Goal: Complete application form: Complete application form

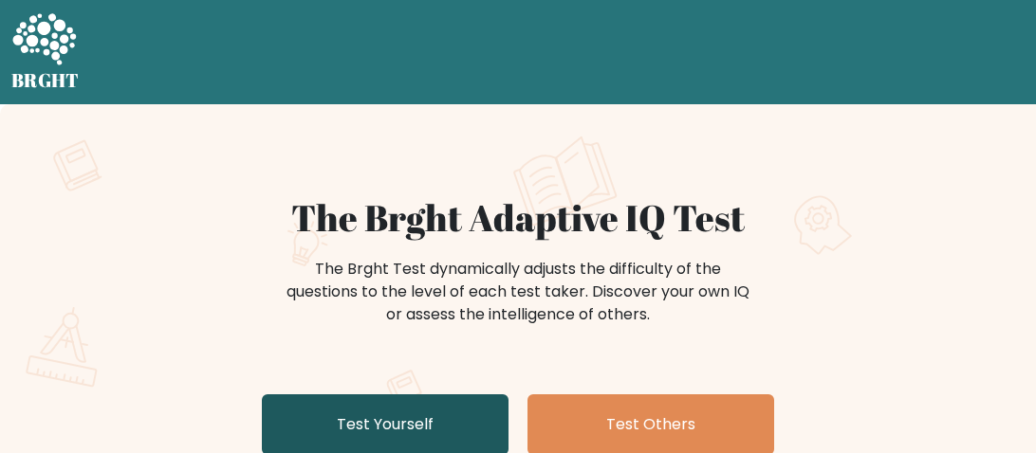
click at [394, 395] on link "Test Yourself" at bounding box center [385, 425] width 247 height 61
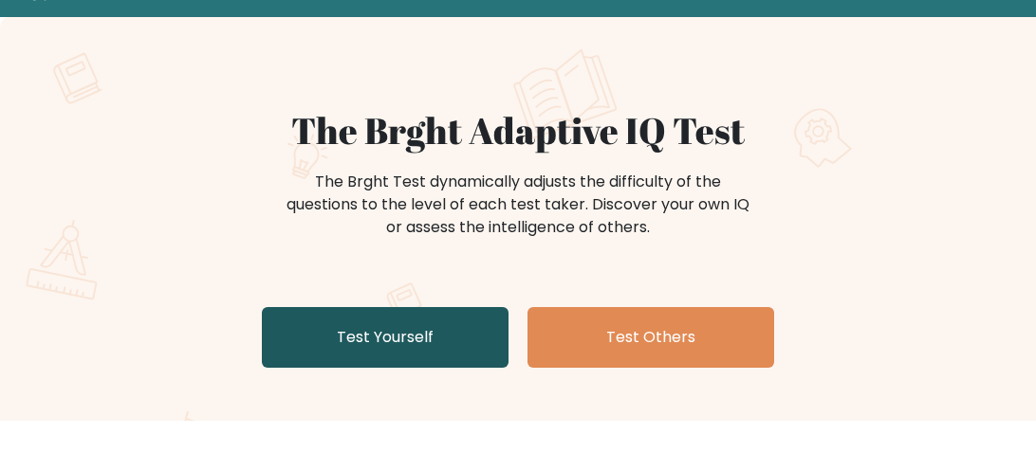
scroll to position [87, 0]
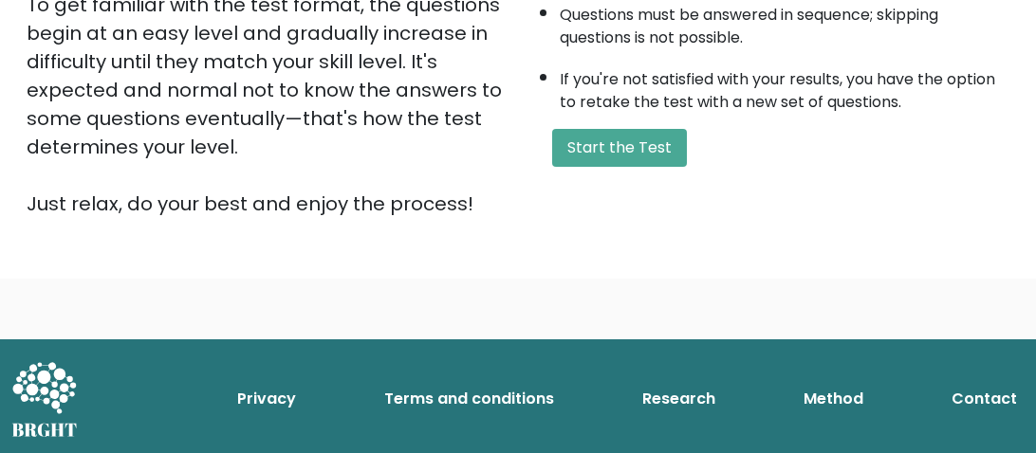
scroll to position [499, 0]
click at [641, 140] on button "Start the Test" at bounding box center [619, 148] width 135 height 38
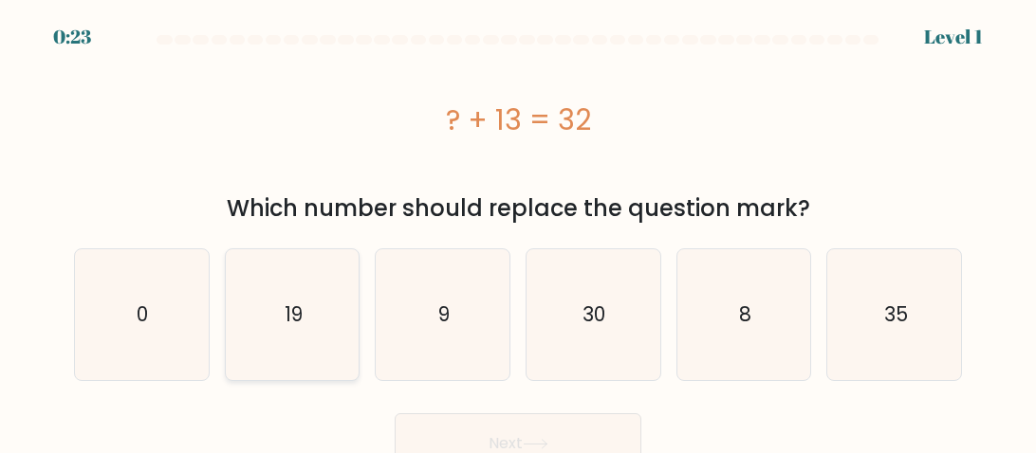
click at [321, 323] on icon "19" at bounding box center [292, 314] width 131 height 131
click at [518, 231] on input "b. 19" at bounding box center [518, 229] width 1 height 5
radio input "true"
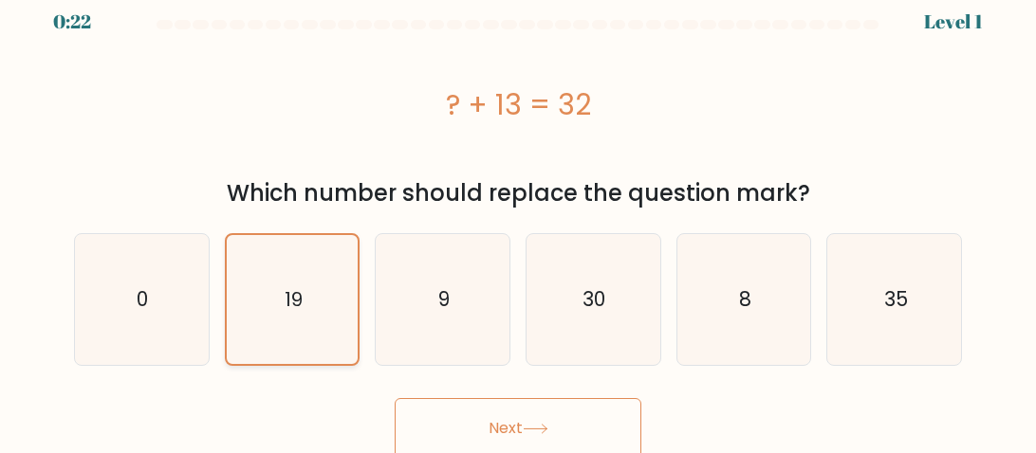
scroll to position [19, 0]
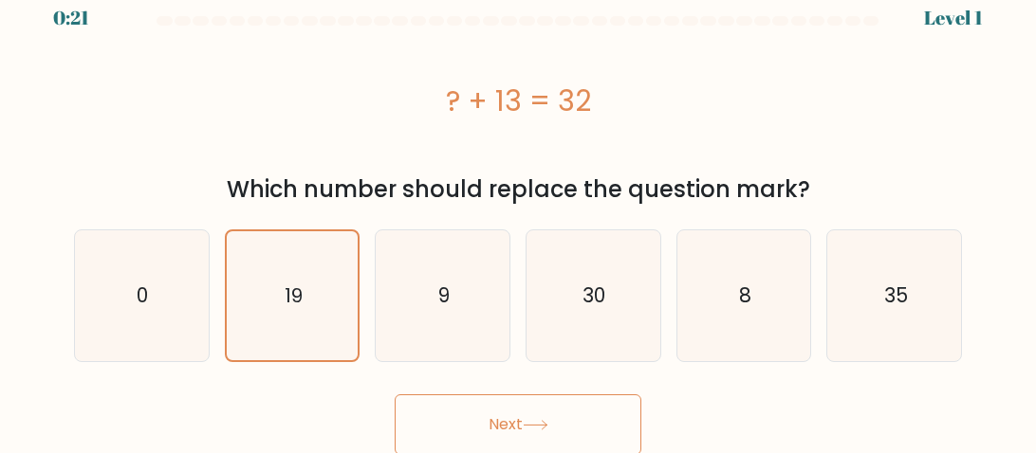
click at [502, 415] on button "Next" at bounding box center [518, 425] width 247 height 61
click at [525, 422] on button "Next" at bounding box center [518, 425] width 247 height 61
click at [548, 427] on icon at bounding box center [536, 425] width 26 height 10
click at [521, 421] on button "Next" at bounding box center [518, 425] width 247 height 61
click at [531, 415] on button "Next" at bounding box center [518, 425] width 247 height 61
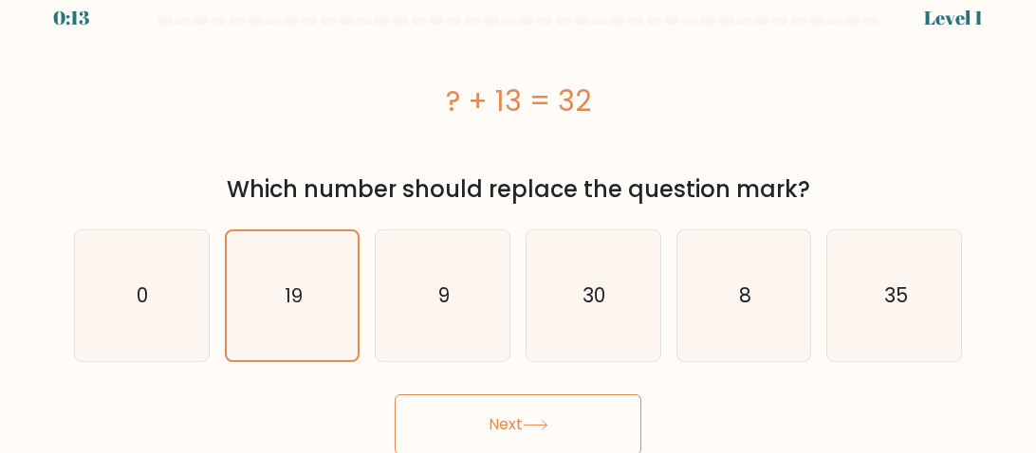
click at [520, 409] on button "Next" at bounding box center [518, 425] width 247 height 61
click at [509, 409] on button "Next" at bounding box center [518, 425] width 247 height 61
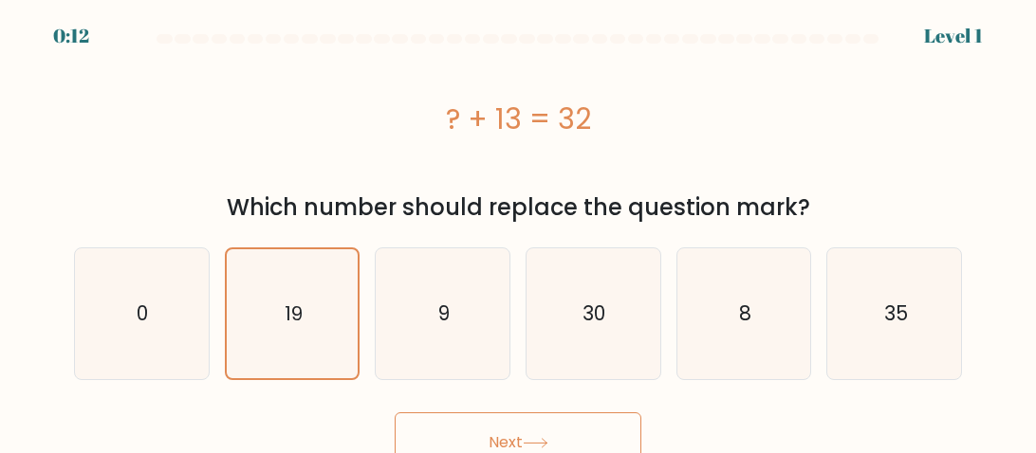
scroll to position [0, 0]
click at [495, 415] on button "Next" at bounding box center [518, 444] width 247 height 61
click at [497, 424] on button "Next" at bounding box center [518, 444] width 247 height 61
click at [507, 424] on button "Next" at bounding box center [518, 444] width 247 height 61
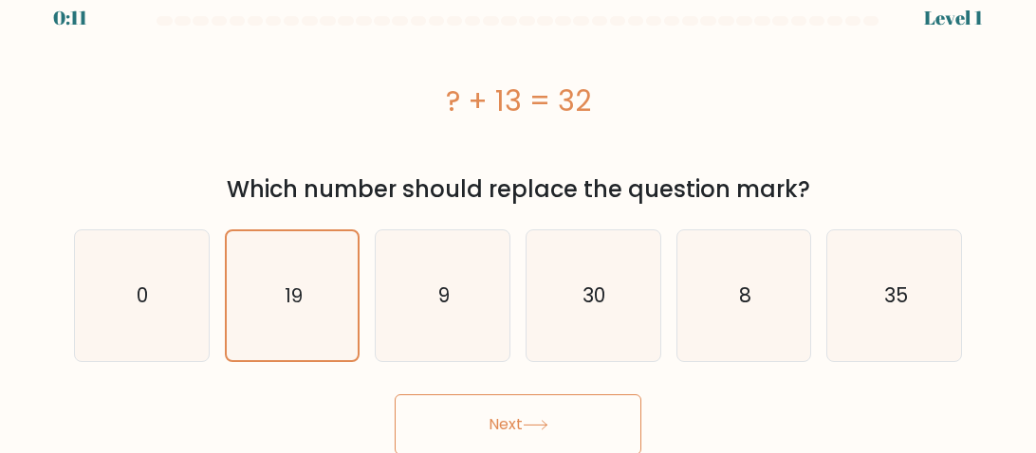
click at [568, 419] on button "Next" at bounding box center [518, 425] width 247 height 61
click at [555, 416] on button "Next" at bounding box center [518, 425] width 247 height 61
click at [565, 420] on button "Next" at bounding box center [518, 425] width 247 height 61
click at [395, 395] on button "Next" at bounding box center [518, 425] width 247 height 61
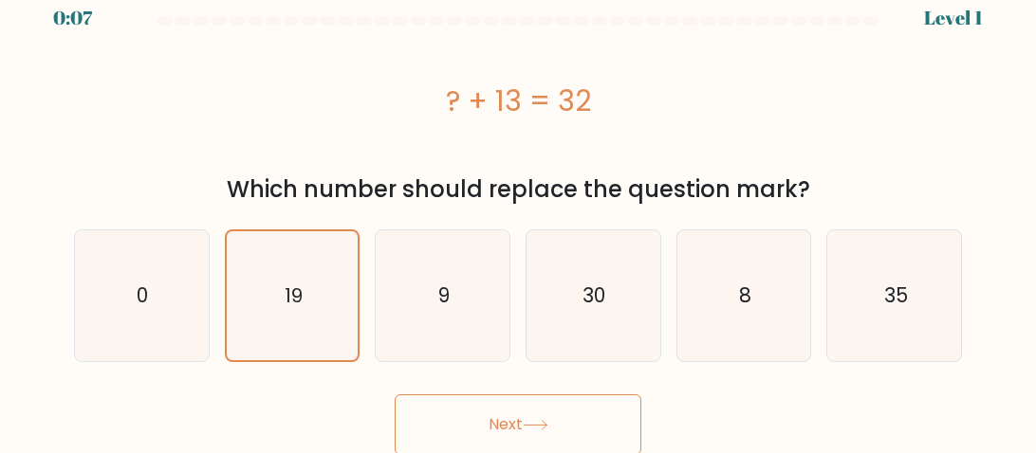
click at [395, 395] on button "Next" at bounding box center [518, 425] width 247 height 61
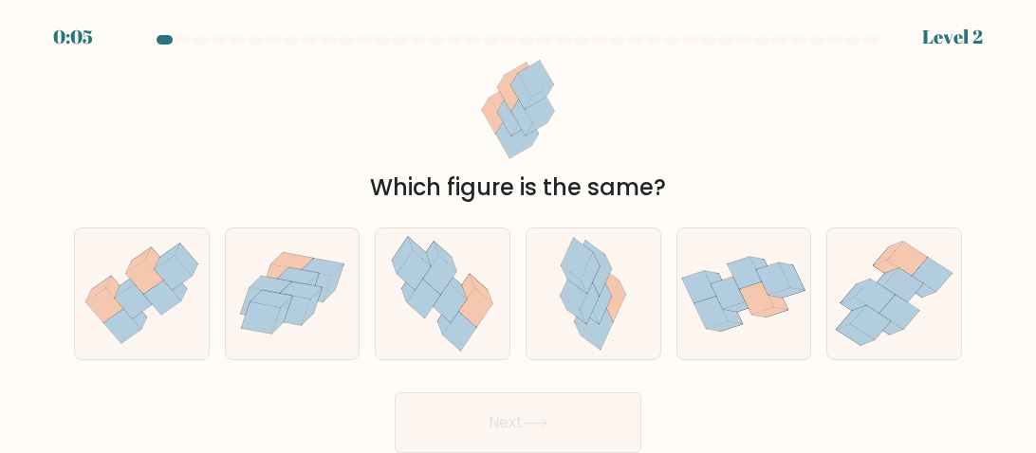
scroll to position [0, 0]
click at [109, 270] on icon at bounding box center [142, 293] width 134 height 115
click at [518, 231] on input "a." at bounding box center [518, 229] width 1 height 5
radio input "true"
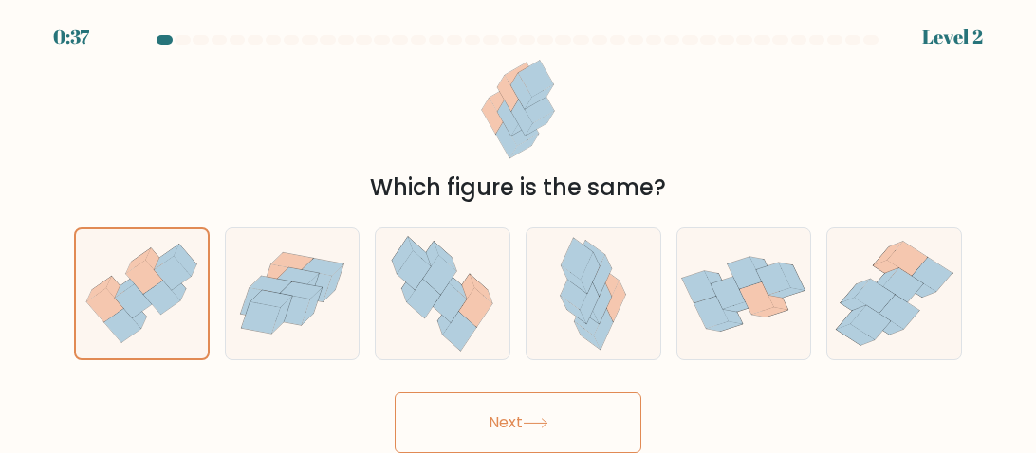
click at [526, 416] on button "Next" at bounding box center [518, 423] width 247 height 61
click at [395, 393] on button "Next" at bounding box center [518, 423] width 247 height 61
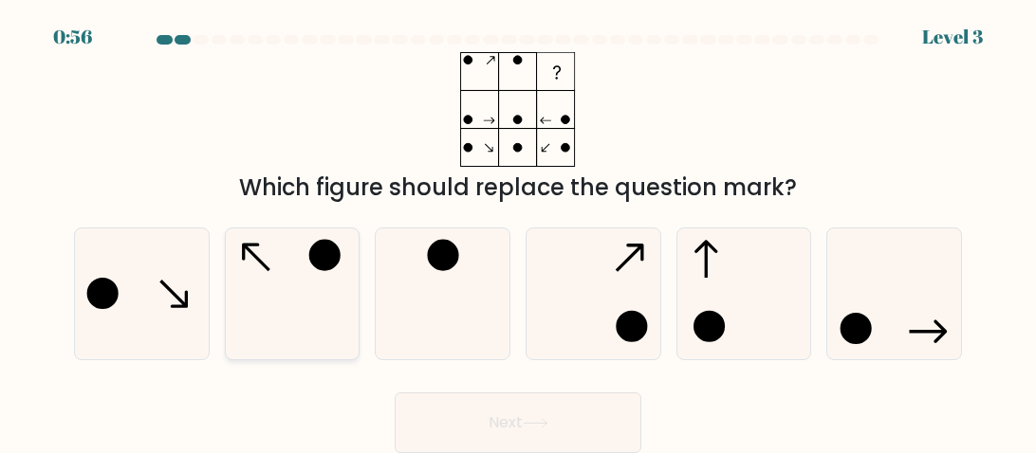
click at [304, 296] on icon at bounding box center [292, 294] width 131 height 131
click at [518, 231] on input "b." at bounding box center [518, 229] width 1 height 5
radio input "true"
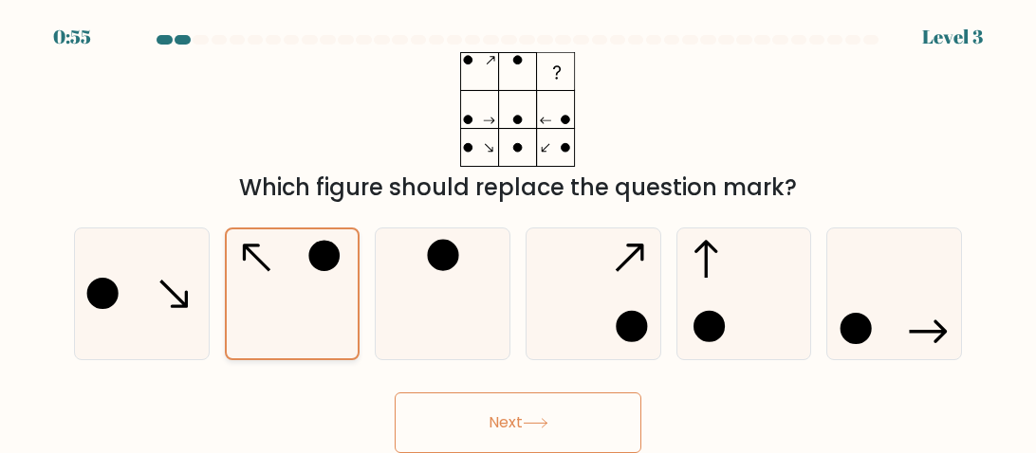
click at [395, 393] on button "Next" at bounding box center [518, 423] width 247 height 61
click at [536, 419] on icon at bounding box center [536, 423] width 26 height 10
click at [522, 419] on button "Next" at bounding box center [518, 423] width 247 height 61
click at [395, 393] on button "Next" at bounding box center [518, 423] width 247 height 61
click at [509, 427] on button "Next" at bounding box center [518, 423] width 247 height 61
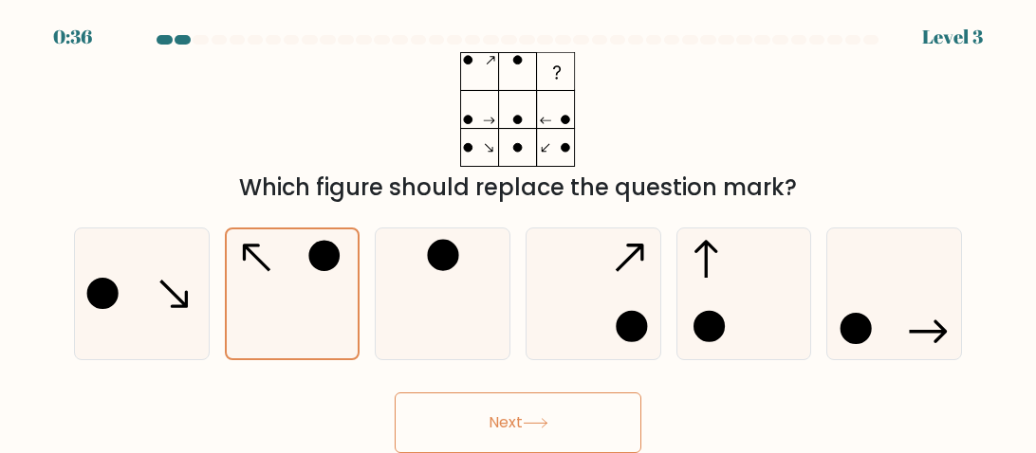
click at [551, 408] on button "Next" at bounding box center [518, 423] width 247 height 61
click at [395, 393] on button "Next" at bounding box center [518, 423] width 247 height 61
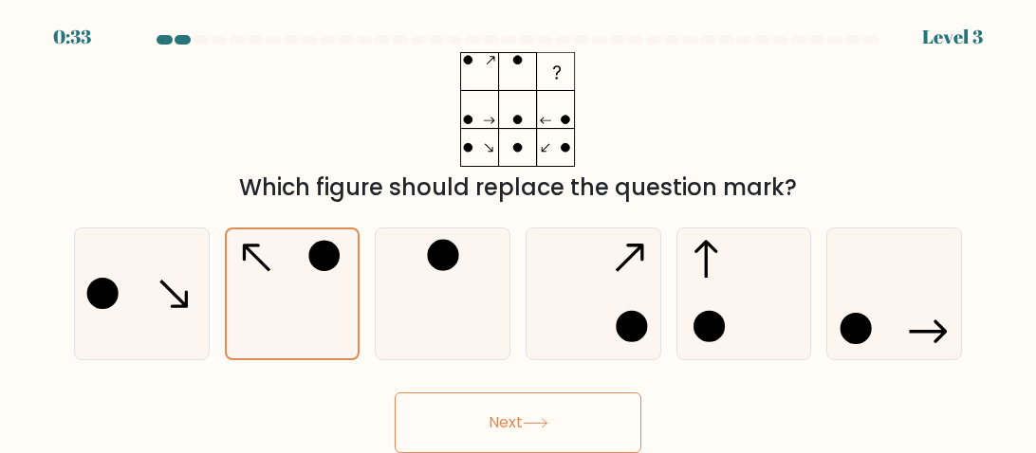
click at [395, 393] on button "Next" at bounding box center [518, 423] width 247 height 61
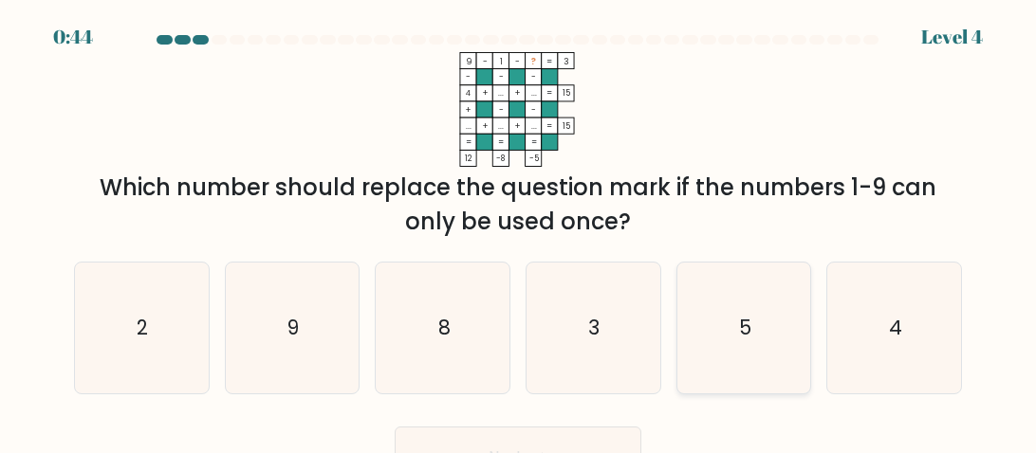
click at [752, 317] on icon "5" at bounding box center [743, 328] width 131 height 131
click at [519, 231] on input "e. 5" at bounding box center [518, 229] width 1 height 5
radio input "true"
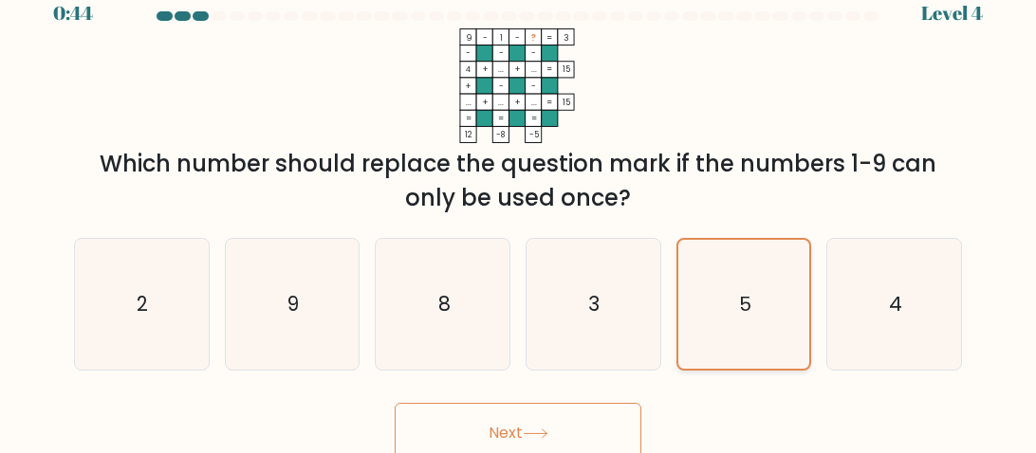
scroll to position [33, 0]
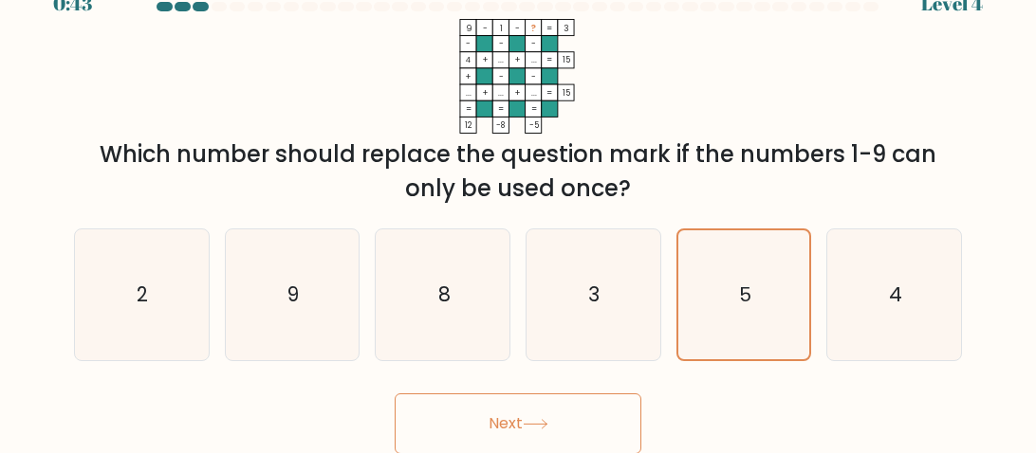
click at [546, 420] on icon at bounding box center [535, 424] width 23 height 9
click at [395, 394] on button "Next" at bounding box center [518, 424] width 247 height 61
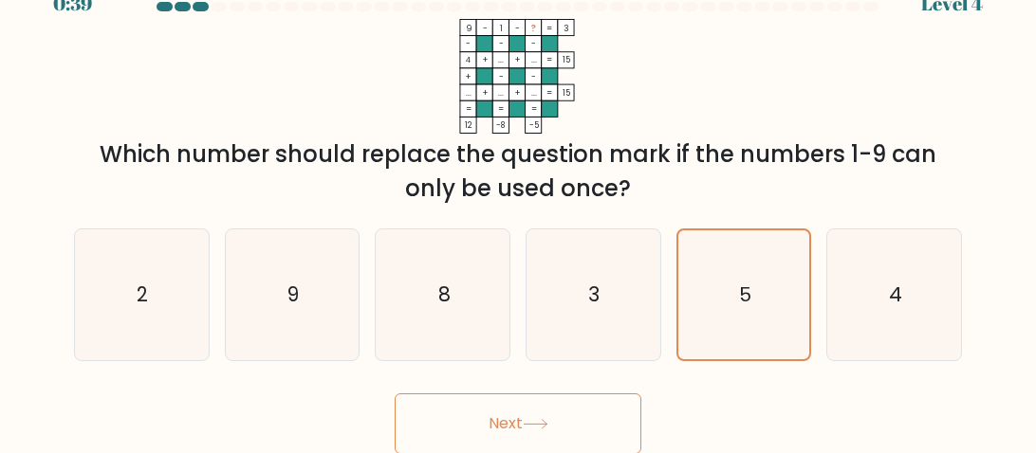
click at [524, 419] on button "Next" at bounding box center [518, 424] width 247 height 61
click at [532, 419] on icon at bounding box center [536, 424] width 26 height 10
click at [541, 422] on icon at bounding box center [536, 424] width 26 height 10
click at [527, 424] on icon at bounding box center [536, 424] width 26 height 10
click at [541, 416] on button "Next" at bounding box center [518, 424] width 247 height 61
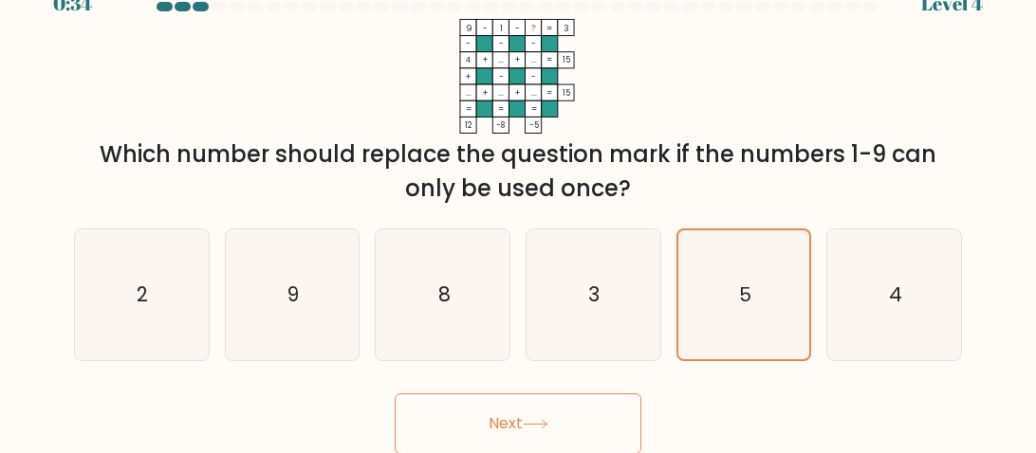
click at [528, 417] on button "Next" at bounding box center [518, 424] width 247 height 61
click at [527, 422] on icon at bounding box center [536, 424] width 26 height 10
click at [751, 294] on icon "5" at bounding box center [743, 295] width 129 height 129
click at [519, 198] on input "e. 5" at bounding box center [518, 196] width 1 height 5
click at [537, 430] on button "Next" at bounding box center [518, 424] width 247 height 61
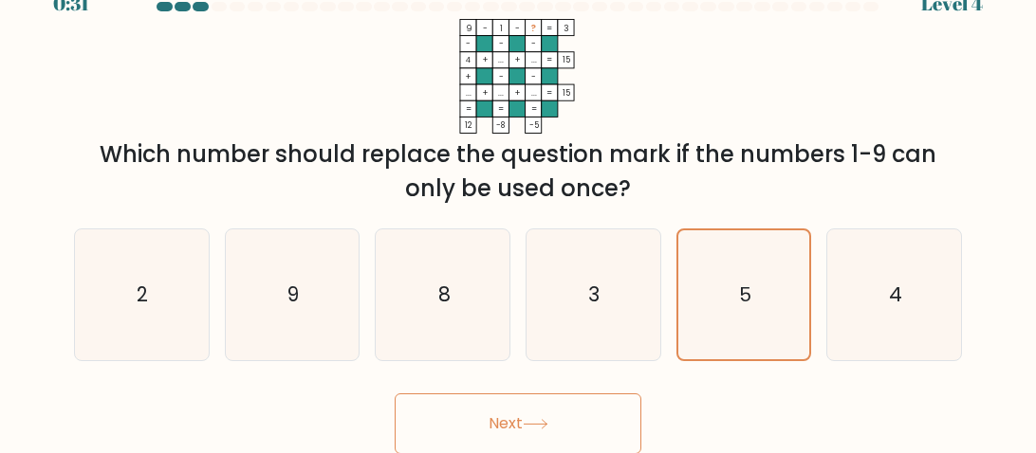
click at [524, 425] on button "Next" at bounding box center [518, 424] width 247 height 61
click at [518, 429] on button "Next" at bounding box center [518, 424] width 247 height 61
click at [519, 427] on button "Next" at bounding box center [518, 424] width 247 height 61
click at [523, 426] on button "Next" at bounding box center [518, 424] width 247 height 61
click at [532, 429] on icon at bounding box center [536, 424] width 26 height 10
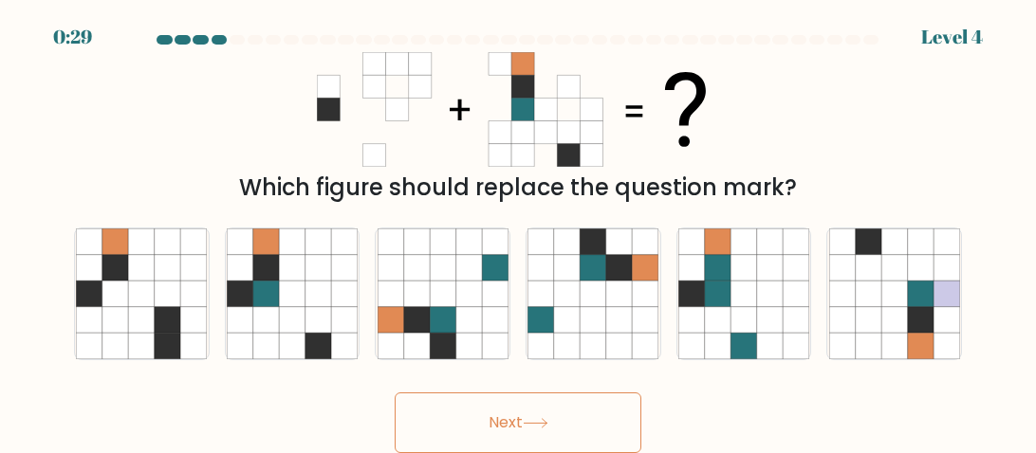
click at [395, 393] on button "Next" at bounding box center [518, 423] width 247 height 61
click at [759, 412] on div "Next" at bounding box center [518, 418] width 911 height 70
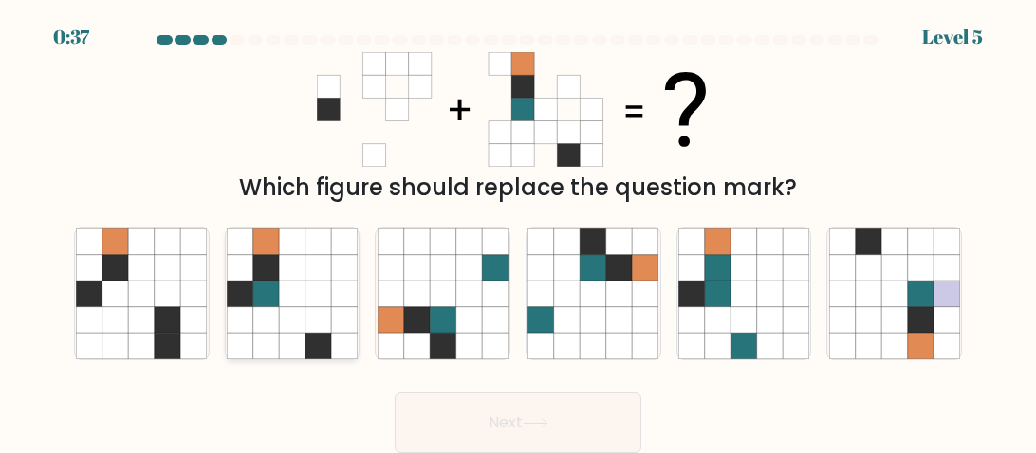
click at [309, 296] on icon at bounding box center [318, 294] width 26 height 26
click at [518, 231] on input "b." at bounding box center [518, 229] width 1 height 5
radio input "true"
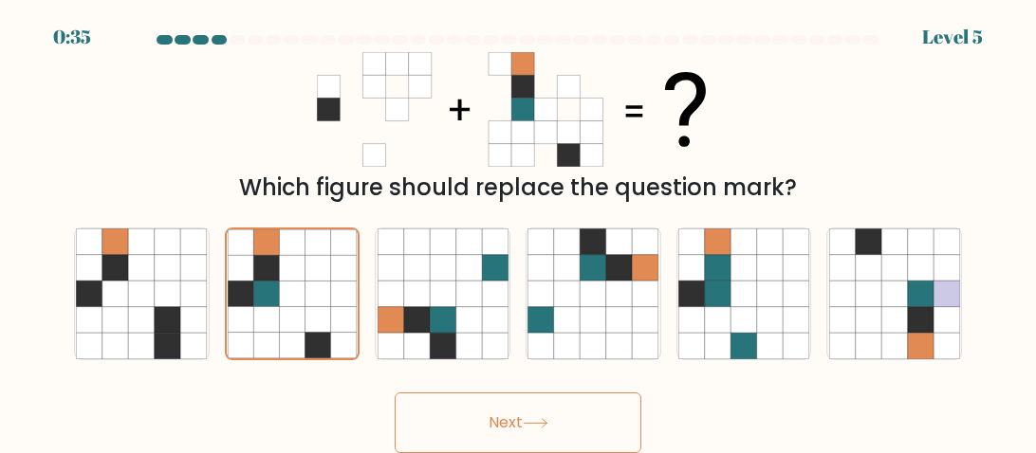
click at [495, 423] on button "Next" at bounding box center [518, 423] width 247 height 61
click at [395, 393] on button "Next" at bounding box center [518, 423] width 247 height 61
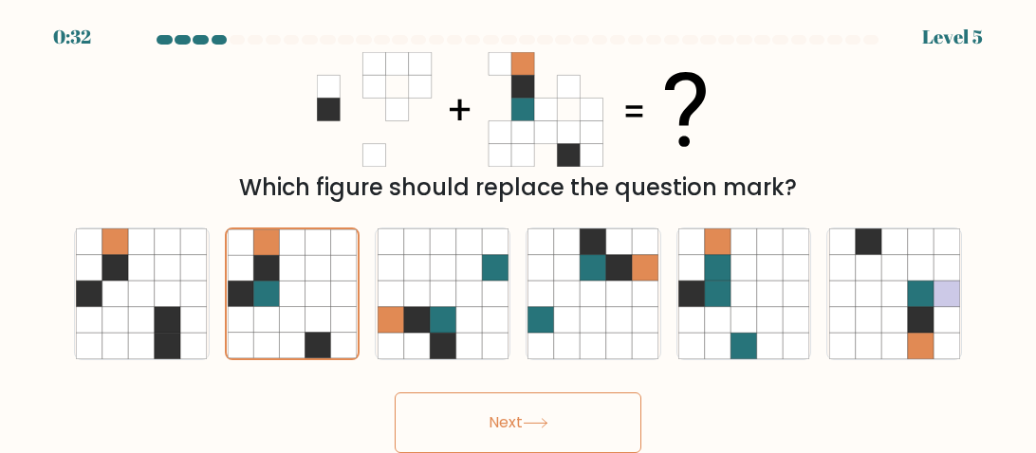
click at [395, 393] on button "Next" at bounding box center [518, 423] width 247 height 61
click at [515, 429] on button "Next" at bounding box center [518, 423] width 247 height 61
click at [528, 414] on button "Next" at bounding box center [518, 423] width 247 height 61
click at [532, 414] on button "Next" at bounding box center [518, 423] width 247 height 61
click at [530, 413] on button "Next" at bounding box center [518, 423] width 247 height 61
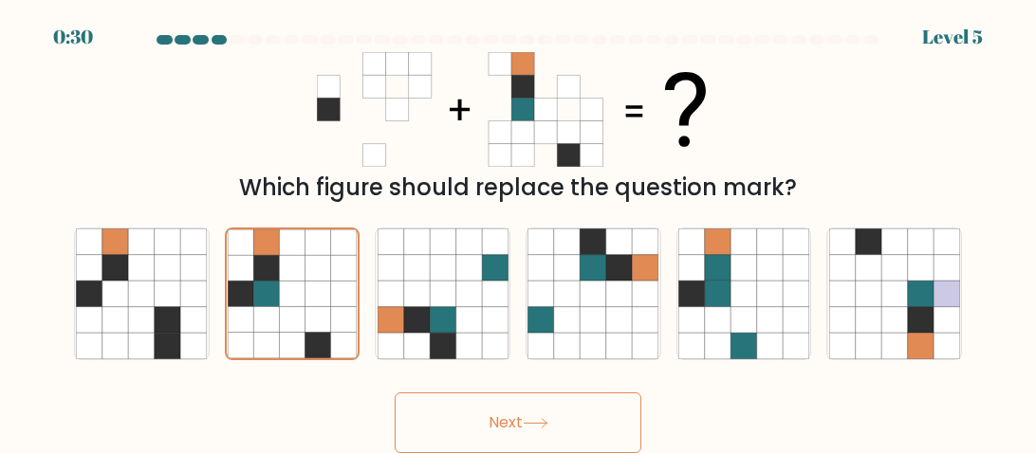
click at [525, 409] on button "Next" at bounding box center [518, 423] width 247 height 61
click at [395, 393] on button "Next" at bounding box center [518, 423] width 247 height 61
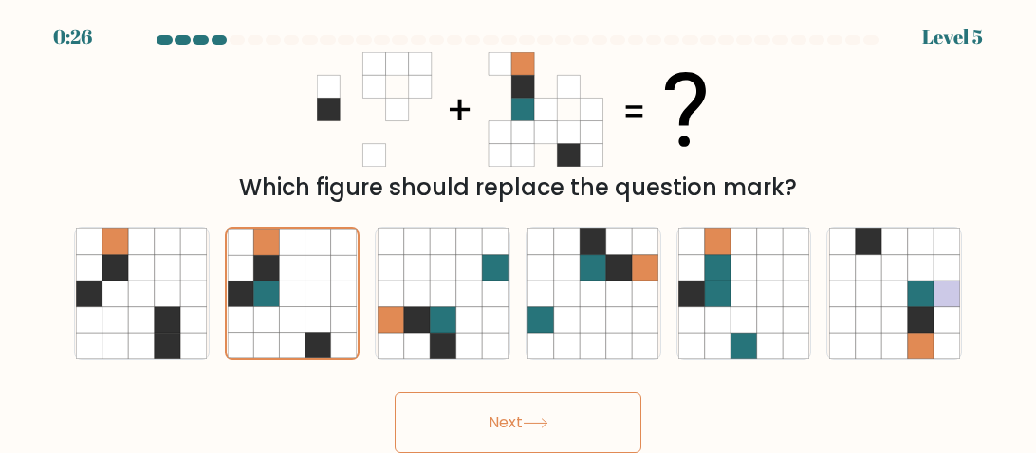
click at [395, 393] on button "Next" at bounding box center [518, 423] width 247 height 61
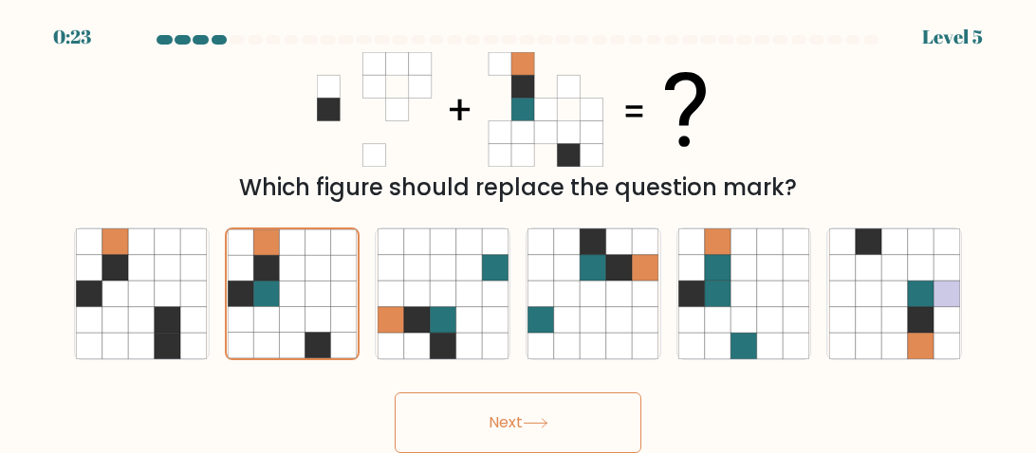
click at [395, 393] on button "Next" at bounding box center [518, 423] width 247 height 61
click at [508, 415] on button "Next" at bounding box center [518, 423] width 247 height 61
click at [521, 407] on button "Next" at bounding box center [518, 423] width 247 height 61
click at [518, 415] on button "Next" at bounding box center [518, 423] width 247 height 61
click at [511, 424] on button "Next" at bounding box center [518, 423] width 247 height 61
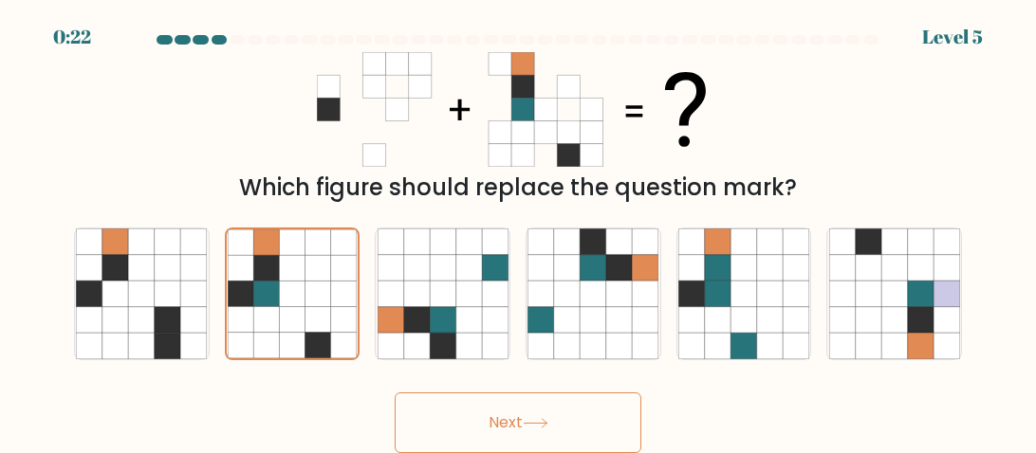
click at [523, 412] on button "Next" at bounding box center [518, 423] width 247 height 61
click at [536, 423] on icon at bounding box center [535, 423] width 23 height 9
click at [542, 422] on icon at bounding box center [536, 423] width 26 height 10
click at [395, 393] on button "Next" at bounding box center [518, 423] width 247 height 61
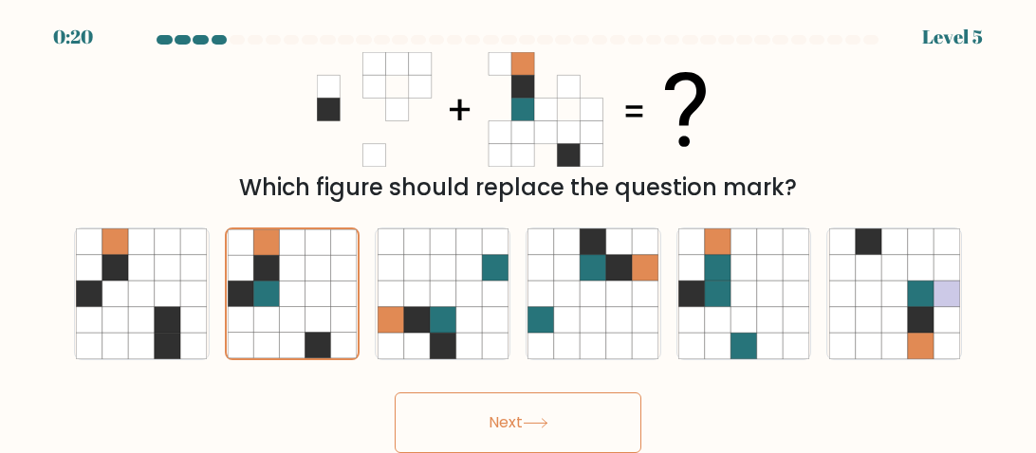
click at [395, 393] on button "Next" at bounding box center [518, 423] width 247 height 61
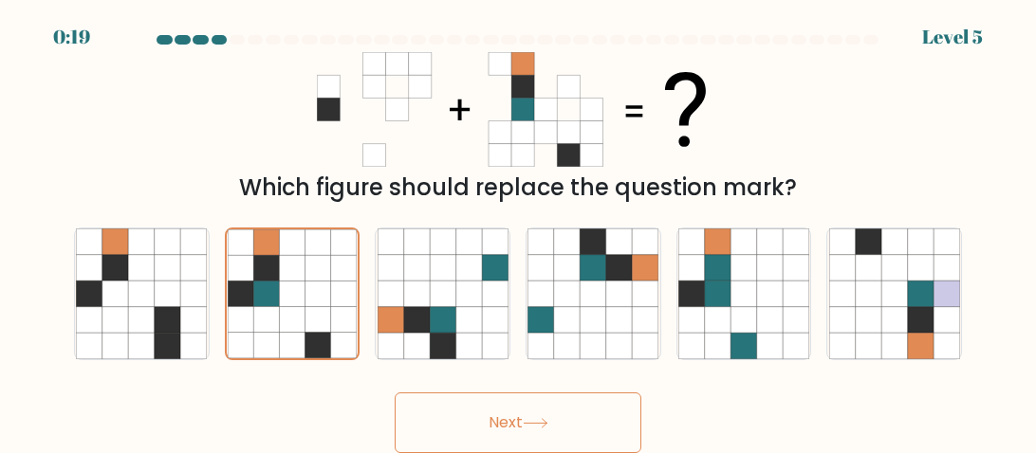
click at [395, 393] on button "Next" at bounding box center [518, 423] width 247 height 61
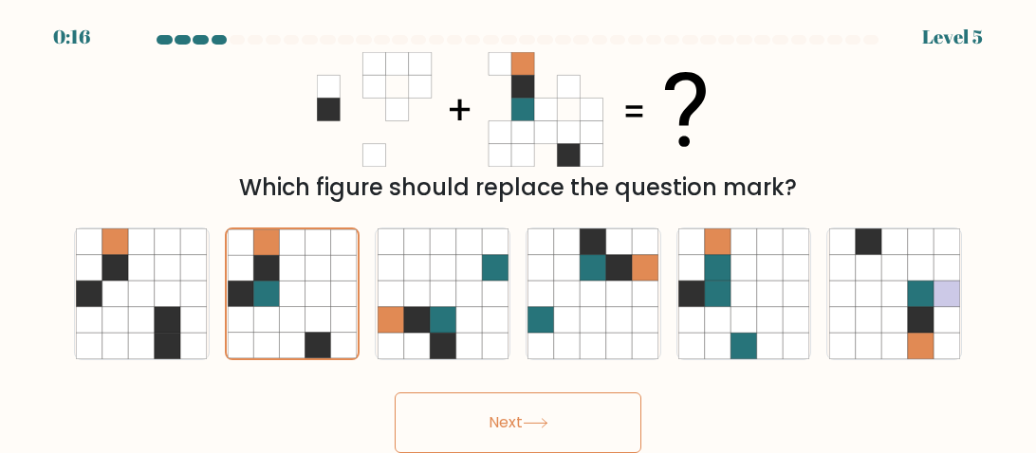
click at [395, 393] on button "Next" at bounding box center [518, 423] width 247 height 61
click at [304, 283] on icon at bounding box center [292, 294] width 26 height 26
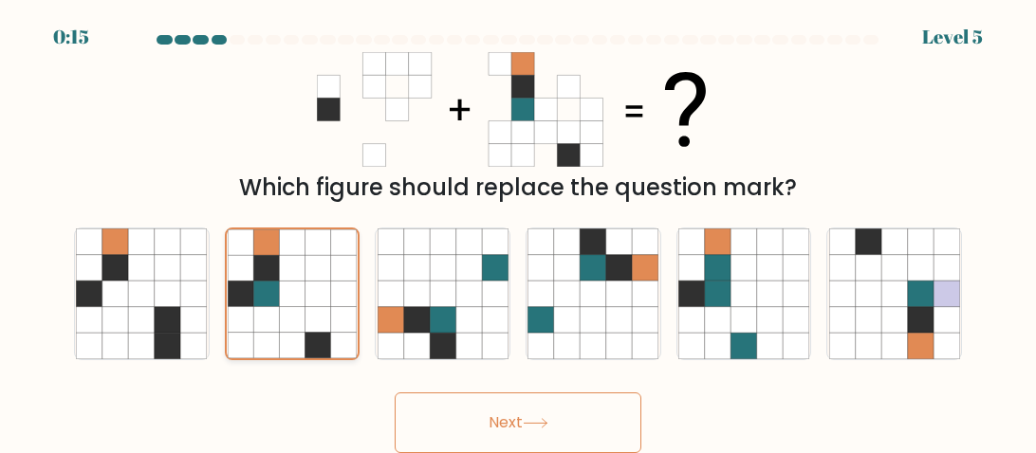
click at [518, 231] on input "b." at bounding box center [518, 229] width 1 height 5
click at [499, 412] on button "Next" at bounding box center [518, 423] width 247 height 61
click at [523, 407] on button "Next" at bounding box center [518, 423] width 247 height 61
click at [544, 418] on icon at bounding box center [536, 423] width 26 height 10
click at [546, 414] on button "Next" at bounding box center [518, 423] width 247 height 61
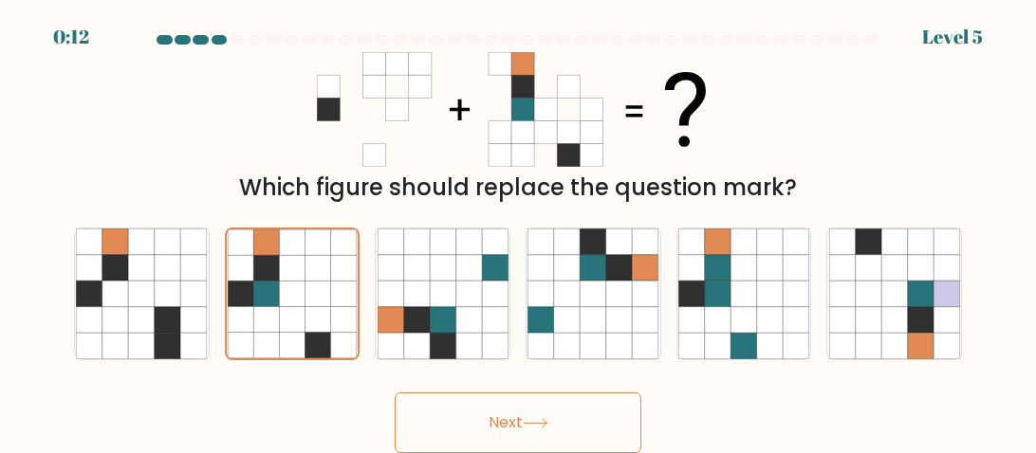
click at [554, 408] on button "Next" at bounding box center [518, 423] width 247 height 61
click at [542, 424] on icon at bounding box center [536, 423] width 26 height 10
click at [537, 420] on icon at bounding box center [536, 423] width 26 height 10
click at [541, 422] on icon at bounding box center [536, 423] width 26 height 10
click at [543, 419] on icon at bounding box center [536, 423] width 26 height 10
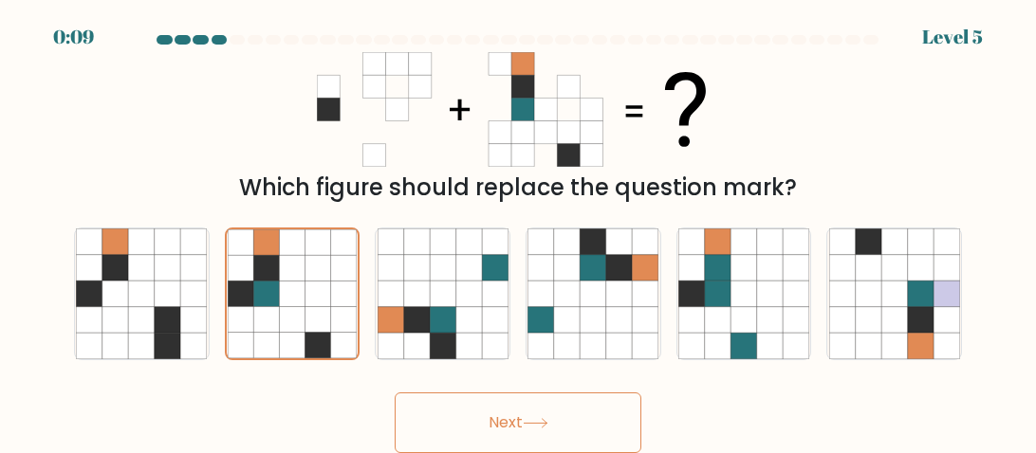
click at [546, 423] on icon at bounding box center [535, 423] width 23 height 9
click at [535, 426] on icon at bounding box center [536, 423] width 26 height 10
click at [534, 436] on button "Next" at bounding box center [518, 423] width 247 height 61
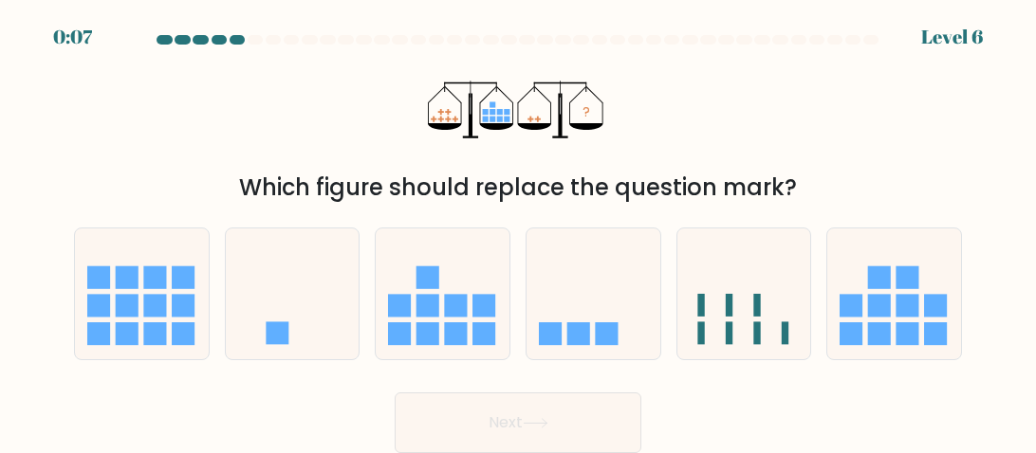
click at [531, 437] on button "Next" at bounding box center [518, 423] width 247 height 61
click at [592, 336] on icon at bounding box center [593, 293] width 134 height 111
click at [519, 231] on input "d." at bounding box center [518, 229] width 1 height 5
radio input "true"
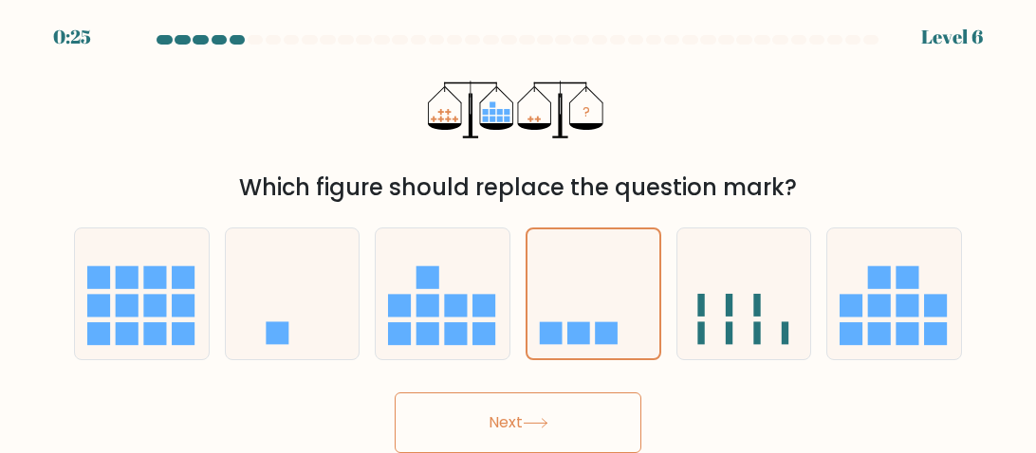
click at [521, 412] on button "Next" at bounding box center [518, 423] width 247 height 61
click at [505, 410] on button "Next" at bounding box center [518, 423] width 247 height 61
click at [395, 393] on button "Next" at bounding box center [518, 423] width 247 height 61
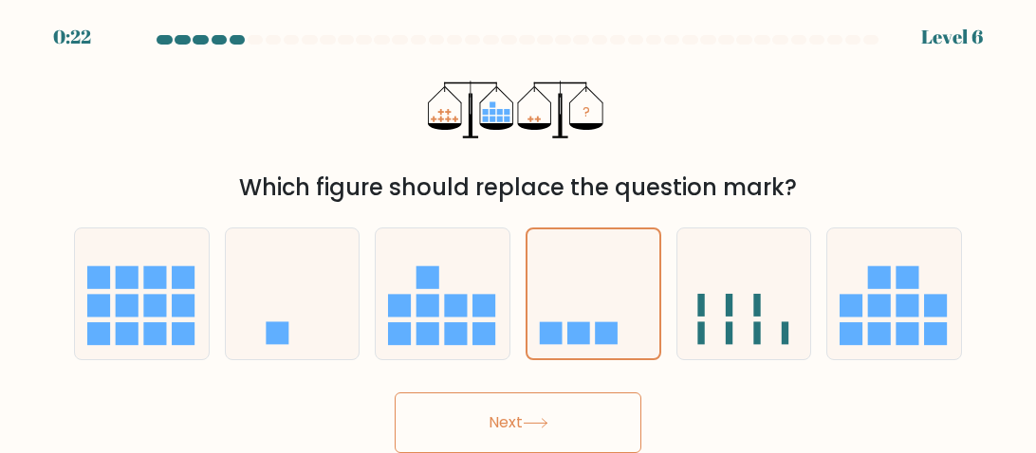
click at [395, 393] on button "Next" at bounding box center [518, 423] width 247 height 61
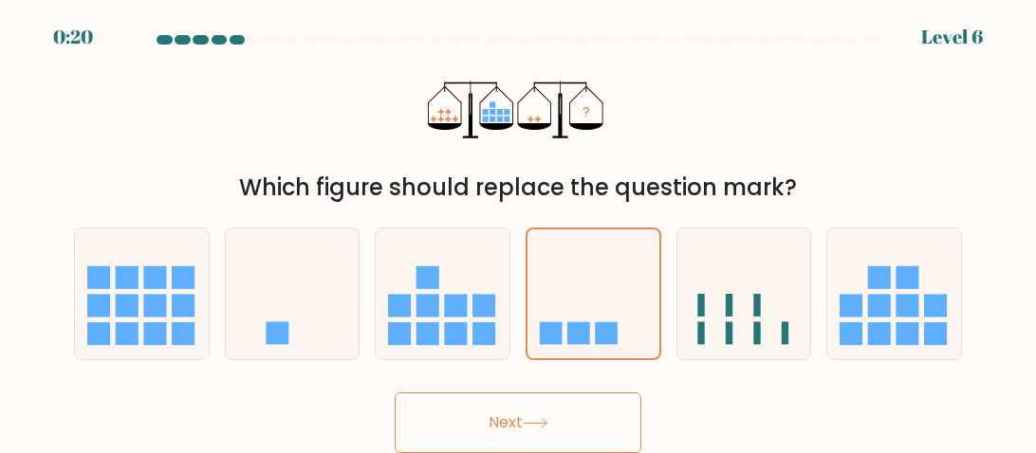
click at [395, 393] on button "Next" at bounding box center [518, 423] width 247 height 61
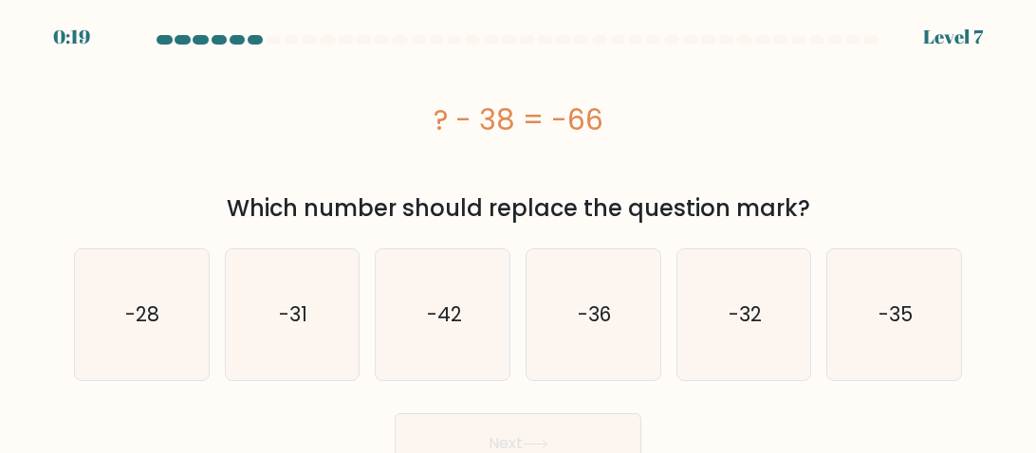
click at [395, 414] on button "Next" at bounding box center [518, 444] width 247 height 61
click at [158, 307] on text "-28" at bounding box center [143, 315] width 34 height 28
click at [518, 231] on input "a. -28" at bounding box center [518, 229] width 1 height 5
radio input "true"
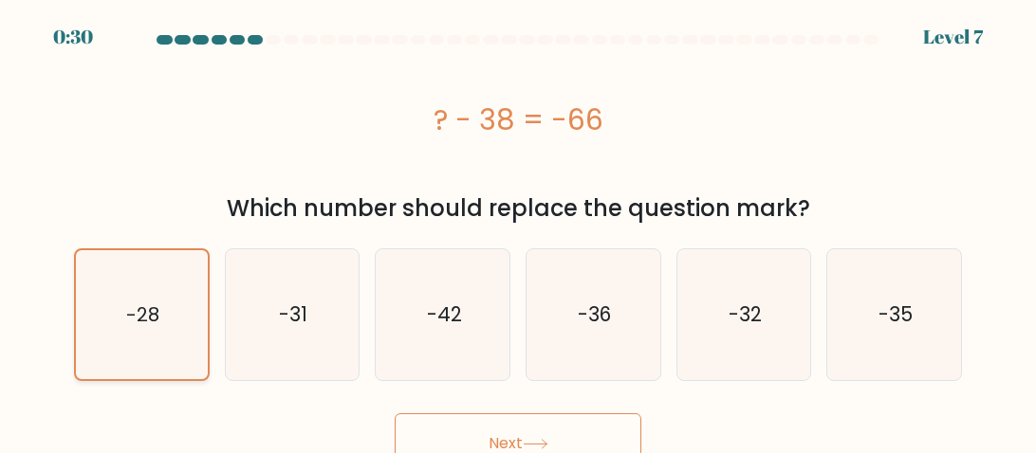
scroll to position [19, 0]
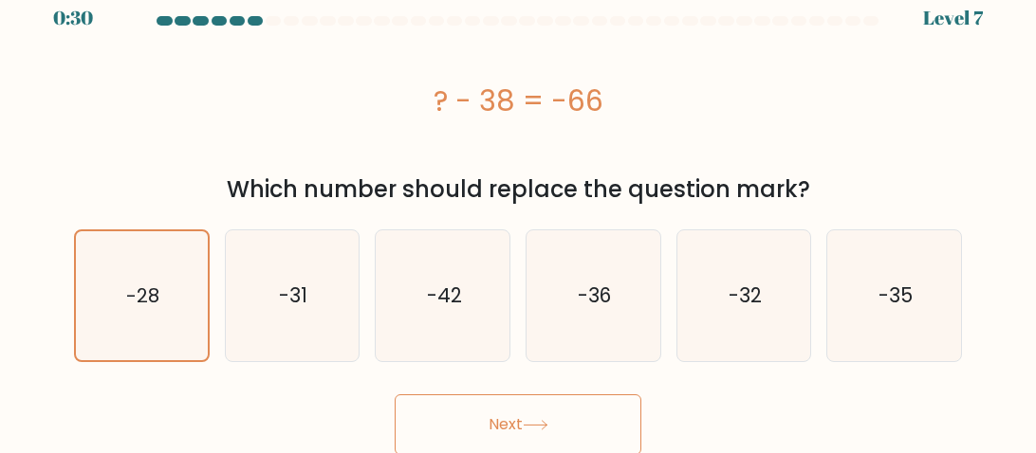
click at [521, 427] on button "Next" at bounding box center [518, 425] width 247 height 61
click at [520, 408] on button "Next" at bounding box center [518, 425] width 247 height 61
click at [529, 412] on button "Next" at bounding box center [518, 425] width 247 height 61
click at [525, 410] on button "Next" at bounding box center [518, 425] width 247 height 61
click at [526, 416] on button "Next" at bounding box center [518, 425] width 247 height 61
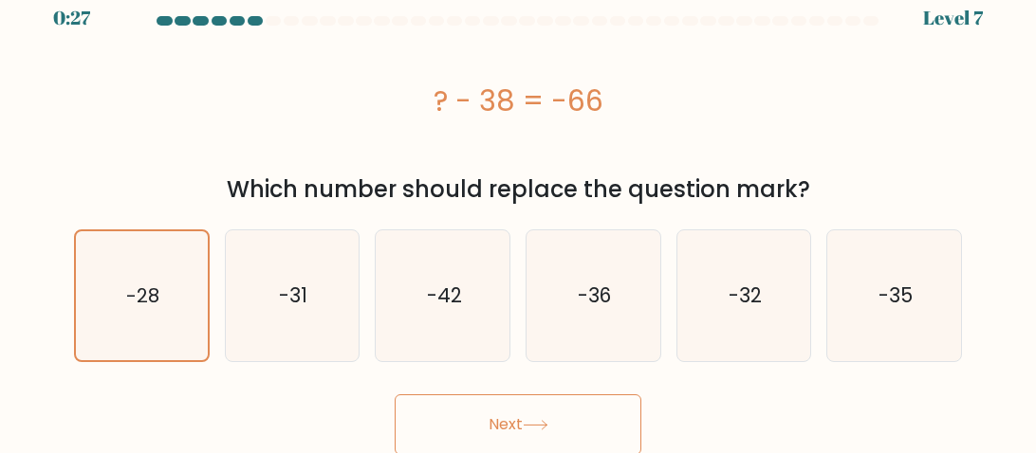
click at [395, 395] on button "Next" at bounding box center [518, 425] width 247 height 61
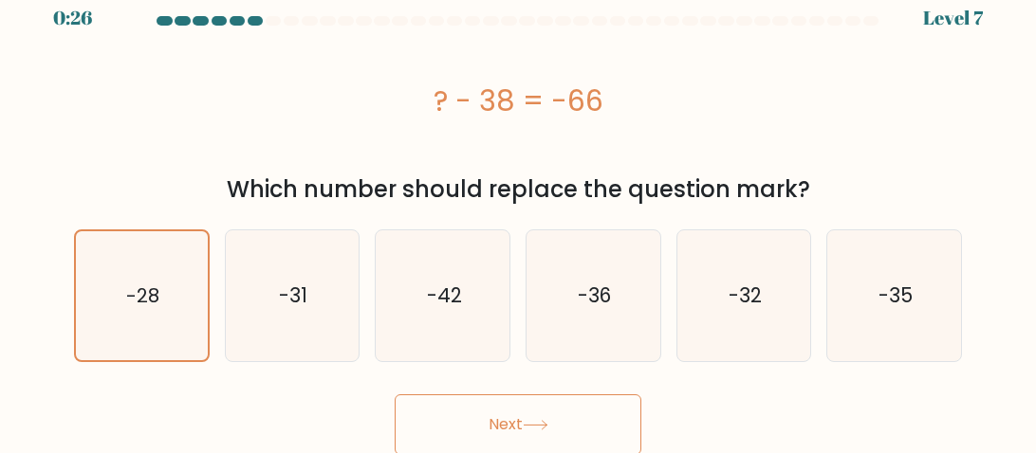
click at [395, 395] on button "Next" at bounding box center [518, 425] width 247 height 61
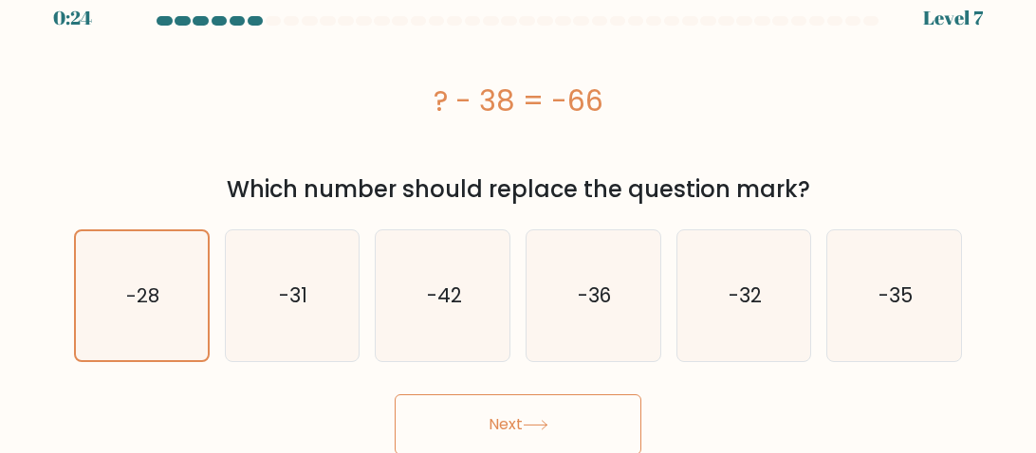
click at [395, 395] on button "Next" at bounding box center [518, 425] width 247 height 61
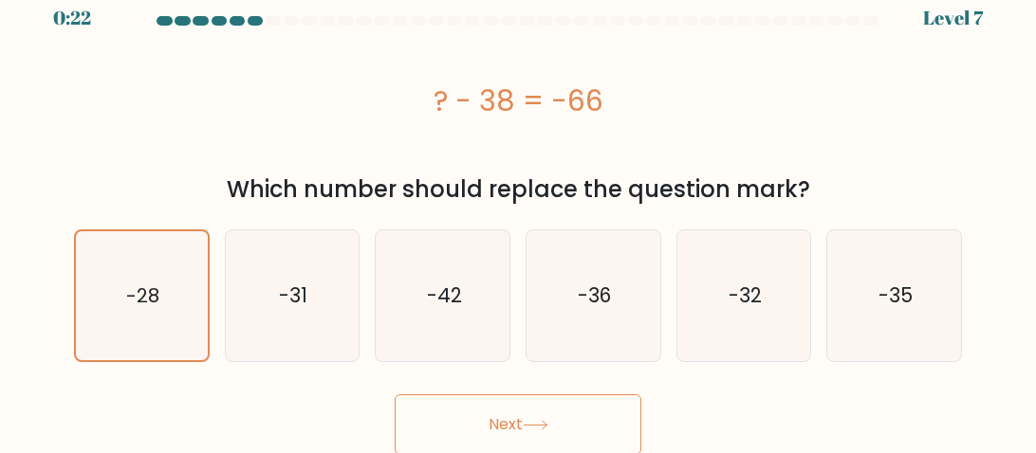
click at [395, 395] on button "Next" at bounding box center [518, 425] width 247 height 61
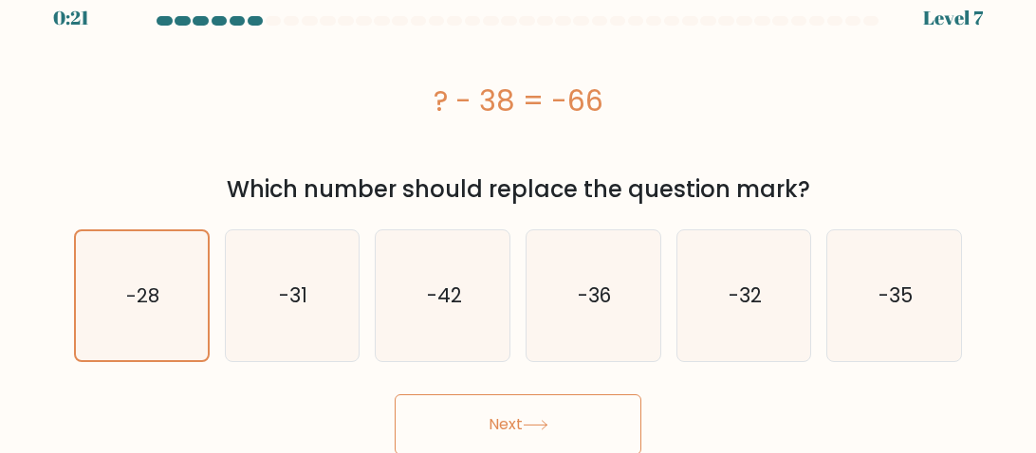
click at [395, 395] on button "Next" at bounding box center [518, 425] width 247 height 61
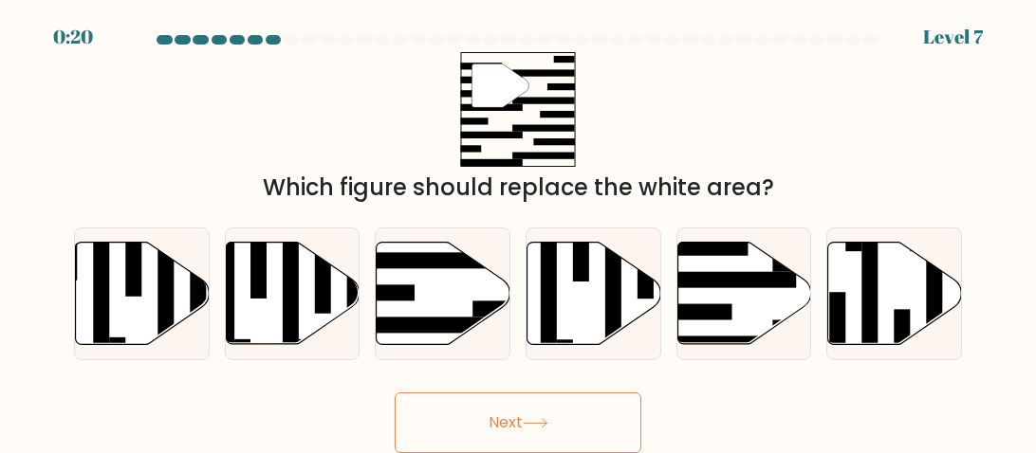
scroll to position [0, 0]
click at [395, 393] on button "Next" at bounding box center [518, 423] width 247 height 61
click at [784, 397] on div "Next" at bounding box center [518, 418] width 911 height 70
click at [722, 305] on rect at bounding box center [691, 312] width 81 height 16
click at [519, 231] on input "e." at bounding box center [518, 229] width 1 height 5
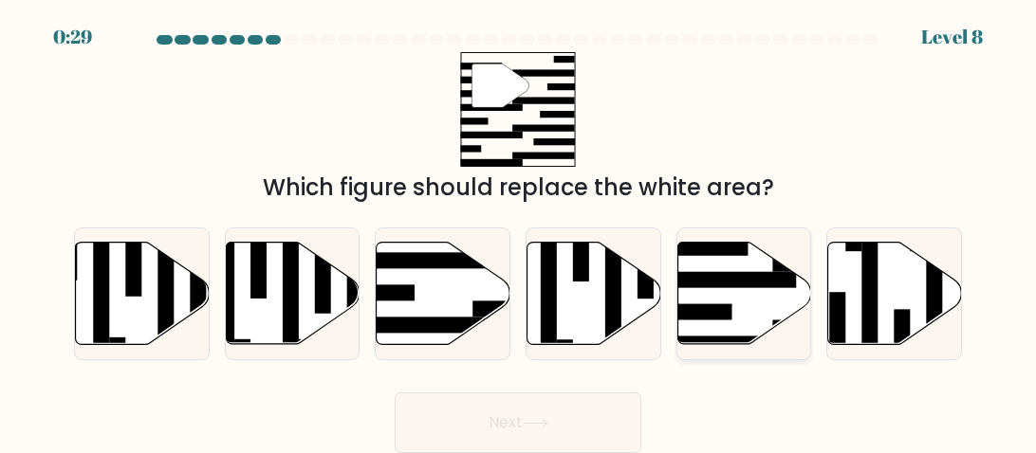
radio input "true"
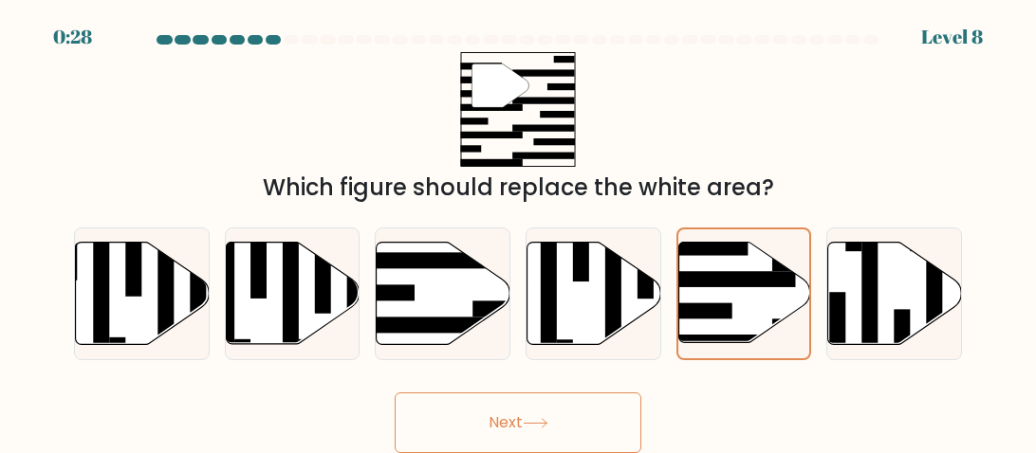
click at [533, 419] on icon at bounding box center [536, 423] width 26 height 10
click at [395, 393] on button "Next" at bounding box center [518, 423] width 247 height 61
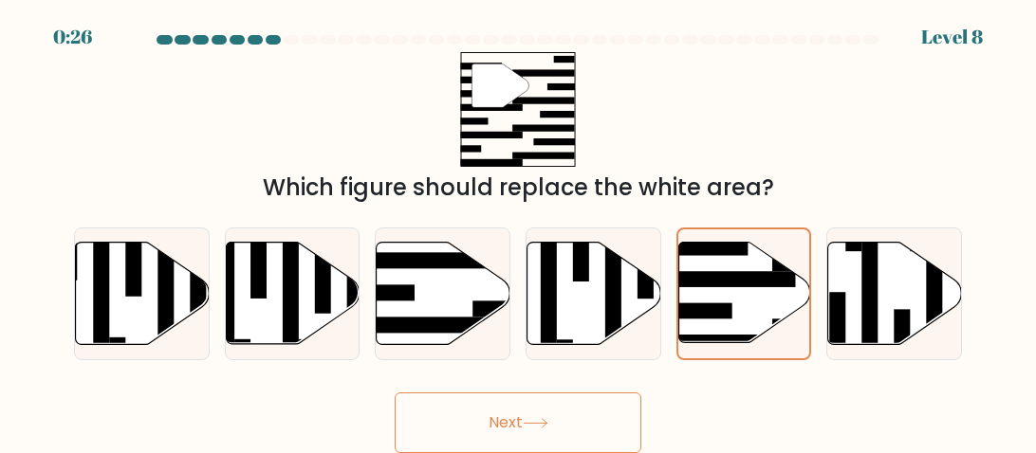
click at [395, 393] on button "Next" at bounding box center [518, 423] width 247 height 61
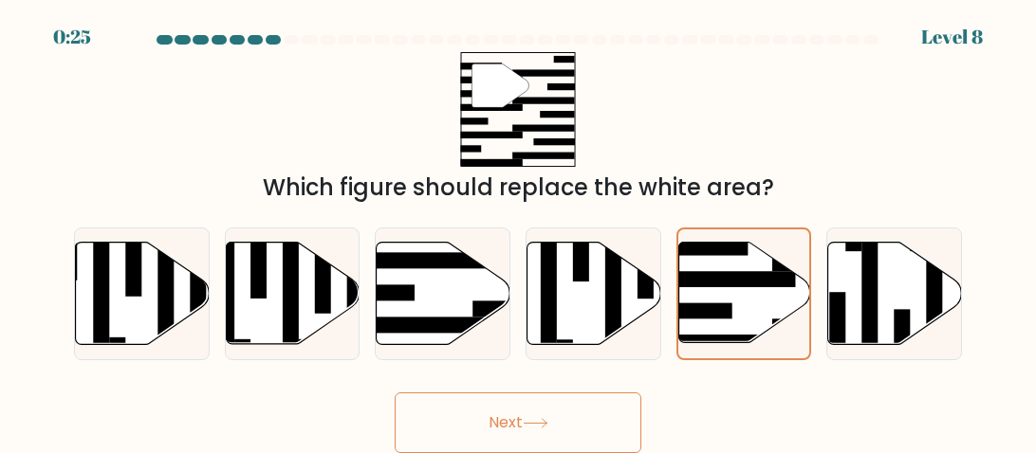
click at [395, 393] on button "Next" at bounding box center [518, 423] width 247 height 61
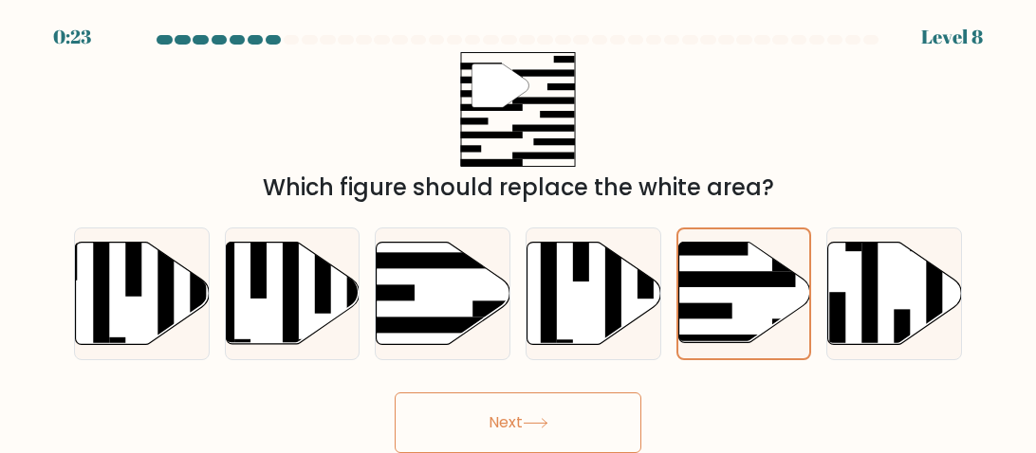
click at [395, 393] on button "Next" at bounding box center [518, 423] width 247 height 61
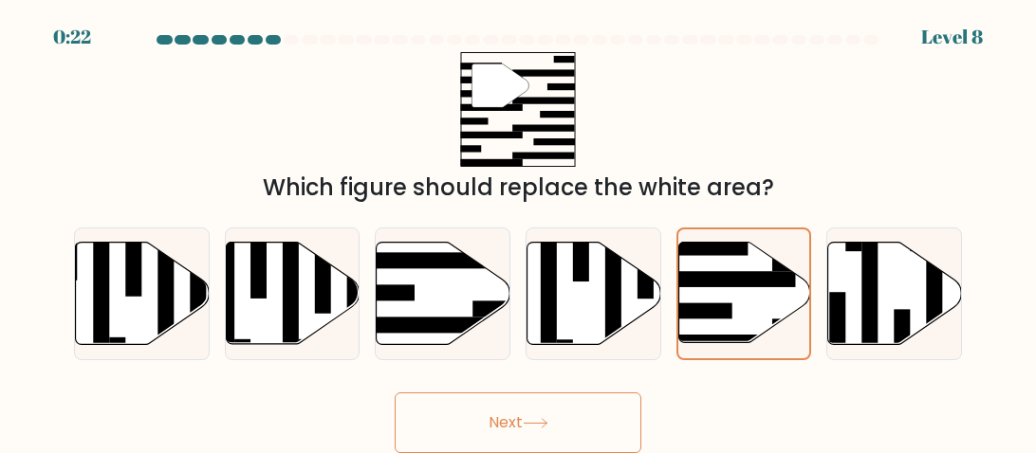
click at [395, 393] on button "Next" at bounding box center [518, 423] width 247 height 61
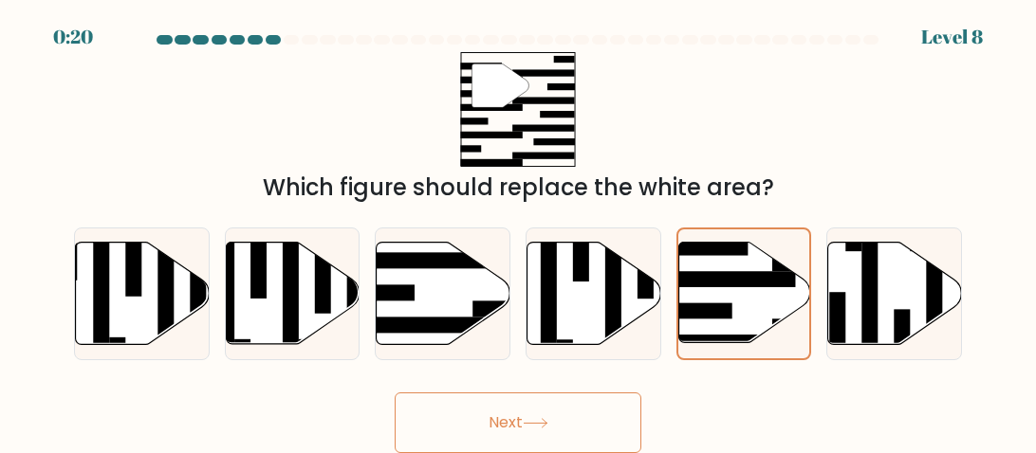
click at [395, 393] on button "Next" at bounding box center [518, 423] width 247 height 61
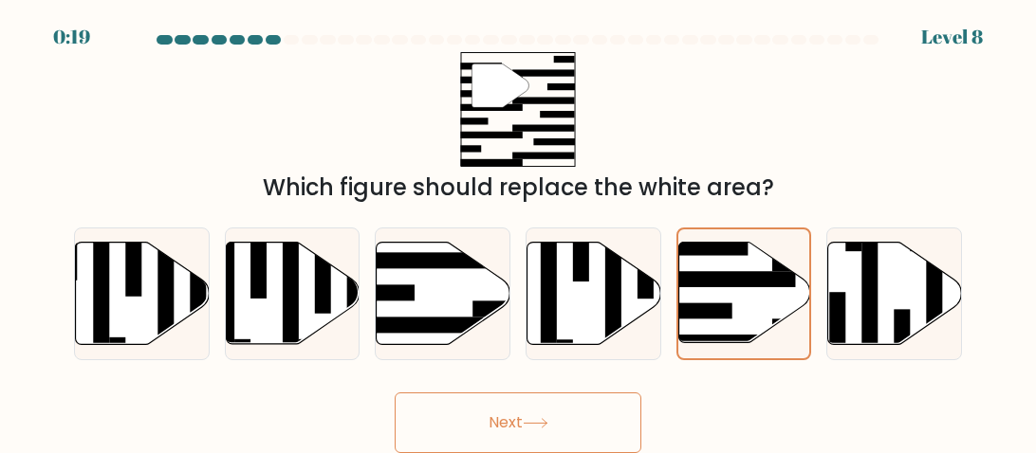
click at [395, 393] on button "Next" at bounding box center [518, 423] width 247 height 61
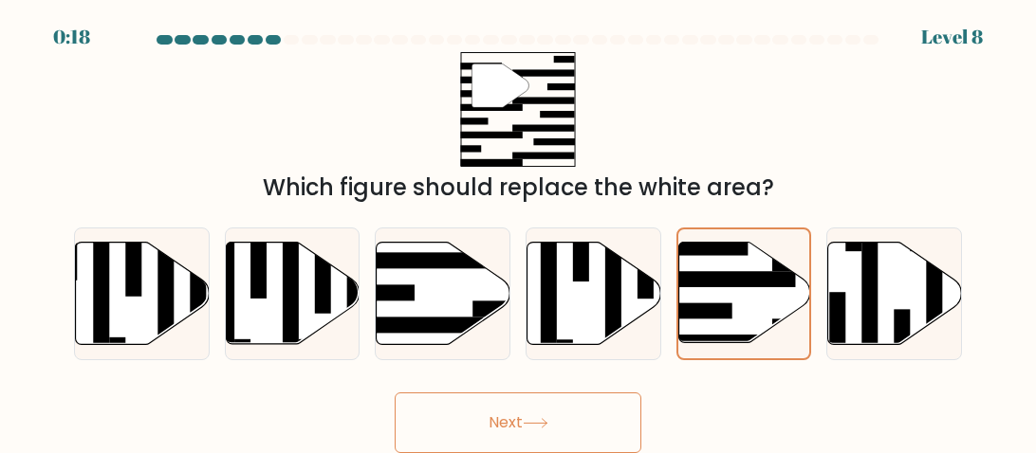
click at [395, 393] on button "Next" at bounding box center [518, 423] width 247 height 61
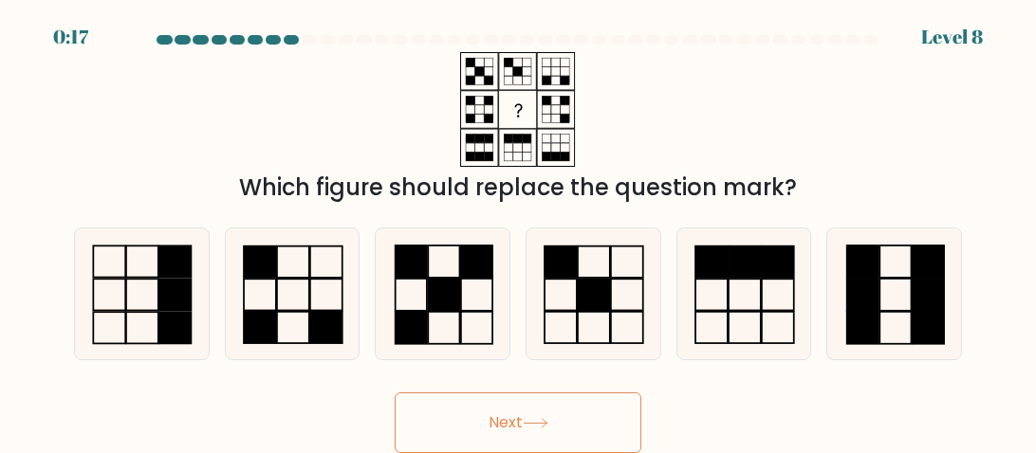
click at [395, 393] on button "Next" at bounding box center [518, 423] width 247 height 61
click at [722, 359] on div at bounding box center [744, 294] width 136 height 133
click at [519, 231] on input "e." at bounding box center [518, 229] width 1 height 5
radio input "true"
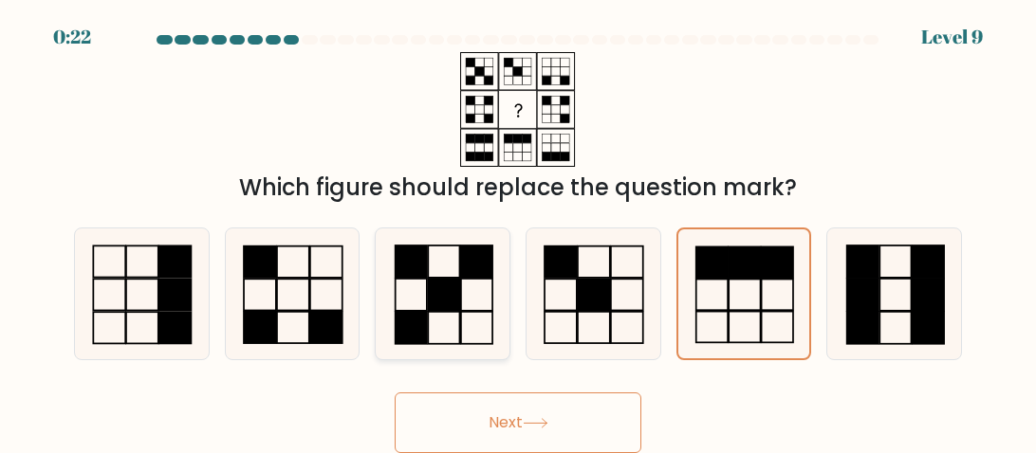
click at [442, 312] on rect at bounding box center [443, 327] width 31 height 32
click at [518, 231] on input "c." at bounding box center [518, 229] width 1 height 5
radio input "true"
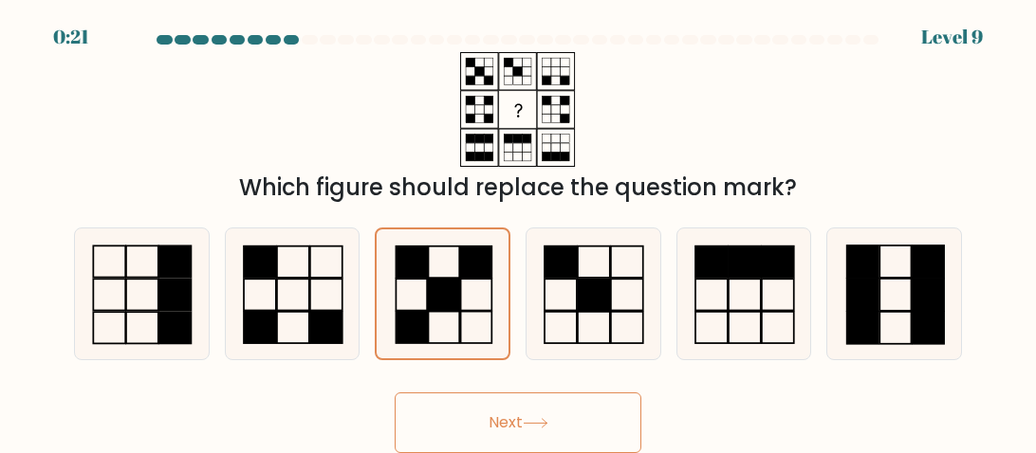
click at [540, 419] on icon at bounding box center [536, 423] width 26 height 10
click at [395, 393] on button "Next" at bounding box center [518, 423] width 247 height 61
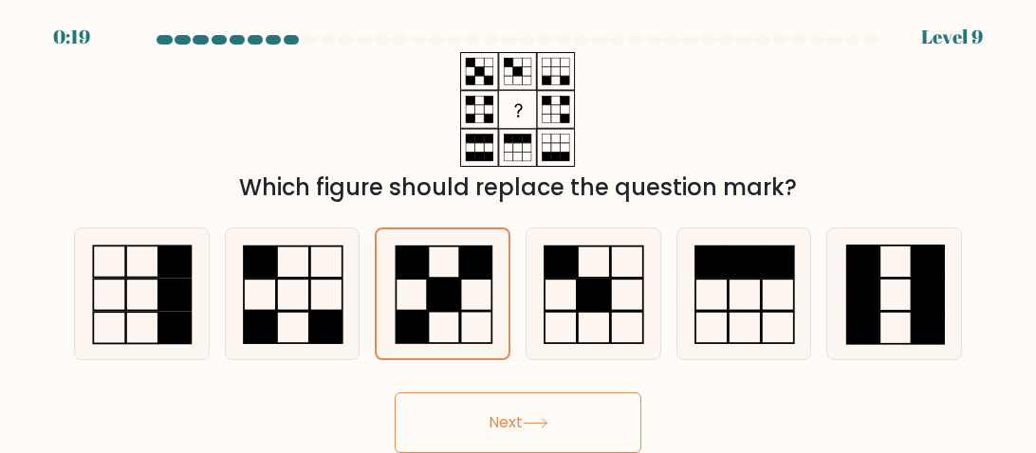
click at [395, 393] on button "Next" at bounding box center [518, 423] width 247 height 61
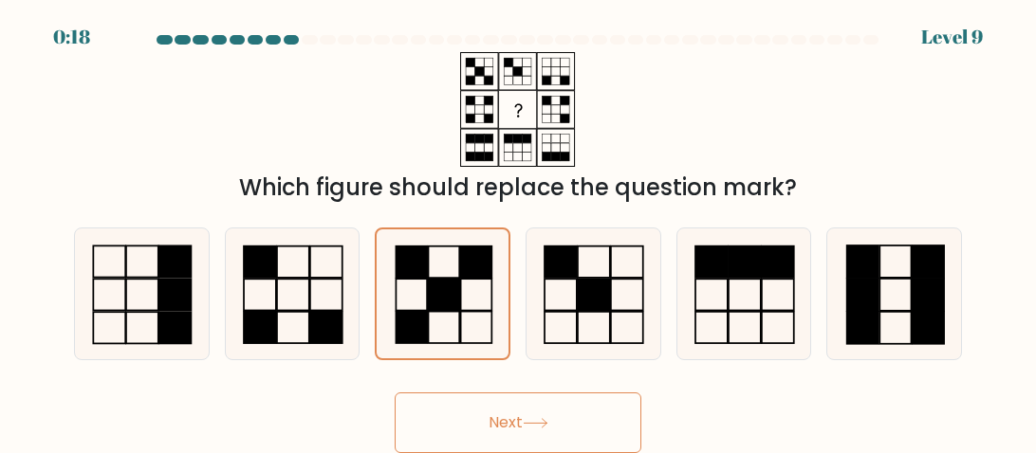
click at [395, 393] on button "Next" at bounding box center [518, 423] width 247 height 61
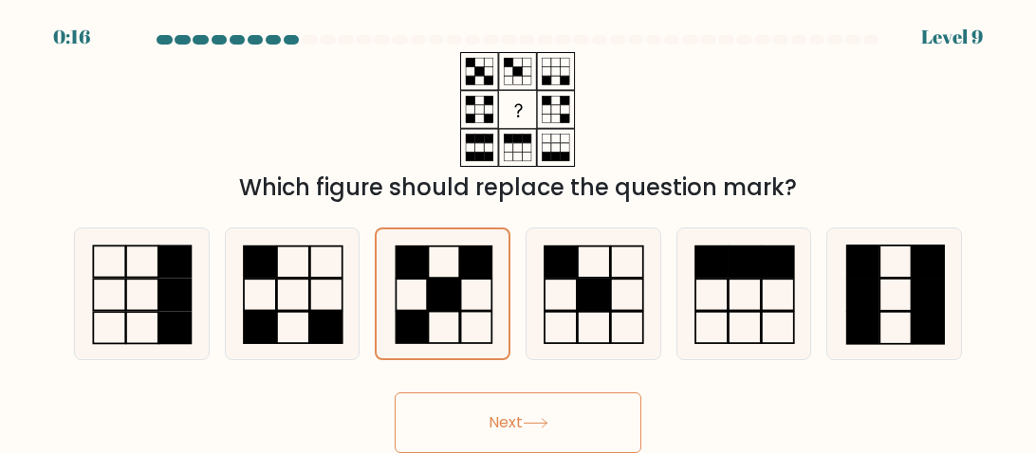
click at [395, 393] on button "Next" at bounding box center [518, 423] width 247 height 61
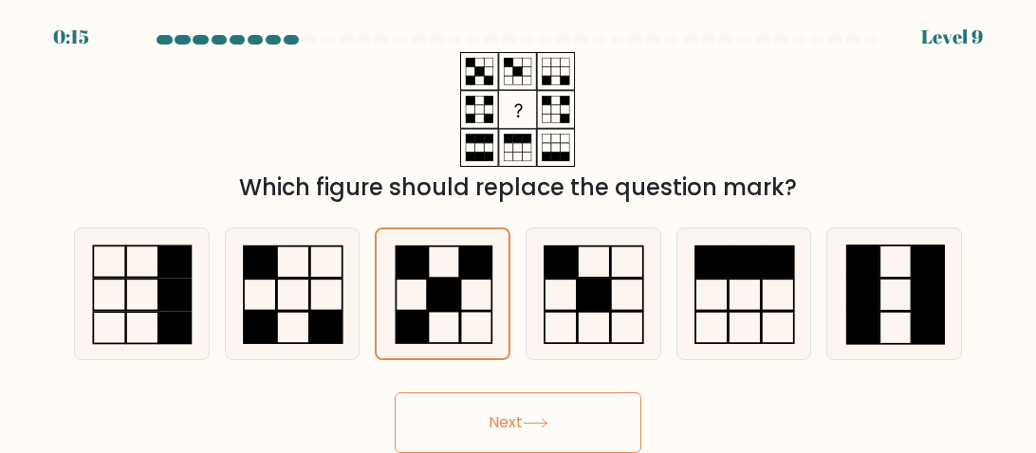
click at [395, 393] on button "Next" at bounding box center [518, 423] width 247 height 61
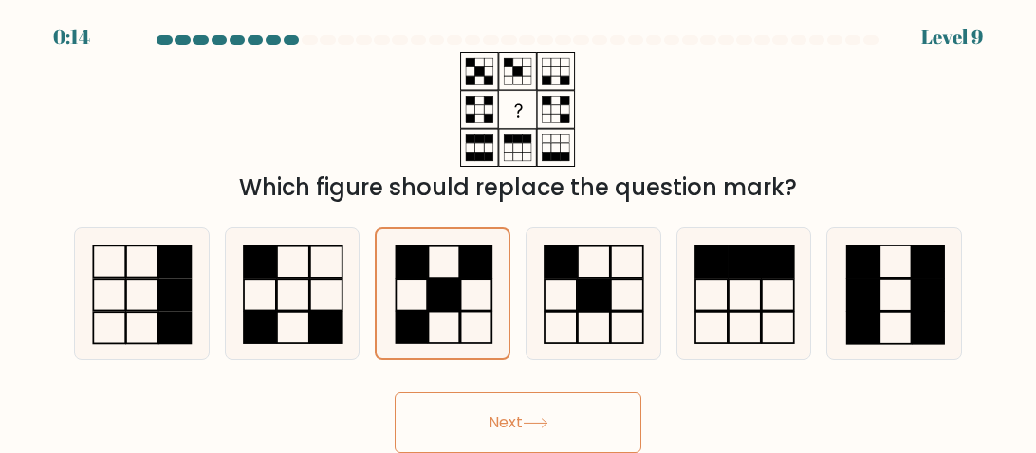
click at [395, 393] on button "Next" at bounding box center [518, 423] width 247 height 61
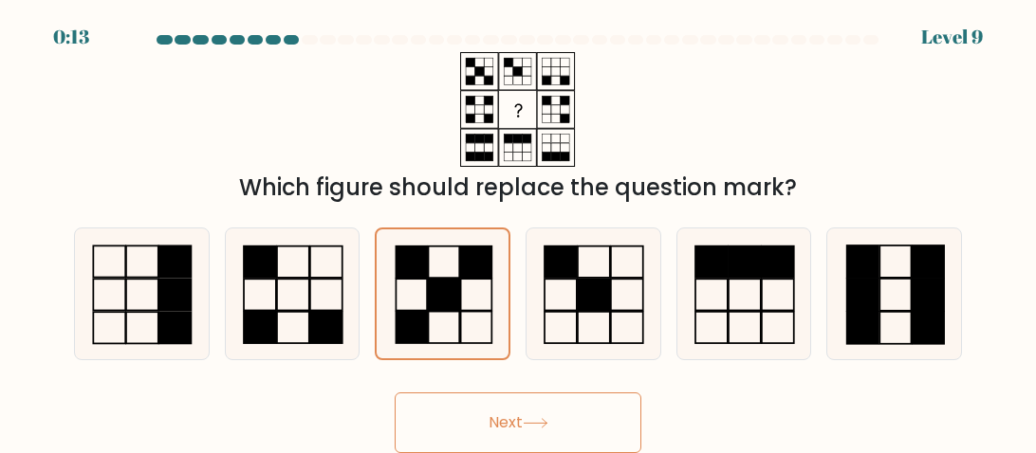
click at [395, 393] on button "Next" at bounding box center [518, 423] width 247 height 61
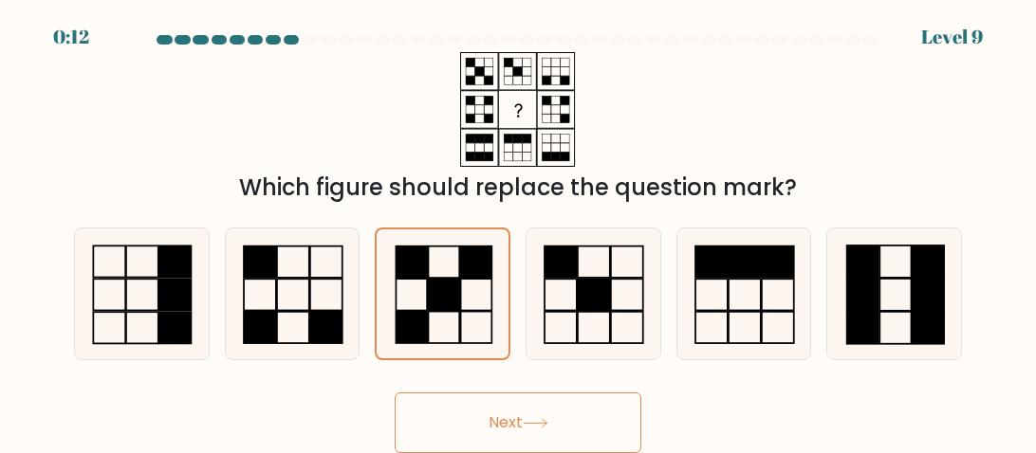
click at [395, 393] on button "Next" at bounding box center [518, 423] width 247 height 61
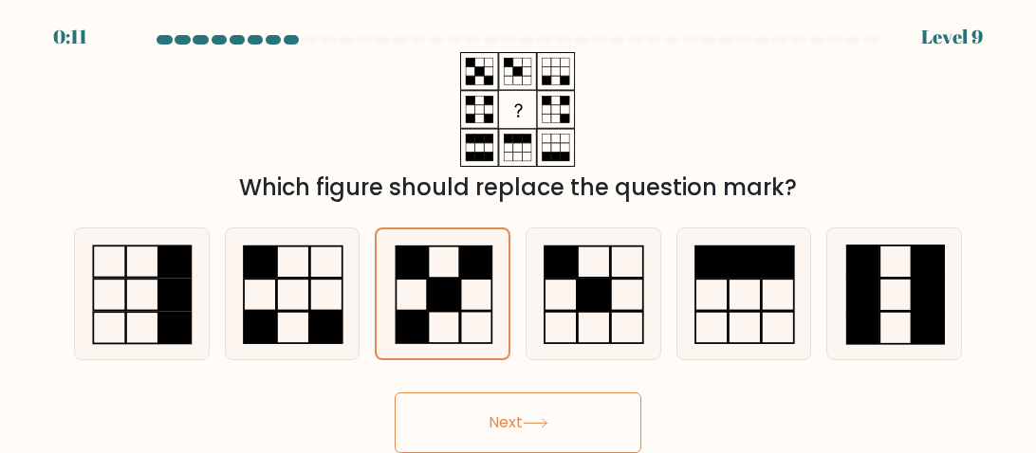
click at [395, 393] on button "Next" at bounding box center [518, 423] width 247 height 61
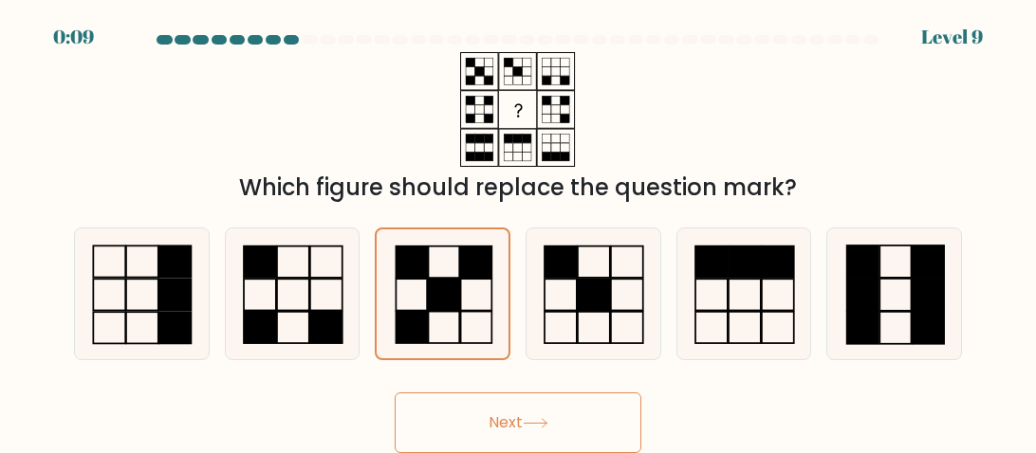
click at [395, 393] on button "Next" at bounding box center [518, 423] width 247 height 61
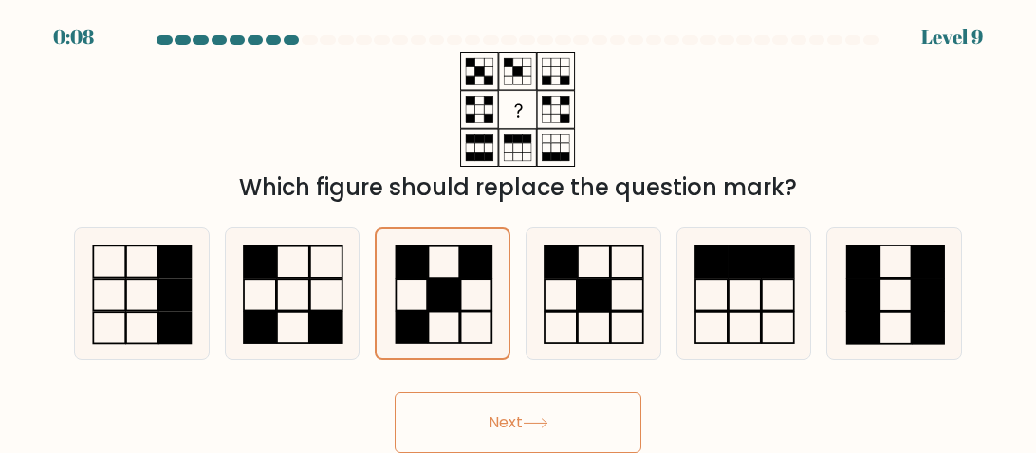
click at [395, 393] on button "Next" at bounding box center [518, 423] width 247 height 61
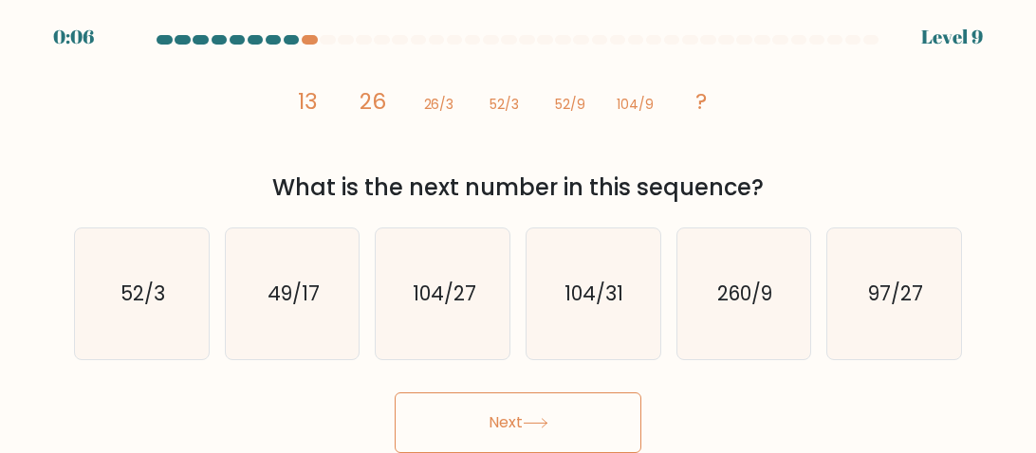
click at [395, 393] on button "Next" at bounding box center [518, 423] width 247 height 61
click at [782, 389] on div "Next" at bounding box center [518, 418] width 911 height 70
click at [462, 309] on icon "104/27" at bounding box center [443, 294] width 131 height 131
click at [518, 231] on input "c. 104/27" at bounding box center [518, 229] width 1 height 5
radio input "true"
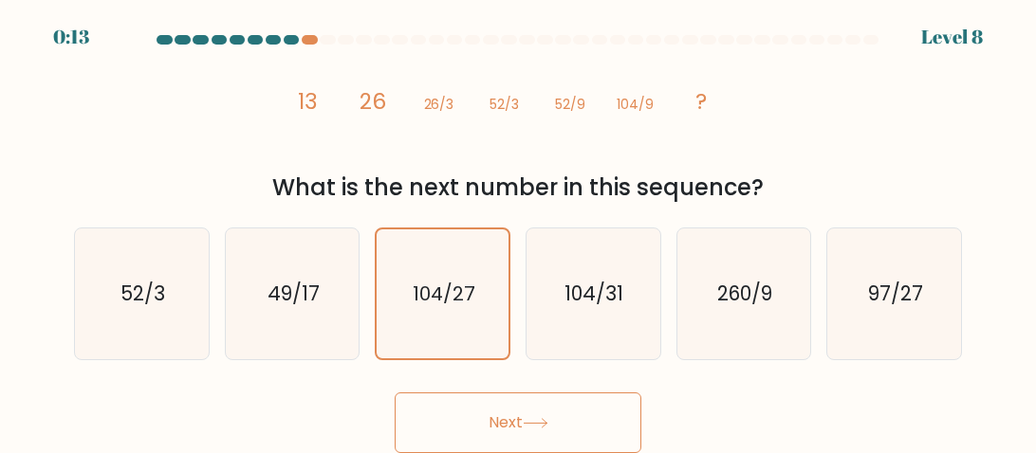
click at [576, 429] on button "Next" at bounding box center [518, 423] width 247 height 61
click at [395, 393] on button "Next" at bounding box center [518, 423] width 247 height 61
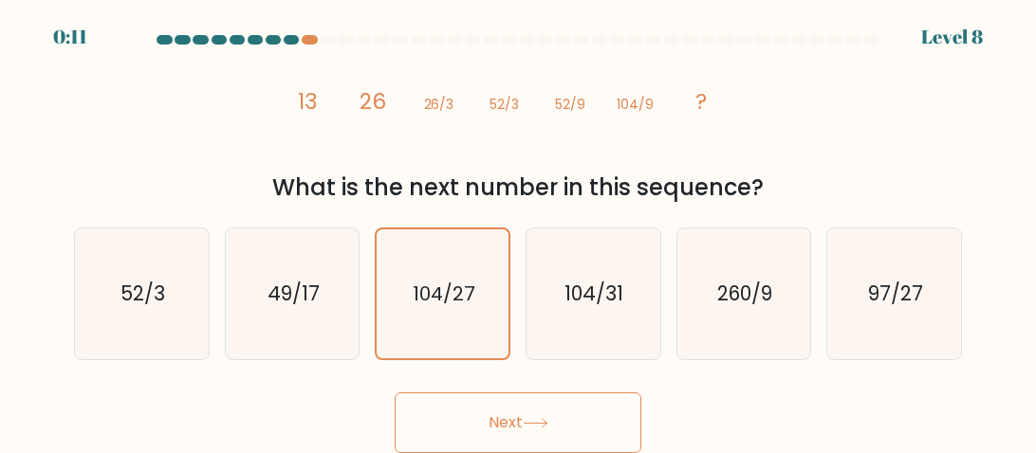
click at [395, 393] on button "Next" at bounding box center [518, 423] width 247 height 61
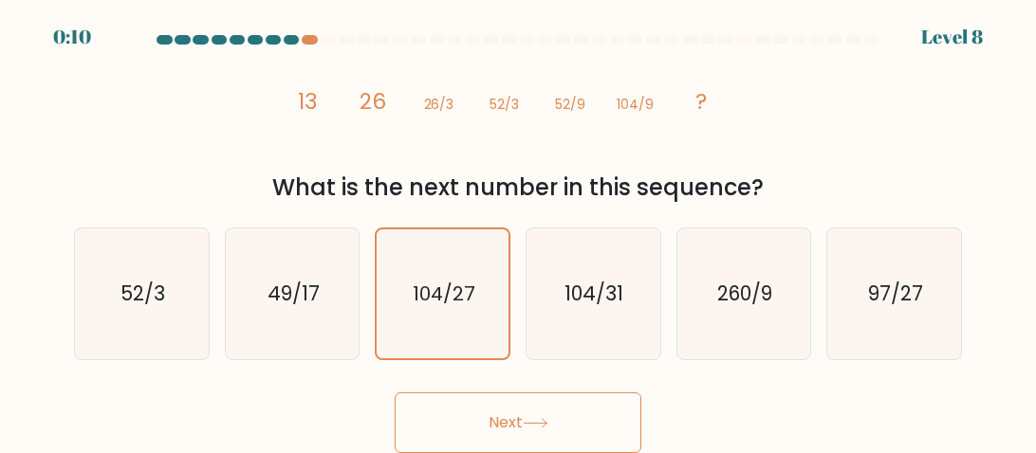
click at [395, 393] on button "Next" at bounding box center [518, 423] width 247 height 61
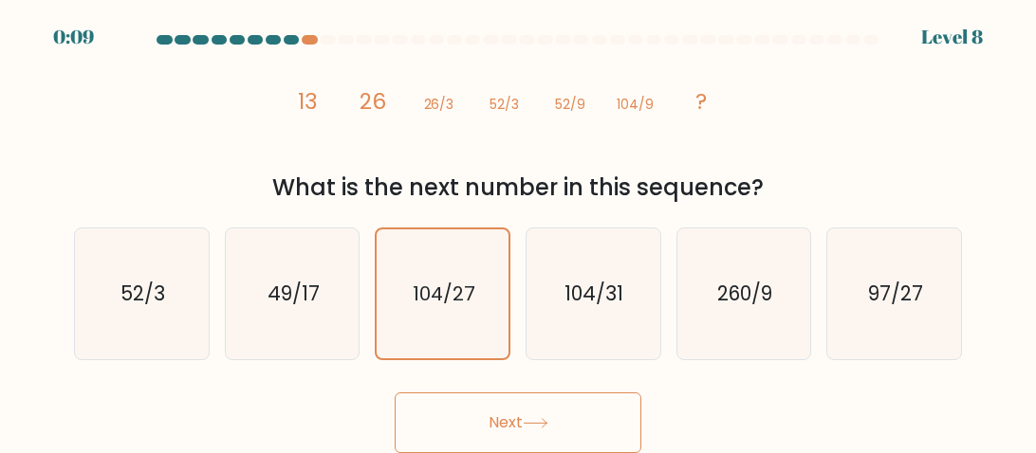
click at [395, 393] on button "Next" at bounding box center [518, 423] width 247 height 61
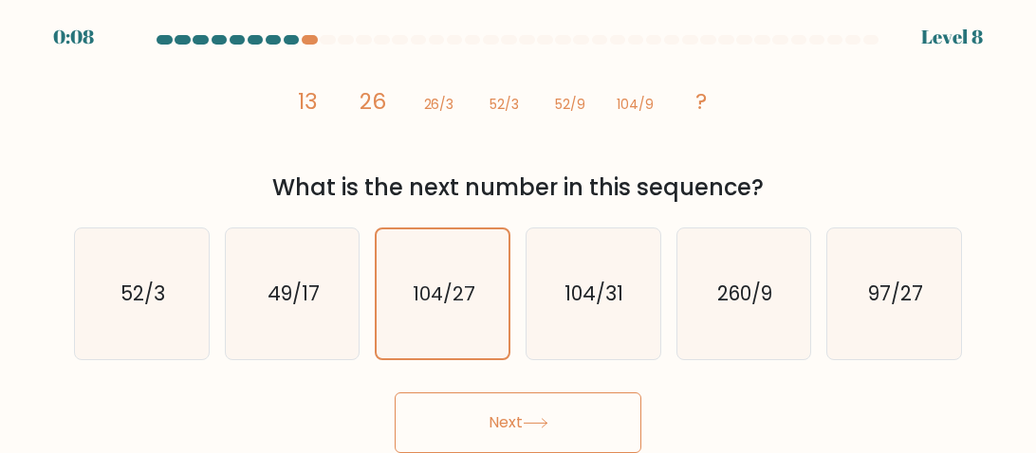
click at [395, 393] on button "Next" at bounding box center [518, 423] width 247 height 61
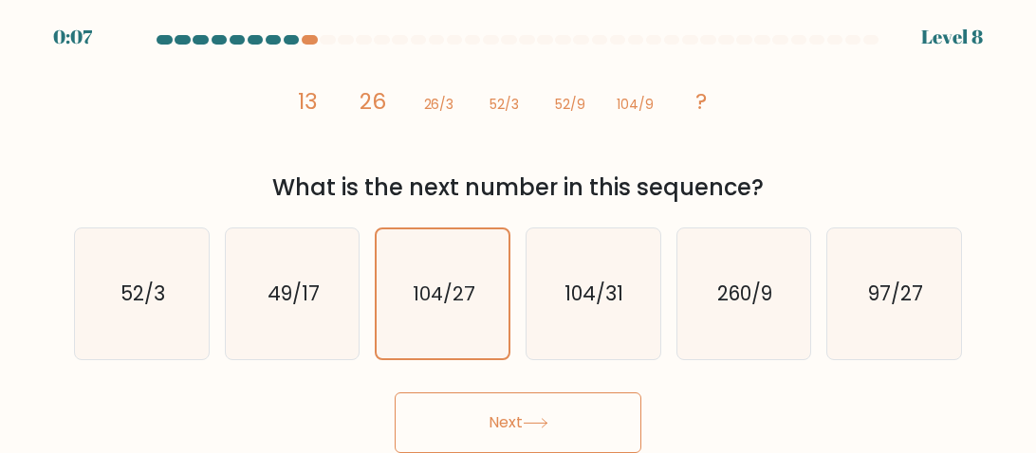
click at [395, 393] on button "Next" at bounding box center [518, 423] width 247 height 61
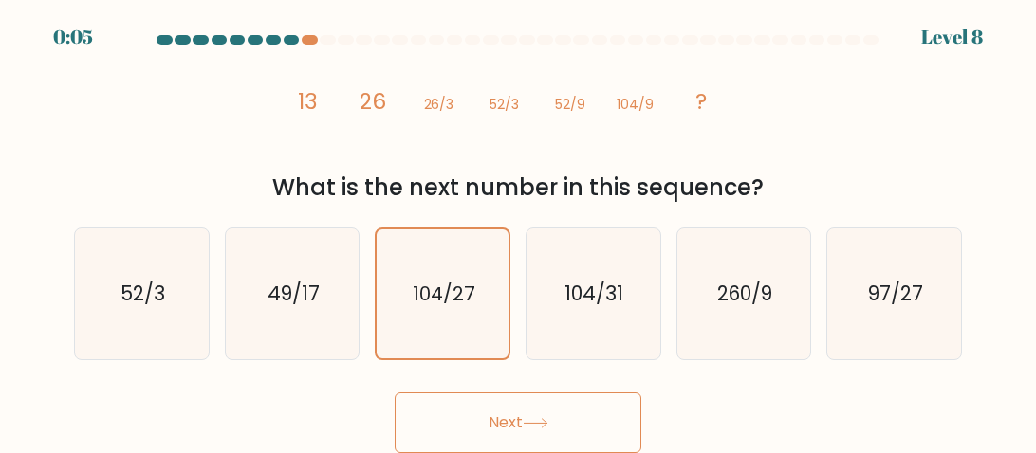
click at [395, 393] on button "Next" at bounding box center [518, 423] width 247 height 61
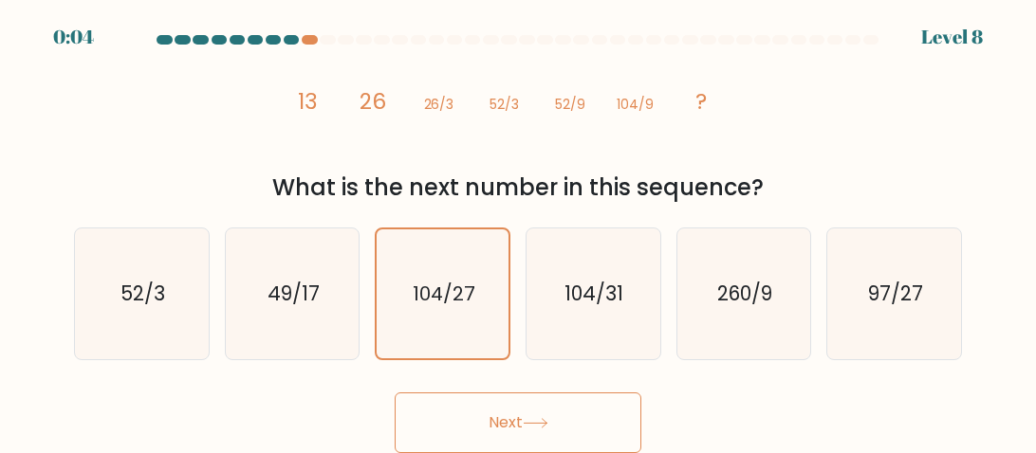
click at [395, 393] on button "Next" at bounding box center [518, 423] width 247 height 61
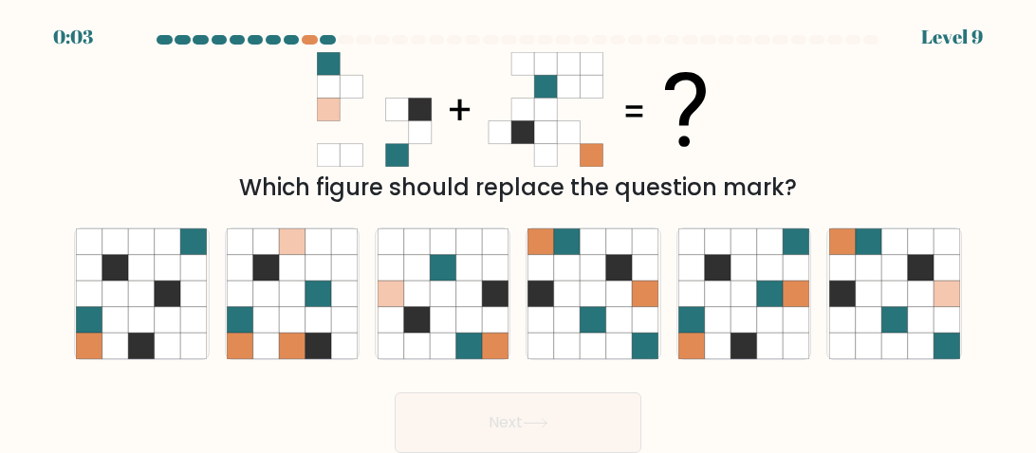
click at [395, 393] on button "Next" at bounding box center [518, 423] width 247 height 61
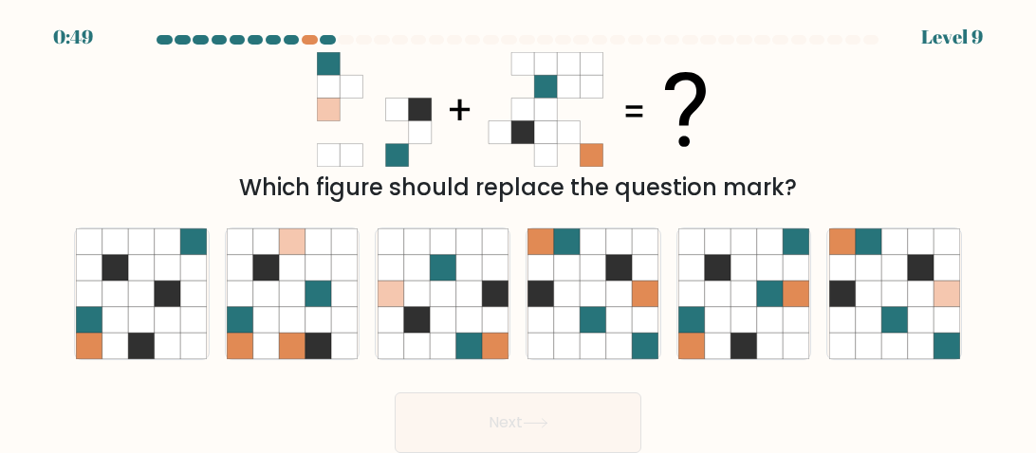
click at [395, 393] on button "Next" at bounding box center [518, 423] width 247 height 61
click at [451, 317] on icon at bounding box center [443, 319] width 26 height 26
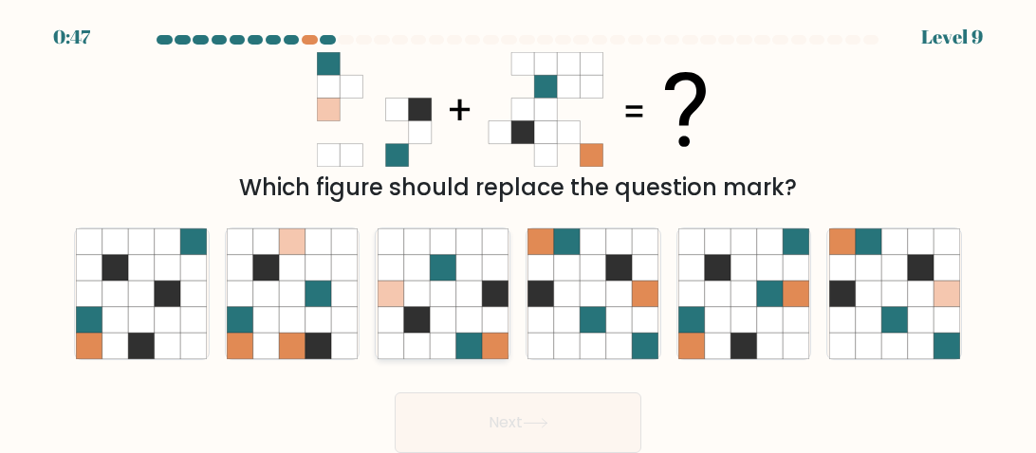
click at [518, 231] on input "c." at bounding box center [518, 229] width 1 height 5
radio input "true"
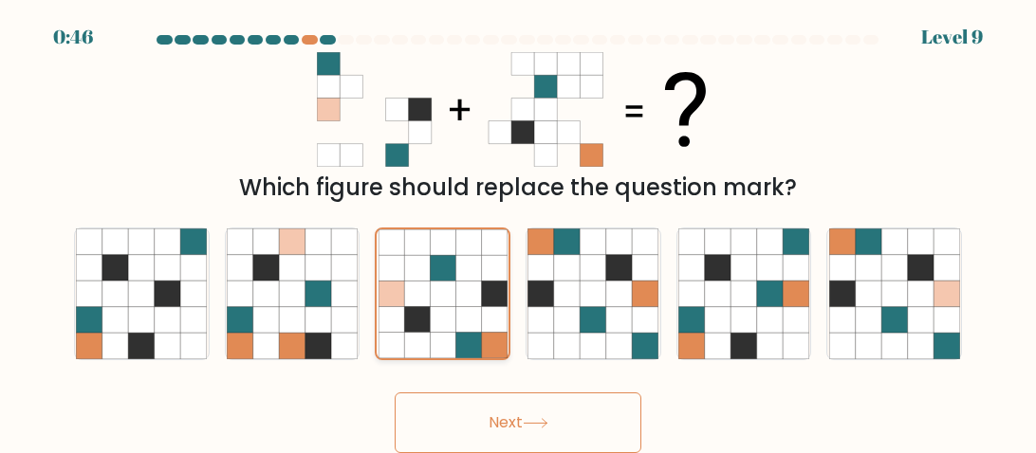
click at [395, 393] on button "Next" at bounding box center [518, 423] width 247 height 61
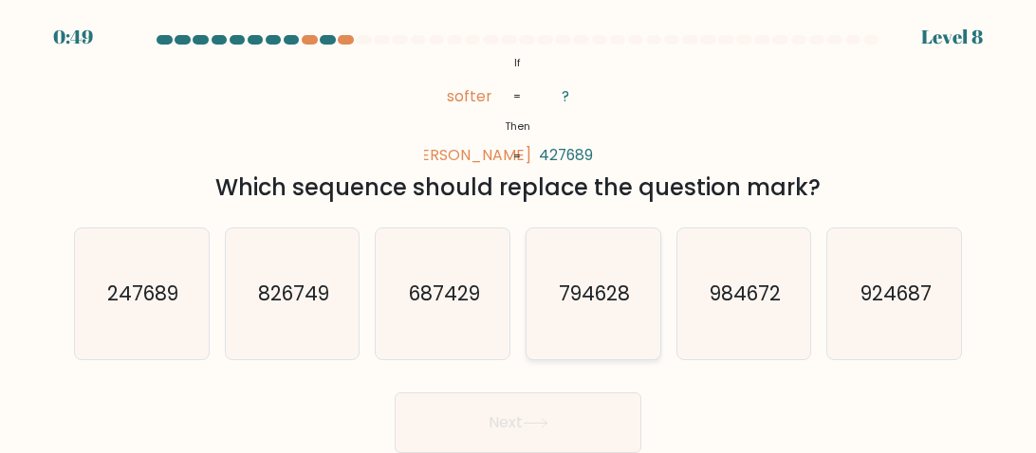
click at [611, 290] on text "794628" at bounding box center [594, 294] width 71 height 28
click at [519, 231] on input "d. 794628" at bounding box center [518, 229] width 1 height 5
radio input "true"
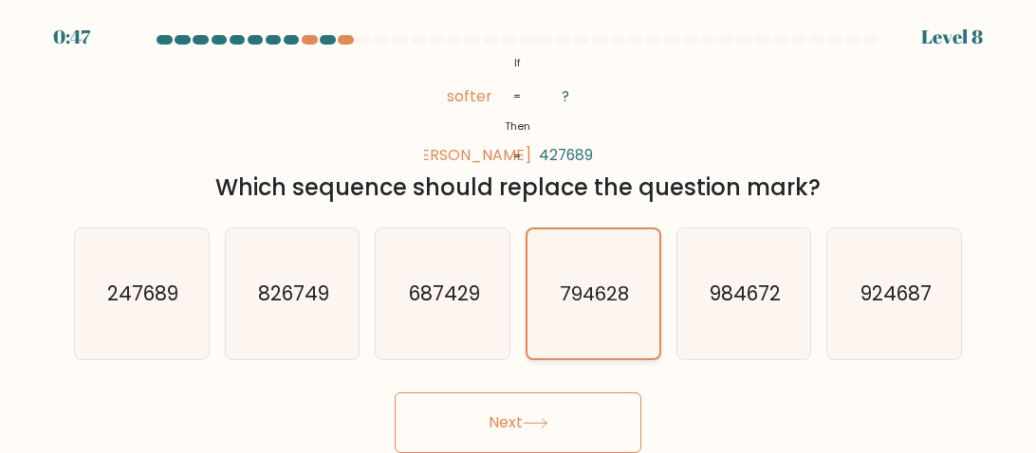
click at [395, 393] on button "Next" at bounding box center [518, 423] width 247 height 61
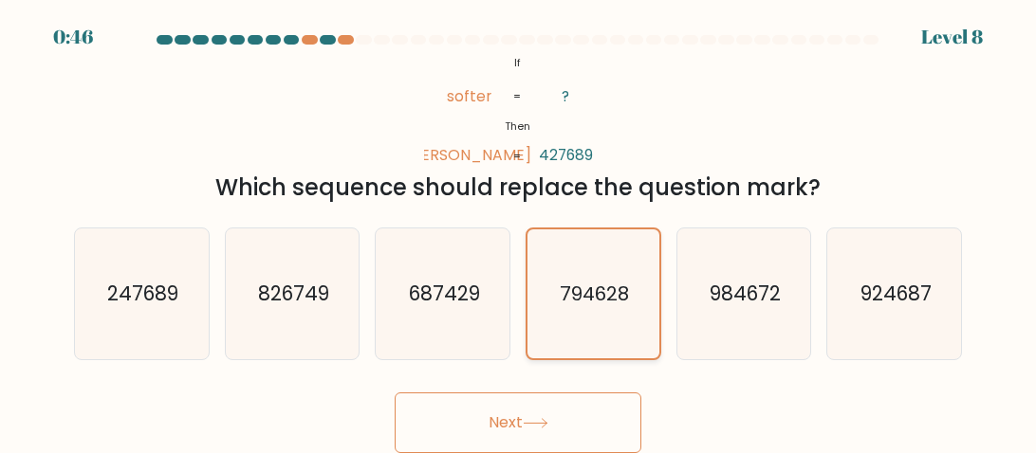
click at [395, 393] on button "Next" at bounding box center [518, 423] width 247 height 61
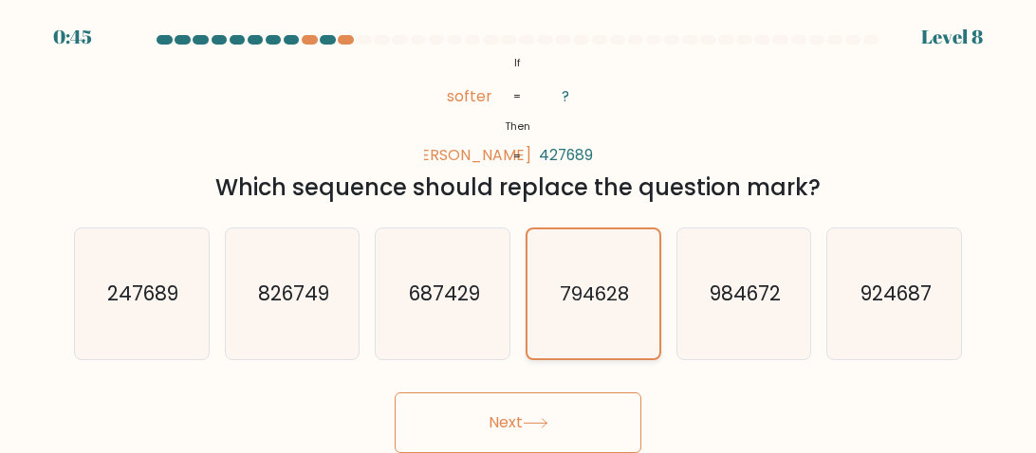
click at [395, 393] on button "Next" at bounding box center [518, 423] width 247 height 61
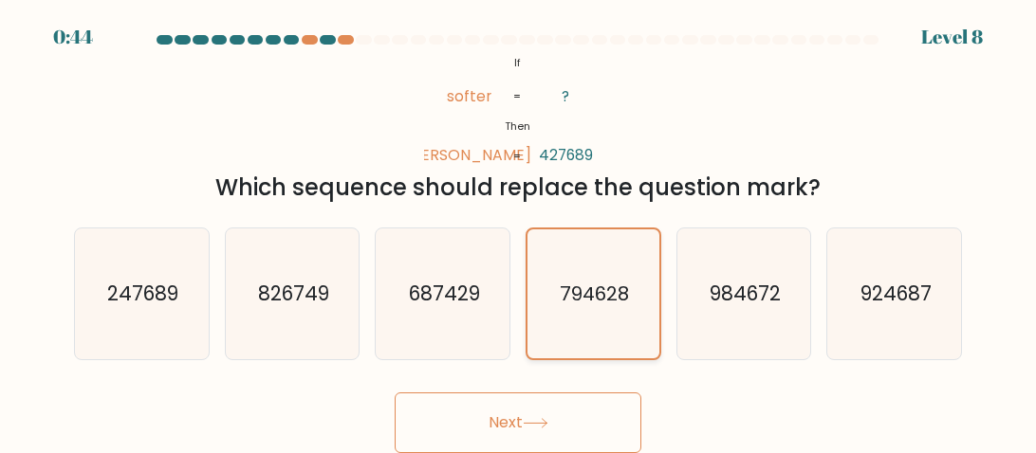
click at [395, 393] on button "Next" at bounding box center [518, 423] width 247 height 61
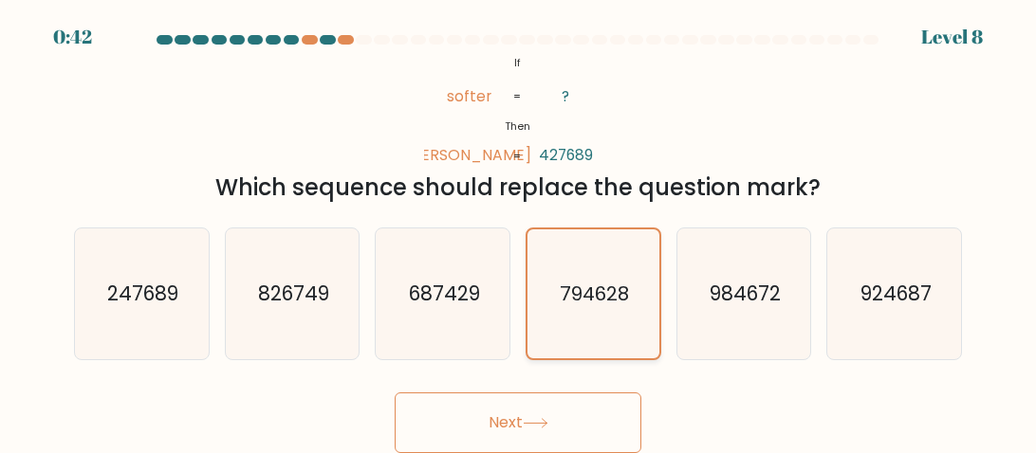
click at [395, 393] on button "Next" at bounding box center [518, 423] width 247 height 61
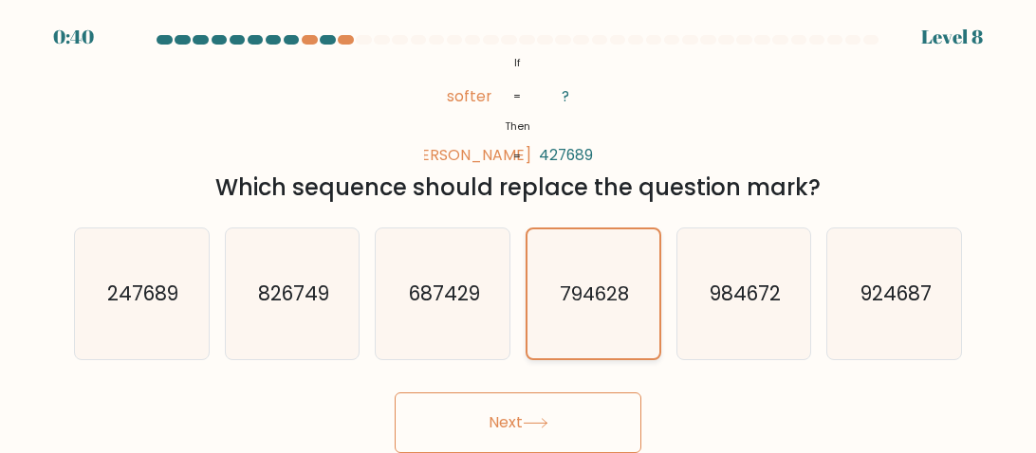
click at [395, 393] on button "Next" at bounding box center [518, 423] width 247 height 61
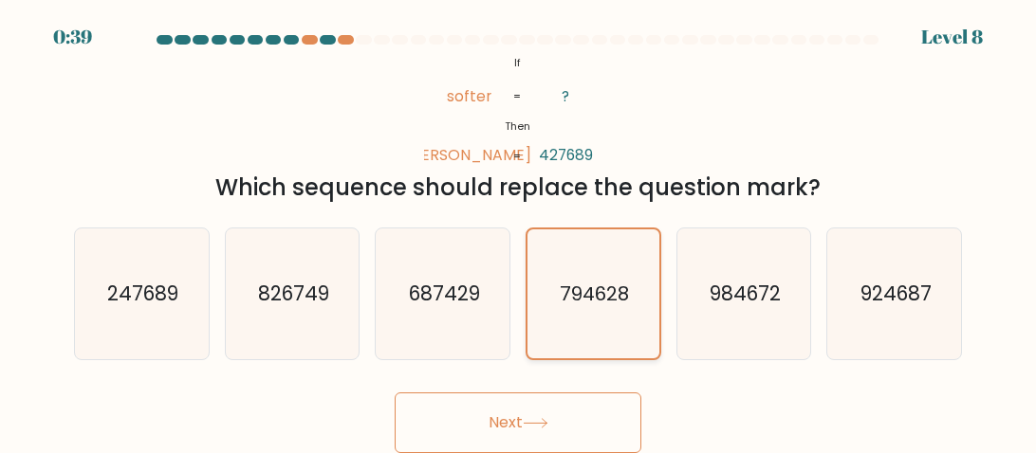
click at [395, 393] on button "Next" at bounding box center [518, 423] width 247 height 61
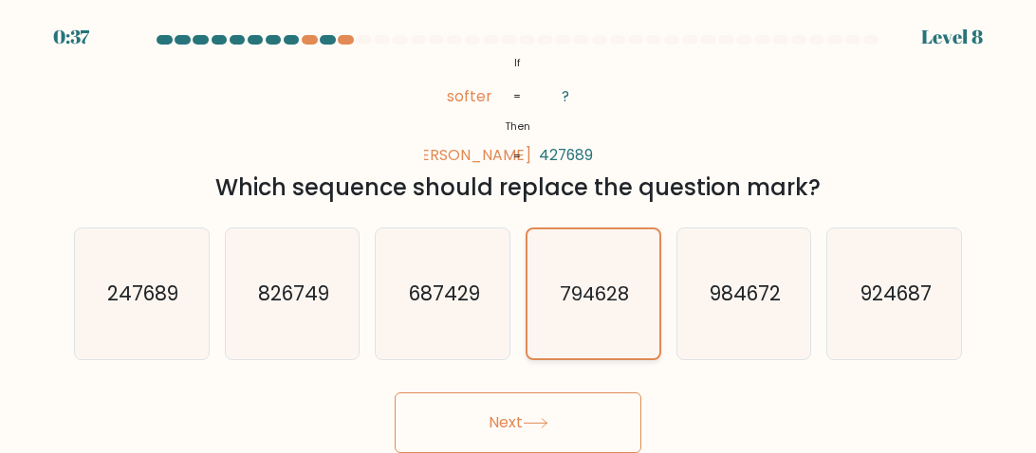
click at [395, 393] on button "Next" at bounding box center [518, 423] width 247 height 61
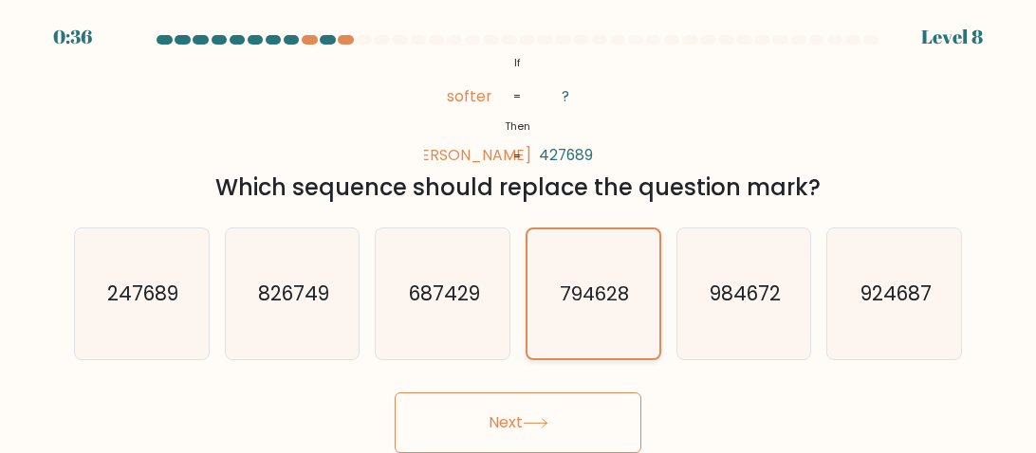
click at [395, 393] on button "Next" at bounding box center [518, 423] width 247 height 61
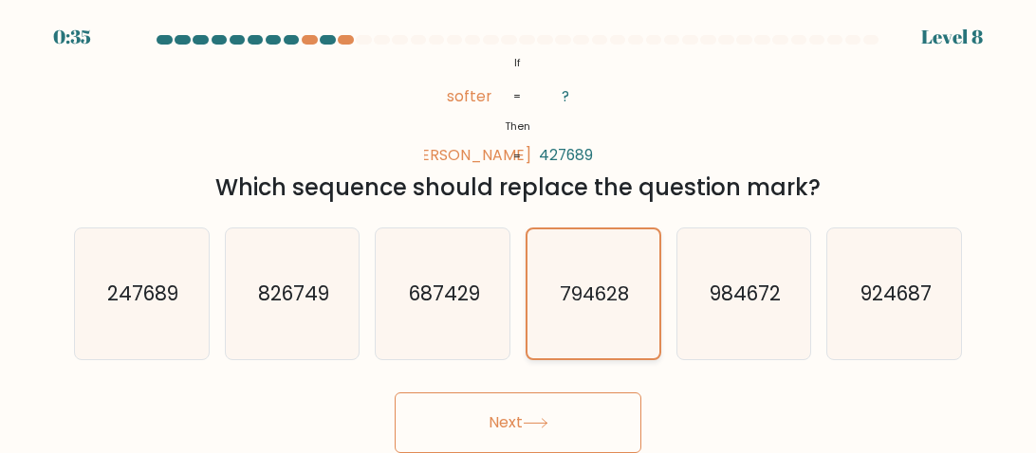
click at [395, 393] on button "Next" at bounding box center [518, 423] width 247 height 61
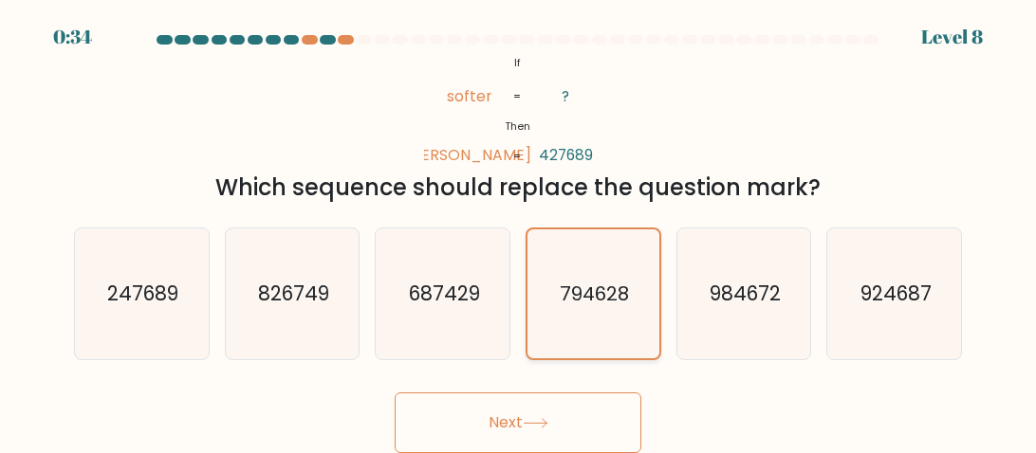
click at [395, 393] on button "Next" at bounding box center [518, 423] width 247 height 61
click at [532, 423] on icon at bounding box center [535, 423] width 23 height 9
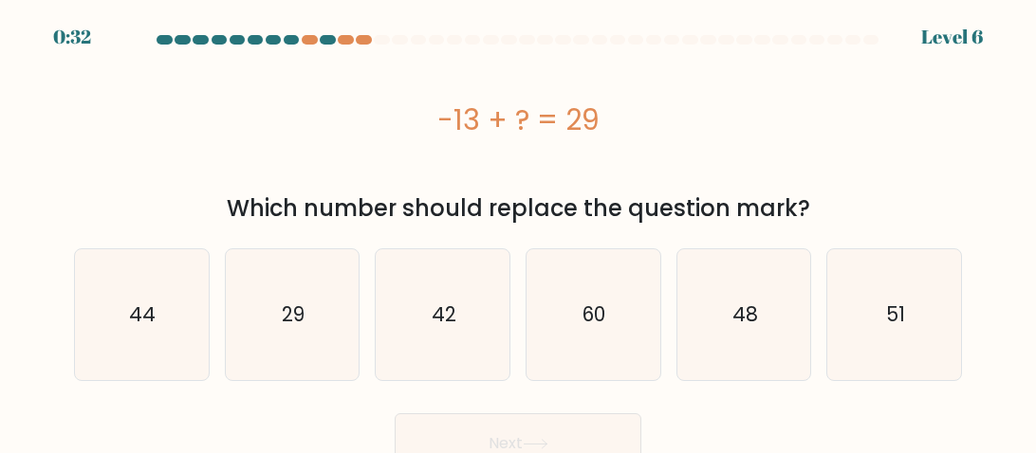
click at [536, 423] on button "Next" at bounding box center [518, 444] width 247 height 61
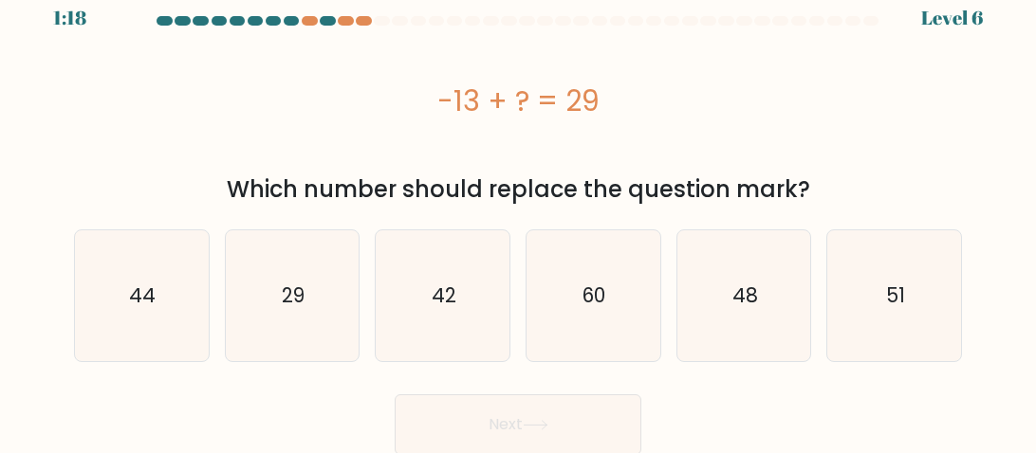
click at [835, 422] on div "Next" at bounding box center [518, 420] width 911 height 70
click at [450, 298] on text "42" at bounding box center [444, 296] width 25 height 28
click at [518, 212] on input "c. 42" at bounding box center [518, 210] width 1 height 5
radio input "true"
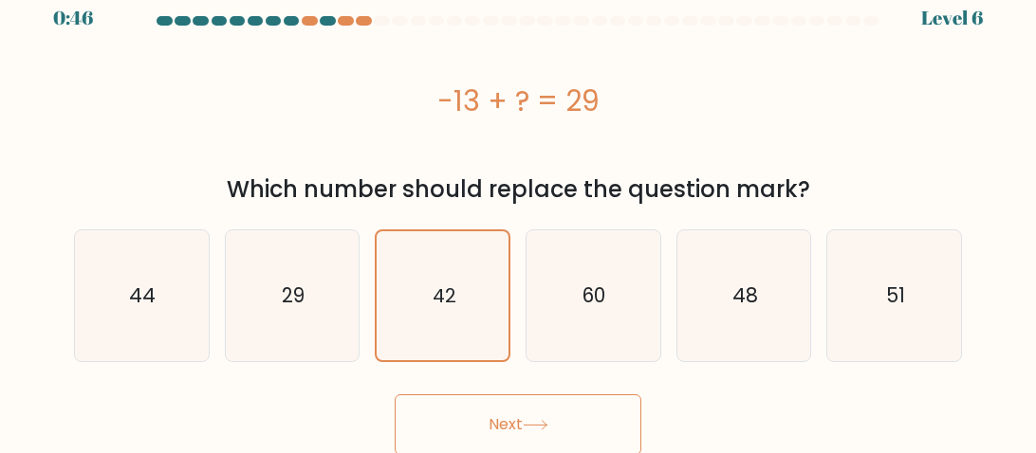
click at [546, 415] on button "Next" at bounding box center [518, 425] width 247 height 61
click at [395, 395] on button "Next" at bounding box center [518, 425] width 247 height 61
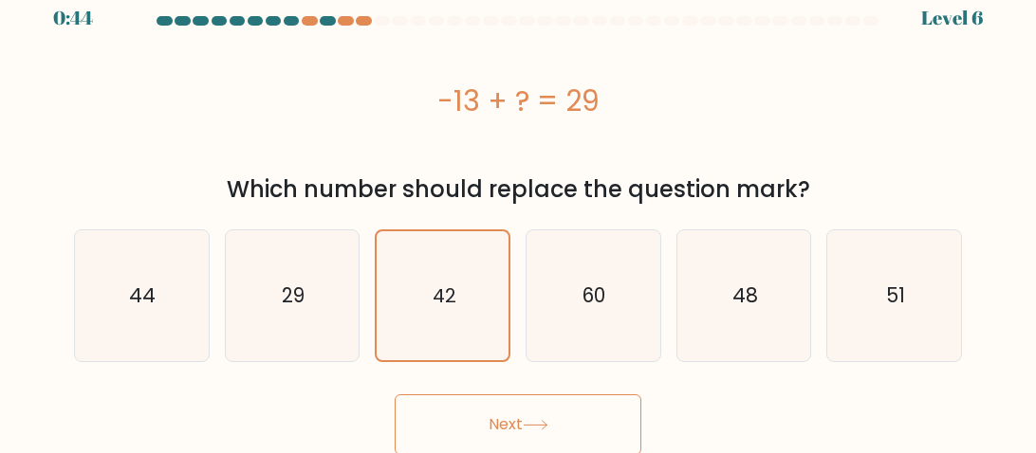
click at [395, 395] on button "Next" at bounding box center [518, 425] width 247 height 61
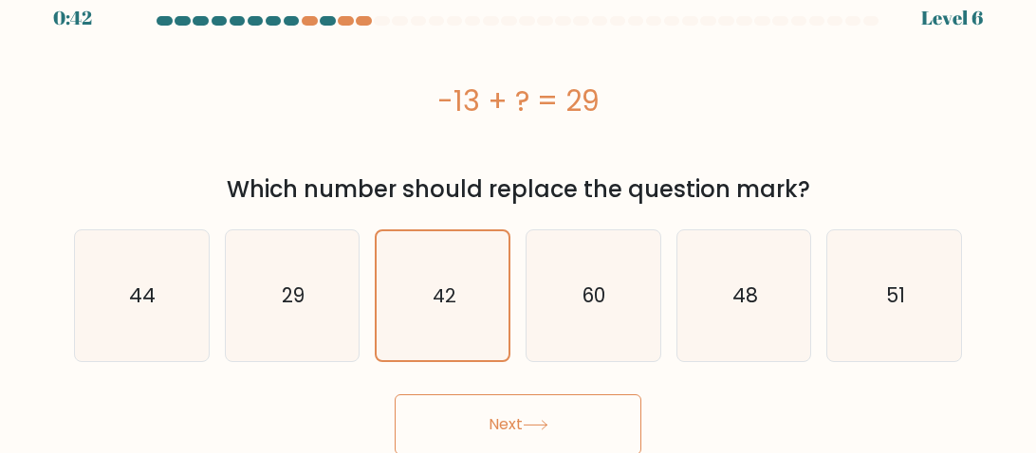
click at [395, 395] on button "Next" at bounding box center [518, 425] width 247 height 61
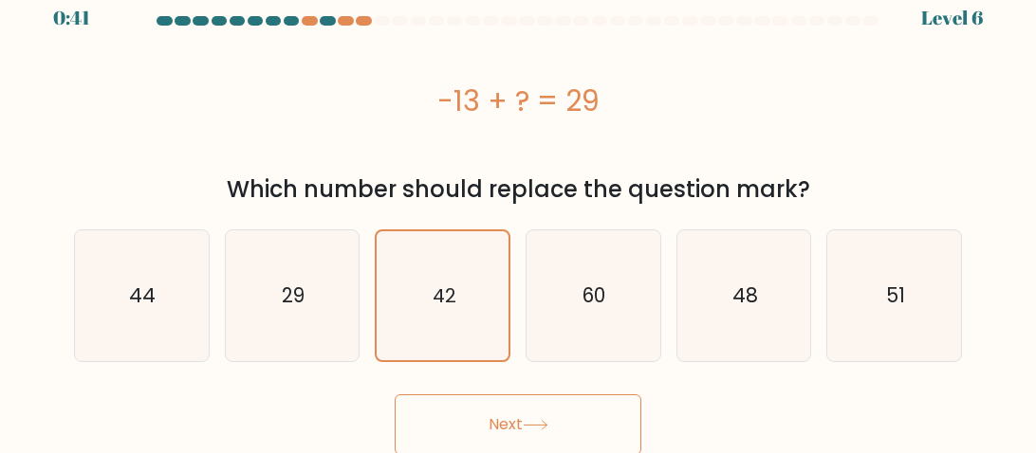
click at [395, 395] on button "Next" at bounding box center [518, 425] width 247 height 61
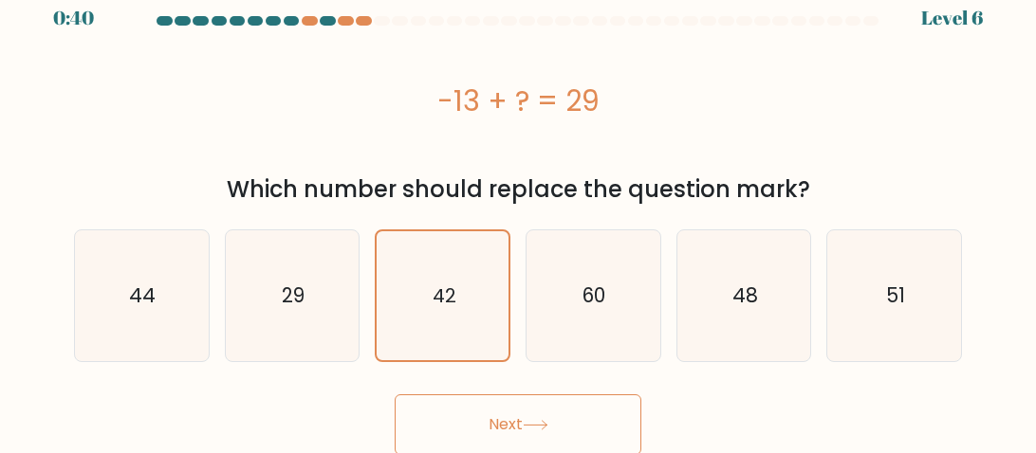
click at [395, 395] on button "Next" at bounding box center [518, 425] width 247 height 61
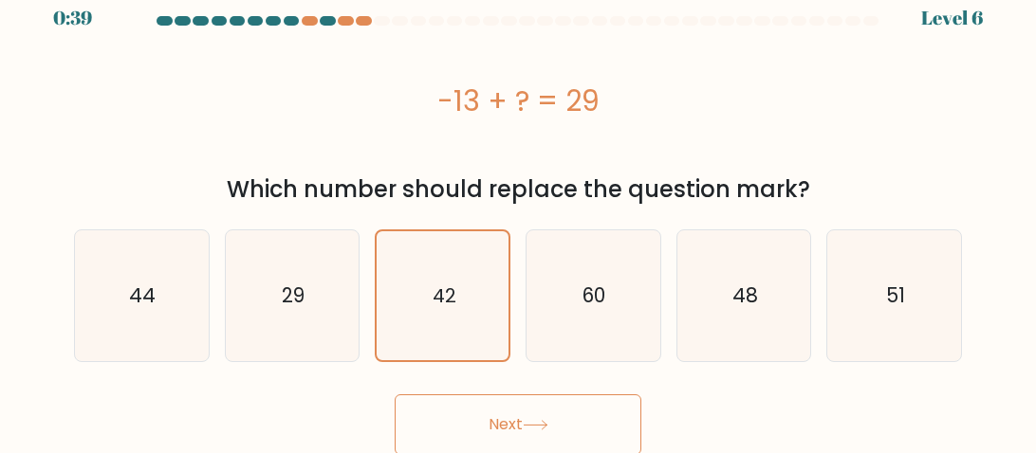
click at [395, 395] on button "Next" at bounding box center [518, 425] width 247 height 61
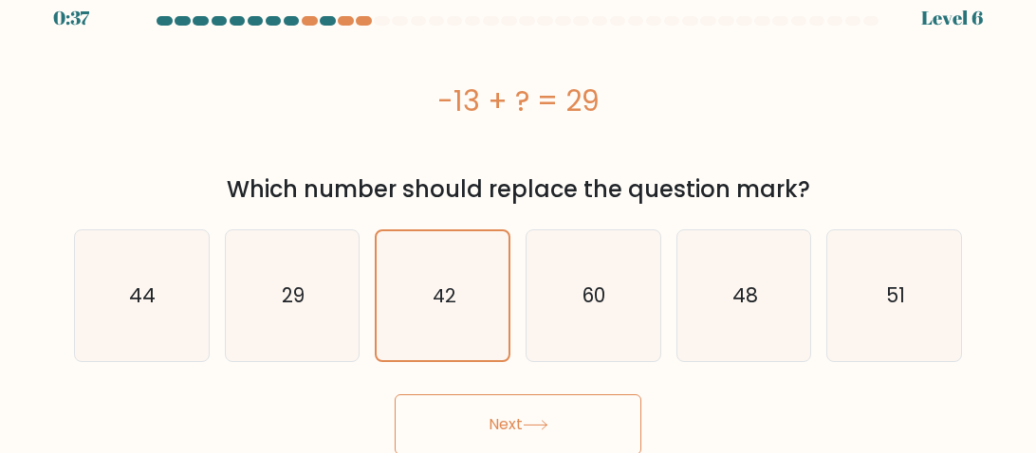
click at [395, 395] on button "Next" at bounding box center [518, 425] width 247 height 61
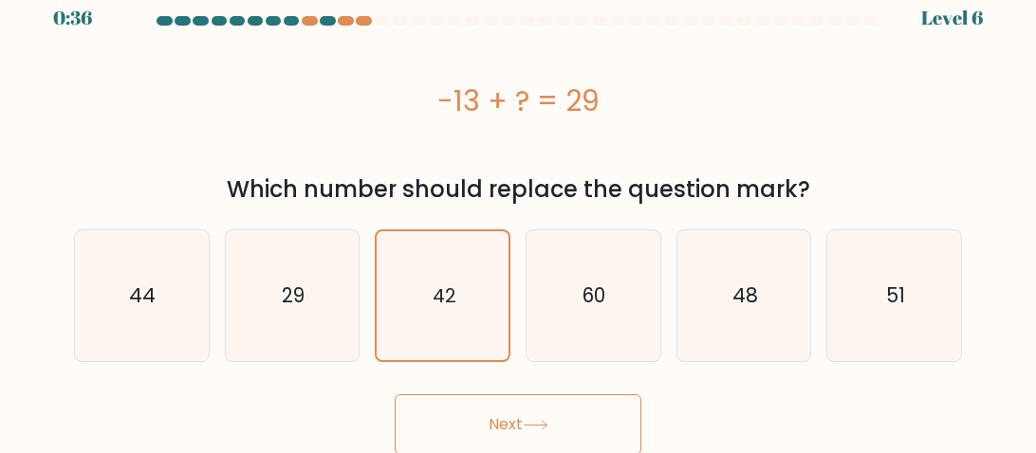
click at [395, 395] on button "Next" at bounding box center [518, 425] width 247 height 61
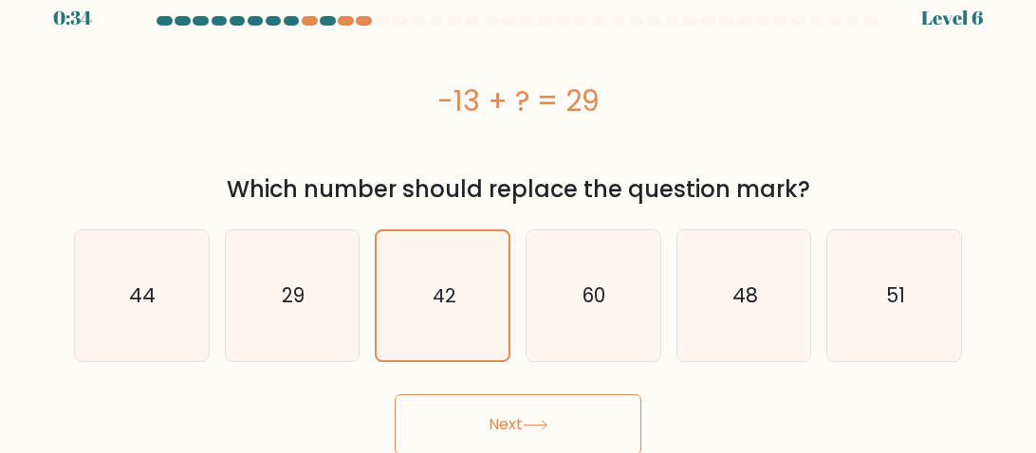
click at [395, 395] on button "Next" at bounding box center [518, 425] width 247 height 61
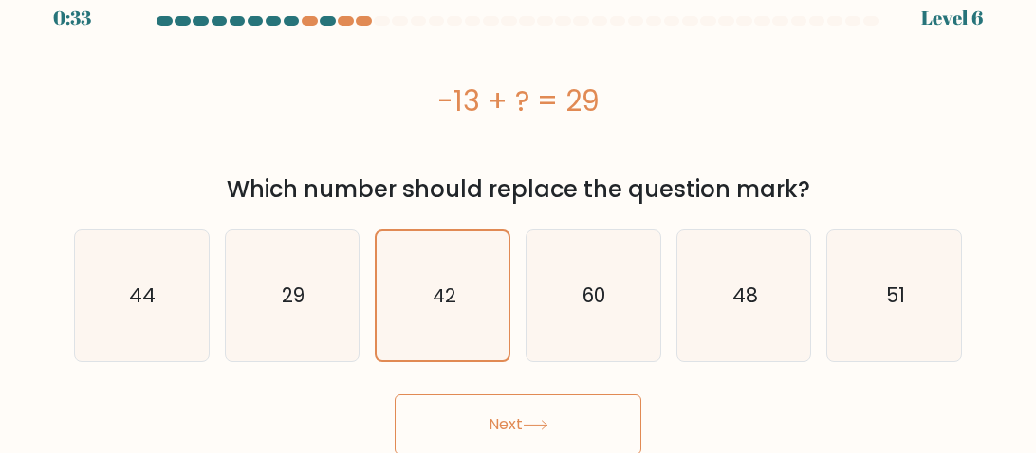
click at [395, 395] on button "Next" at bounding box center [518, 425] width 247 height 61
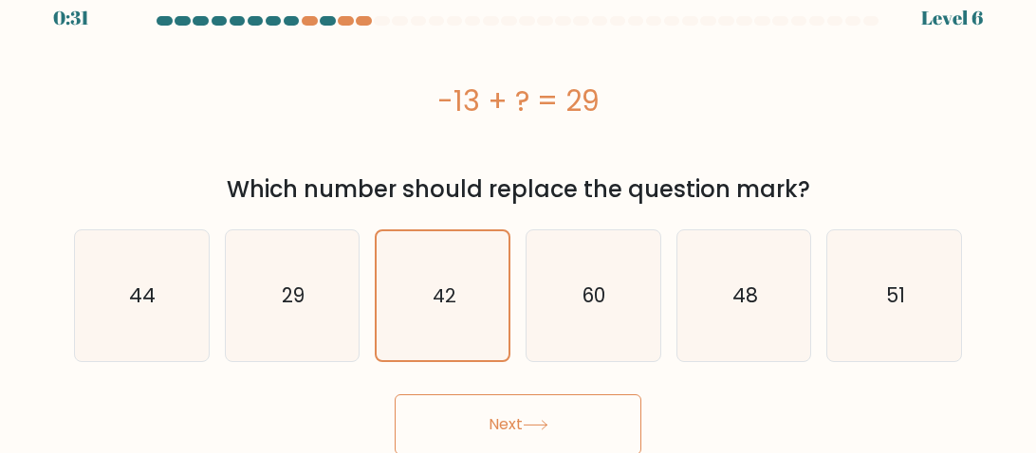
click at [395, 395] on button "Next" at bounding box center [518, 425] width 247 height 61
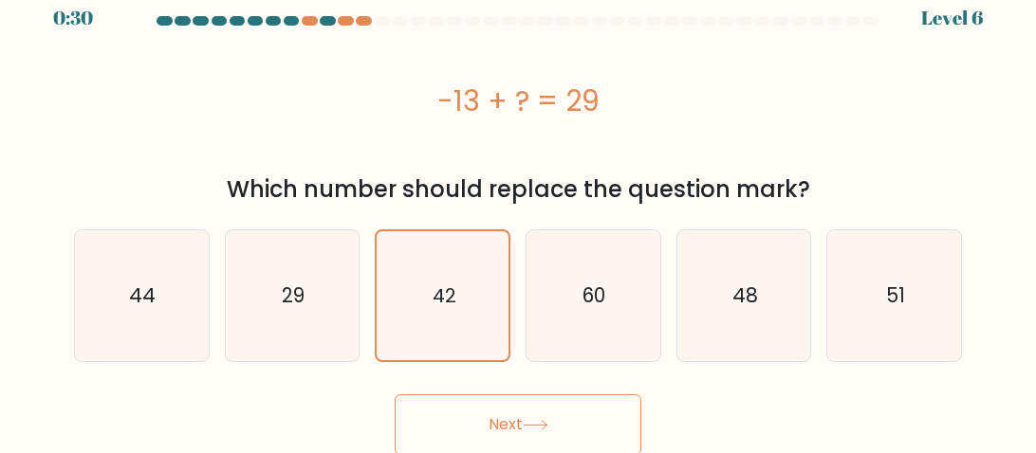
click at [395, 395] on button "Next" at bounding box center [518, 425] width 247 height 61
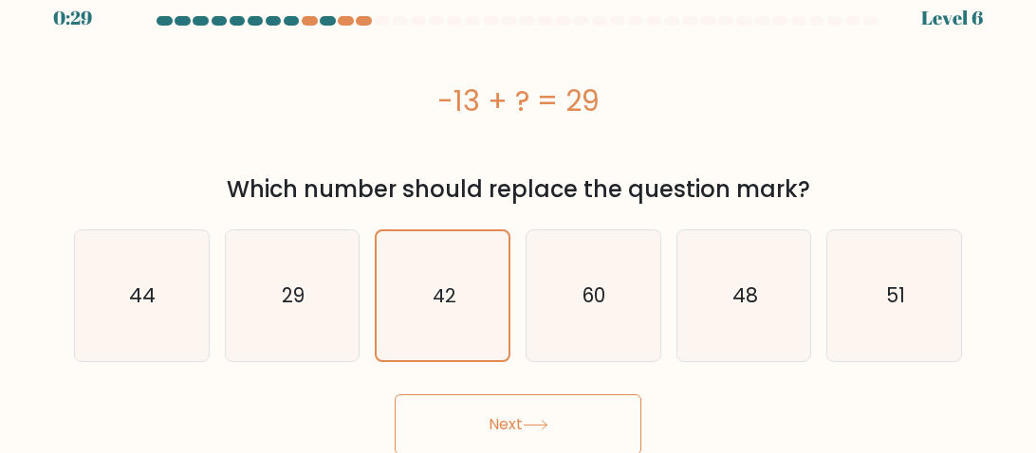
click at [395, 395] on button "Next" at bounding box center [518, 425] width 247 height 61
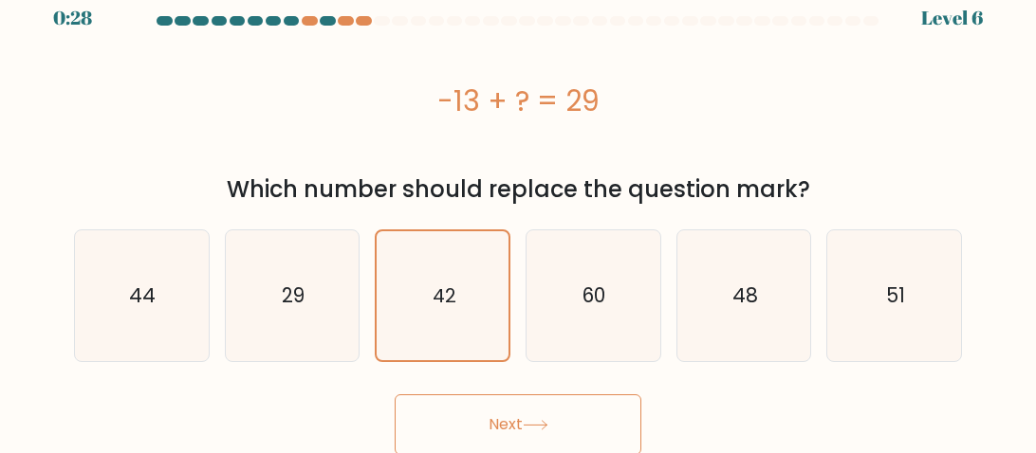
click at [395, 395] on button "Next" at bounding box center [518, 425] width 247 height 61
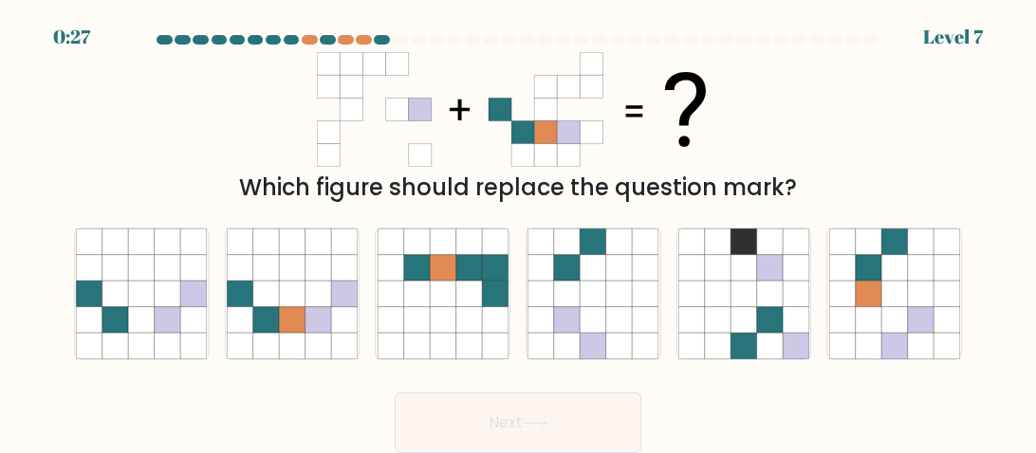
click at [395, 393] on button "Next" at bounding box center [518, 423] width 247 height 61
click at [718, 390] on div "Next" at bounding box center [518, 418] width 911 height 70
click at [314, 289] on icon at bounding box center [318, 294] width 26 height 26
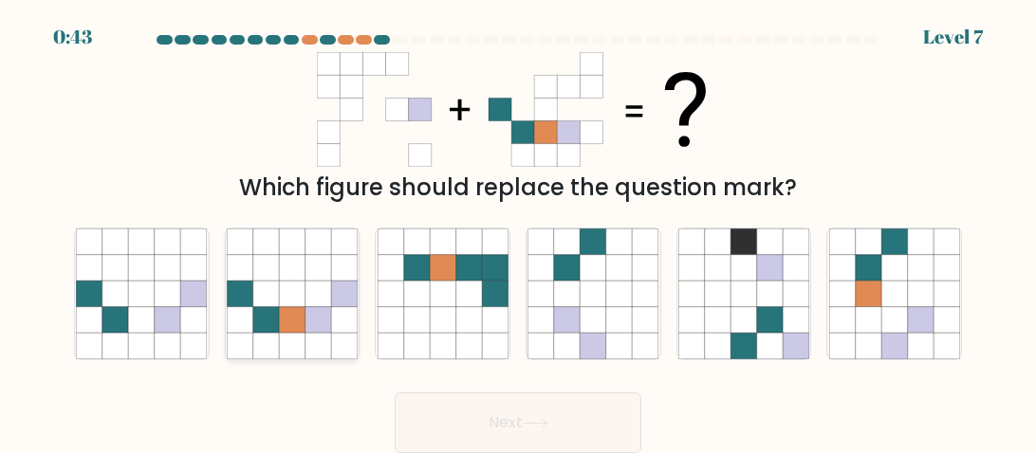
click at [518, 231] on input "b." at bounding box center [518, 229] width 1 height 5
radio input "true"
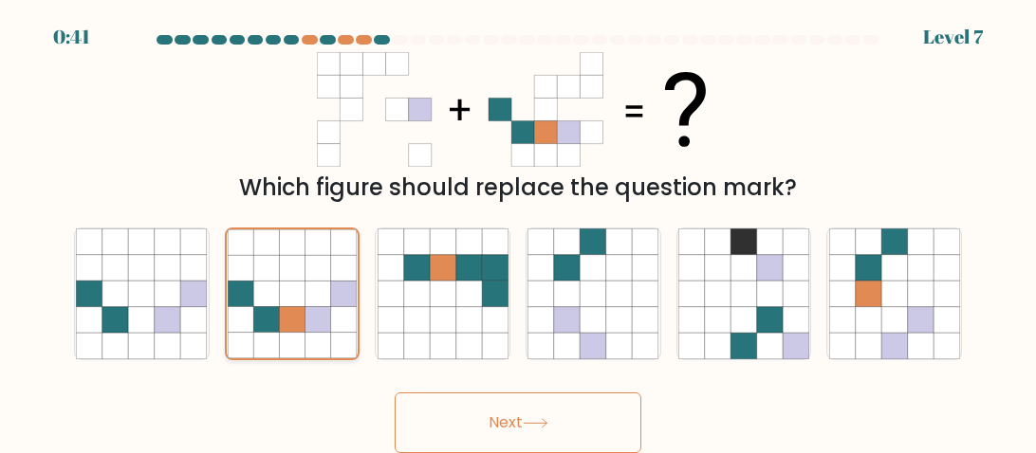
click at [395, 393] on button "Next" at bounding box center [518, 423] width 247 height 61
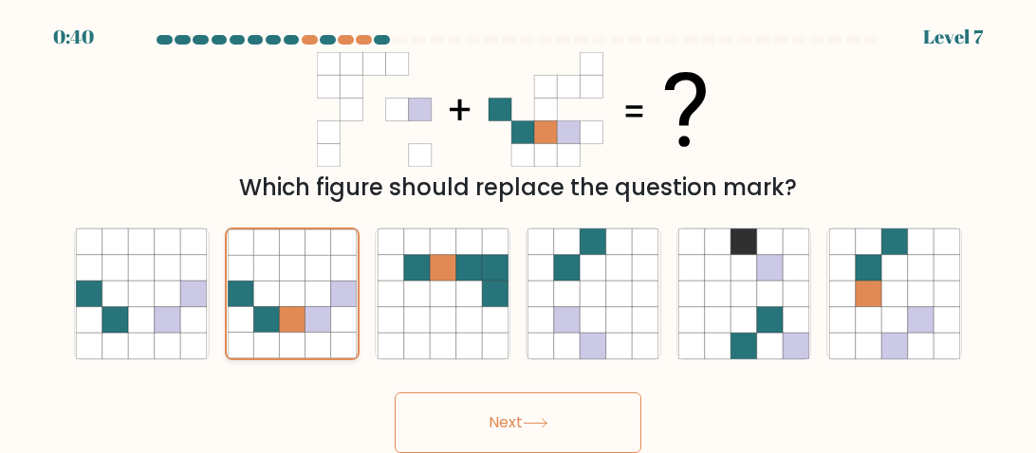
click at [395, 393] on button "Next" at bounding box center [518, 423] width 247 height 61
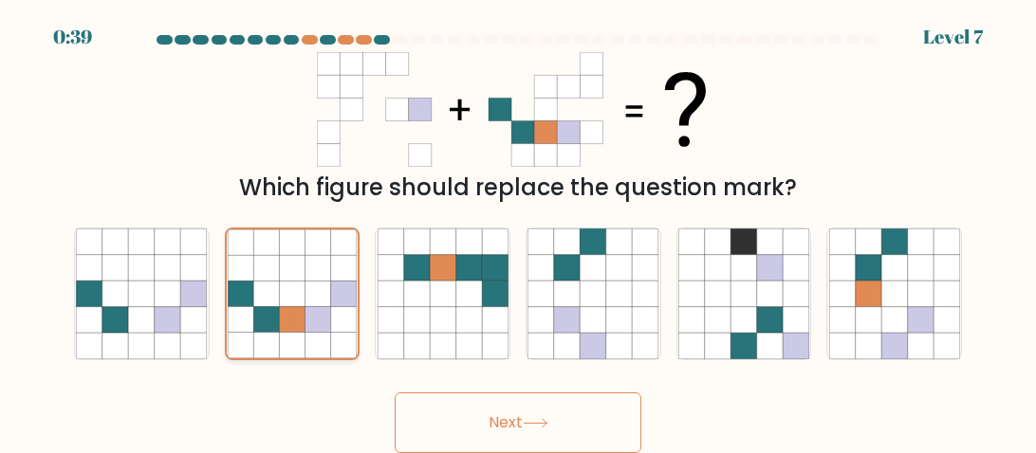
click at [395, 393] on button "Next" at bounding box center [518, 423] width 247 height 61
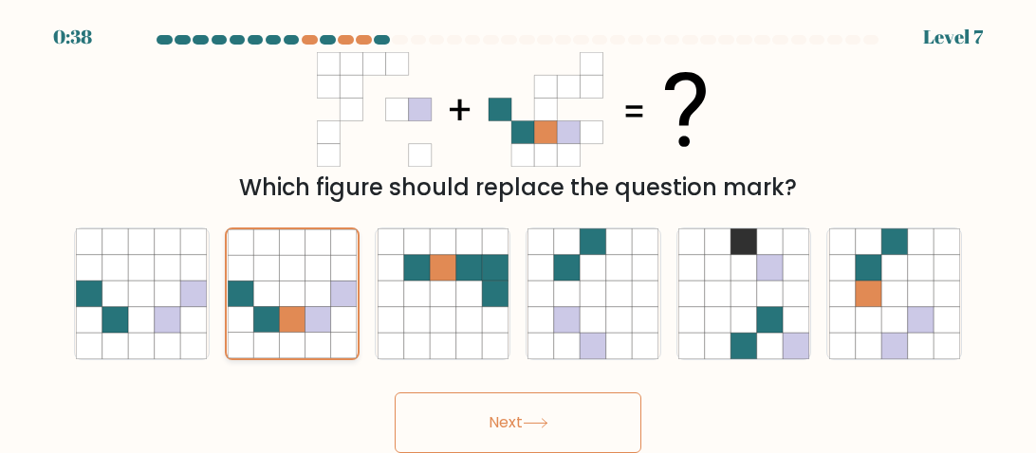
click at [395, 393] on button "Next" at bounding box center [518, 423] width 247 height 61
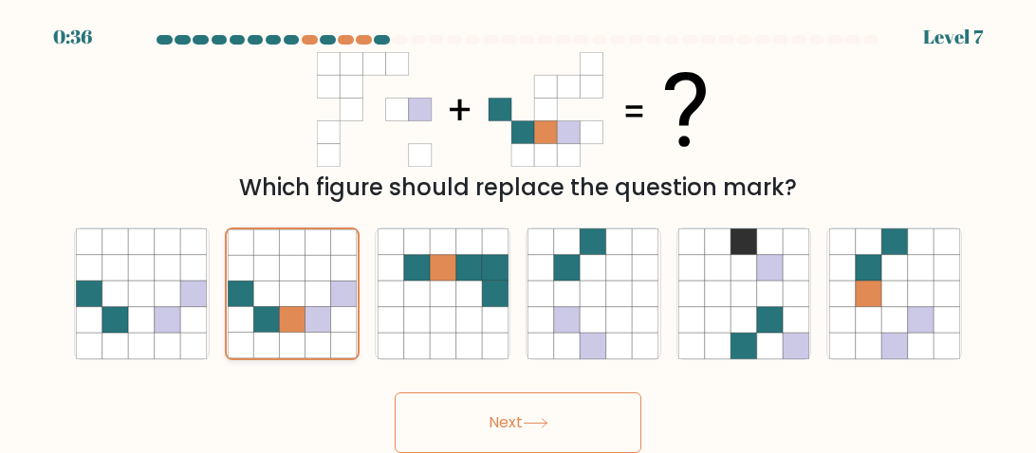
click at [395, 393] on button "Next" at bounding box center [518, 423] width 247 height 61
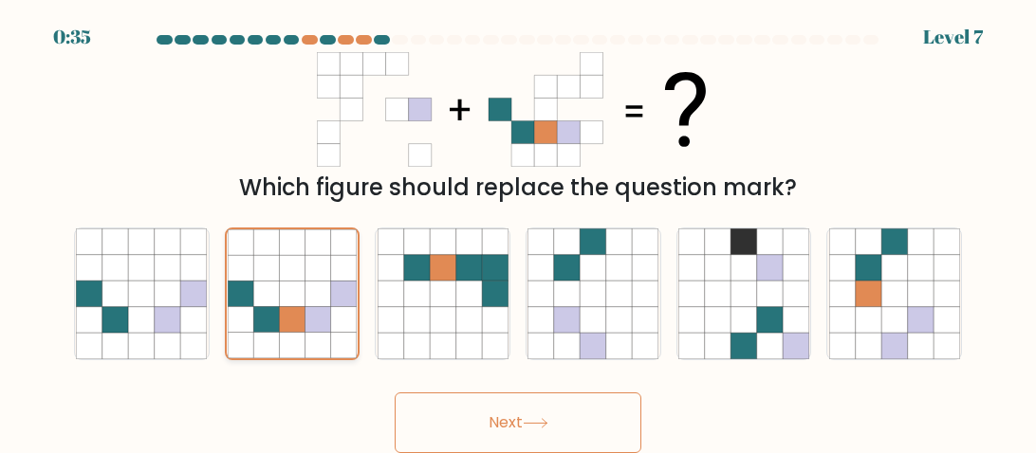
click at [395, 393] on button "Next" at bounding box center [518, 423] width 247 height 61
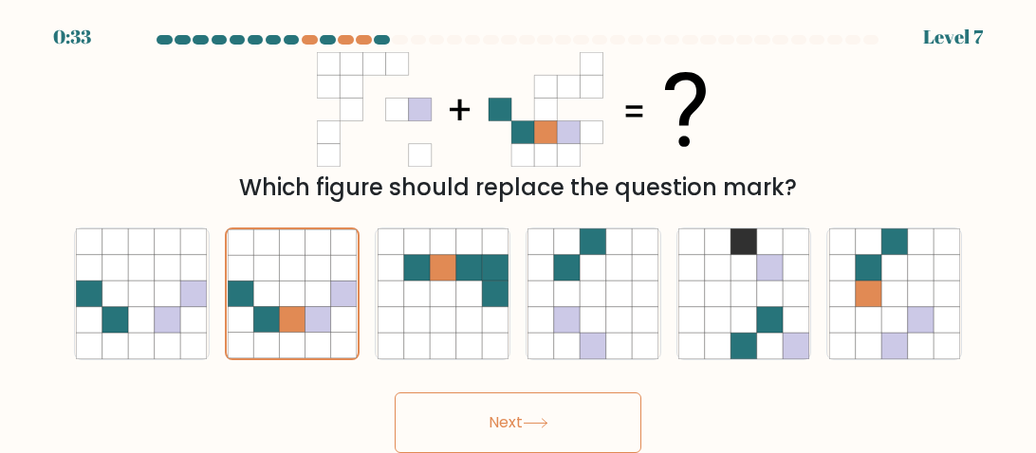
click at [514, 415] on button "Next" at bounding box center [518, 423] width 247 height 61
click at [519, 419] on button "Next" at bounding box center [518, 423] width 247 height 61
click at [395, 393] on button "Next" at bounding box center [518, 423] width 247 height 61
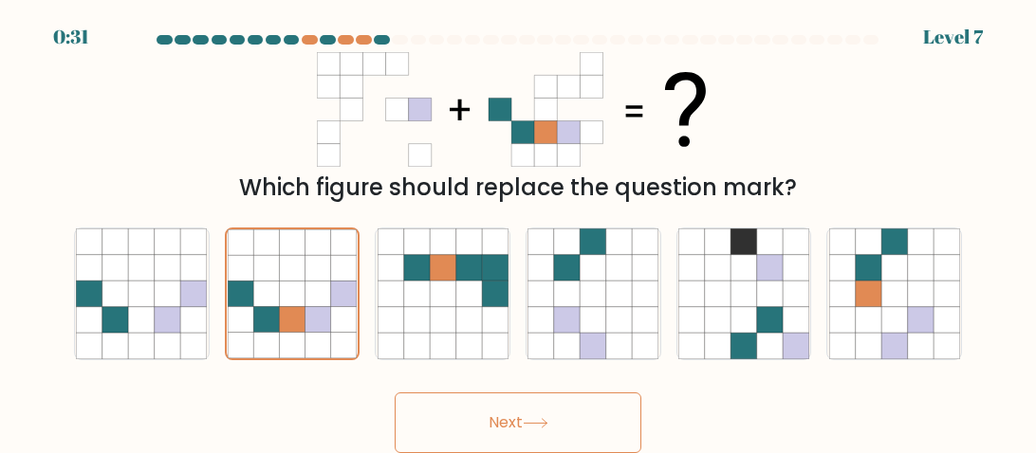
click at [395, 393] on button "Next" at bounding box center [518, 423] width 247 height 61
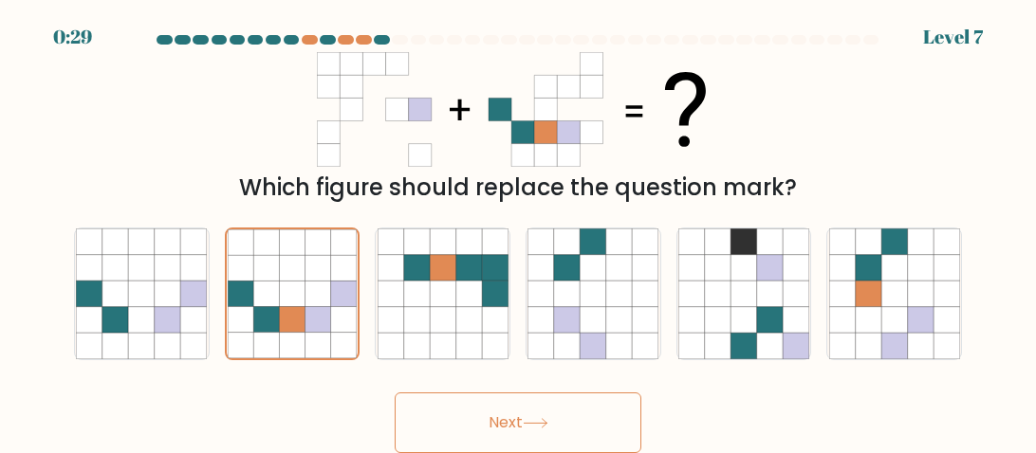
click at [395, 393] on button "Next" at bounding box center [518, 423] width 247 height 61
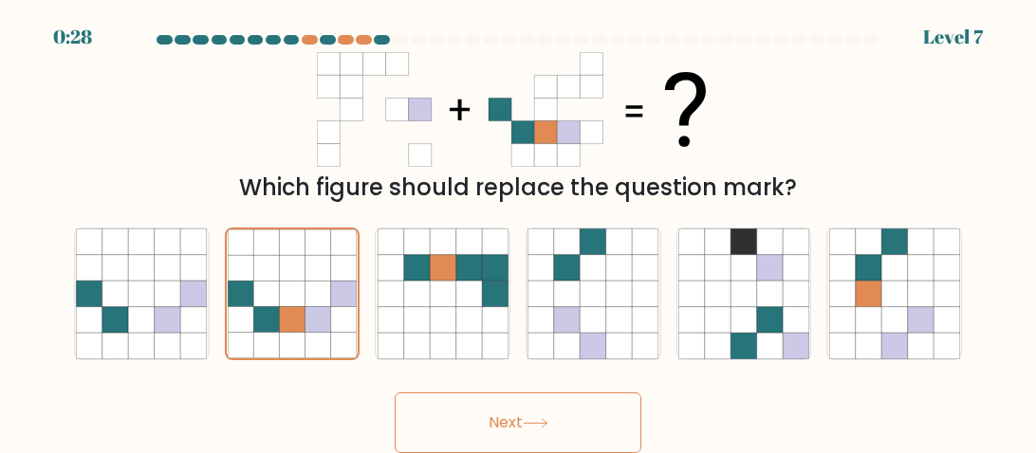
click at [395, 393] on button "Next" at bounding box center [518, 423] width 247 height 61
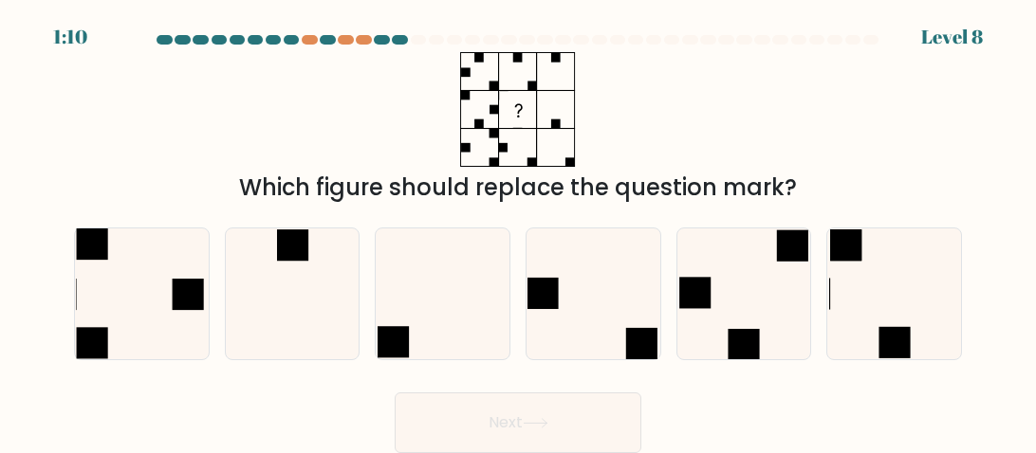
click at [395, 393] on button "Next" at bounding box center [518, 423] width 247 height 61
click at [736, 404] on div "Next" at bounding box center [518, 418] width 911 height 70
click at [592, 312] on icon at bounding box center [592, 294] width 131 height 131
click at [519, 231] on input "d." at bounding box center [518, 229] width 1 height 5
radio input "true"
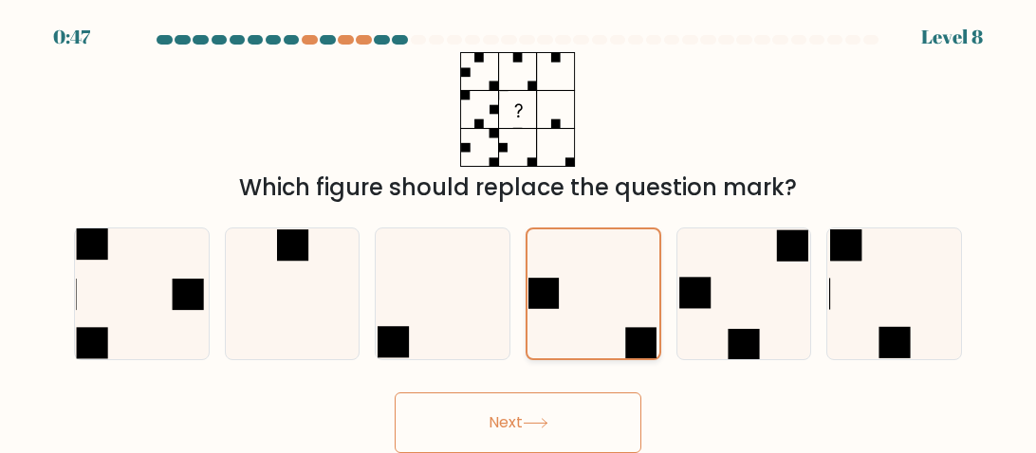
click at [395, 393] on button "Next" at bounding box center [518, 423] width 247 height 61
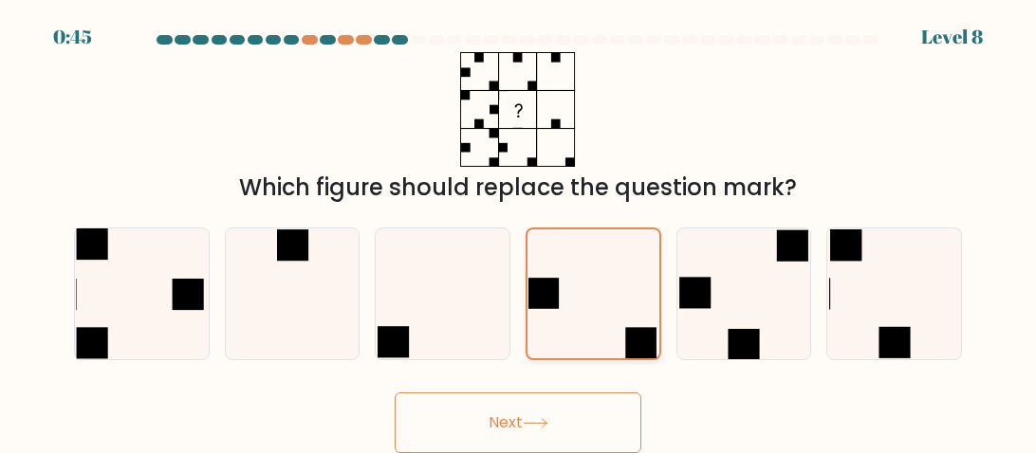
click at [395, 393] on button "Next" at bounding box center [518, 423] width 247 height 61
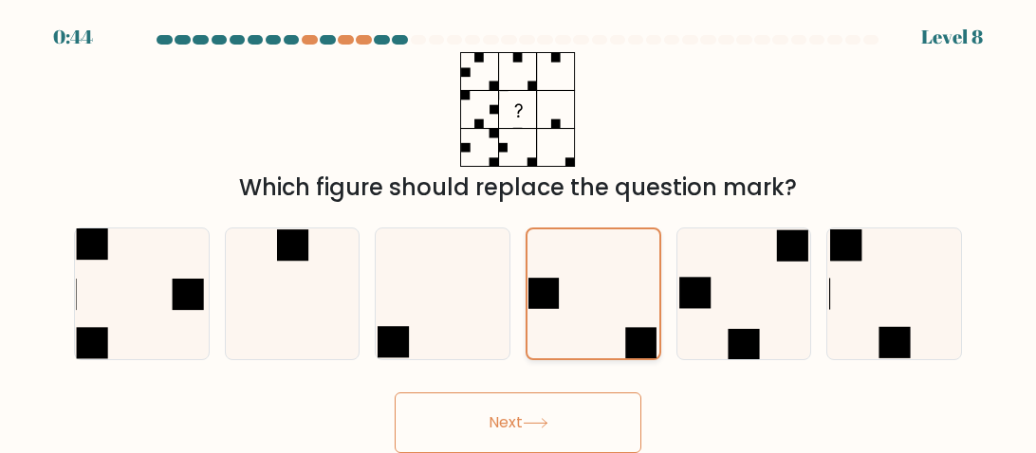
click at [395, 393] on button "Next" at bounding box center [518, 423] width 247 height 61
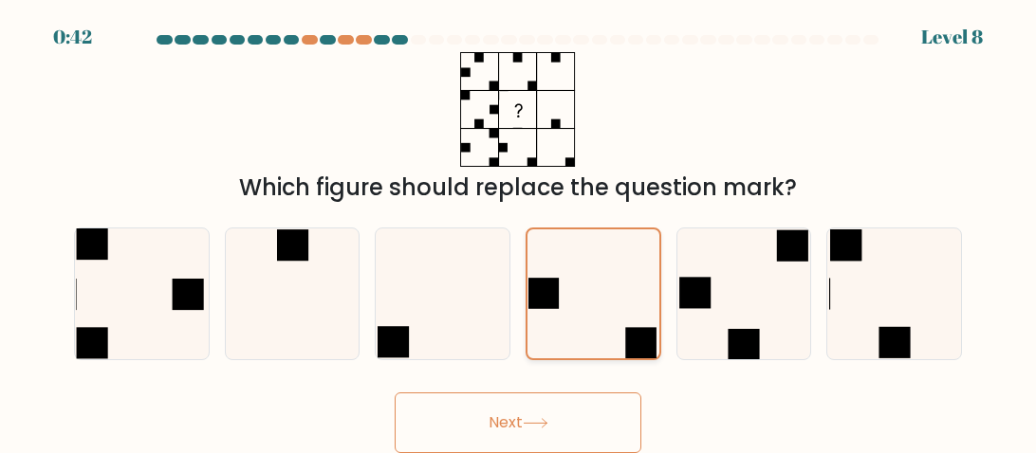
click at [395, 393] on button "Next" at bounding box center [518, 423] width 247 height 61
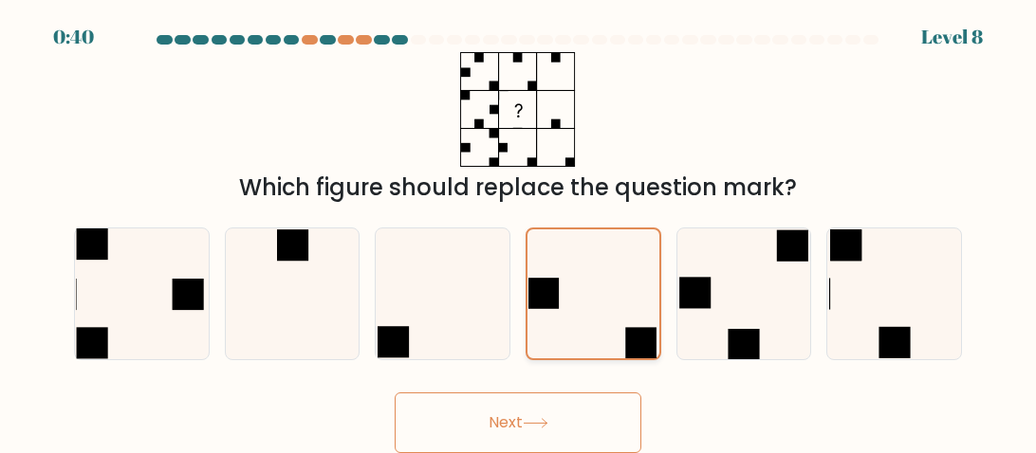
click at [395, 393] on button "Next" at bounding box center [518, 423] width 247 height 61
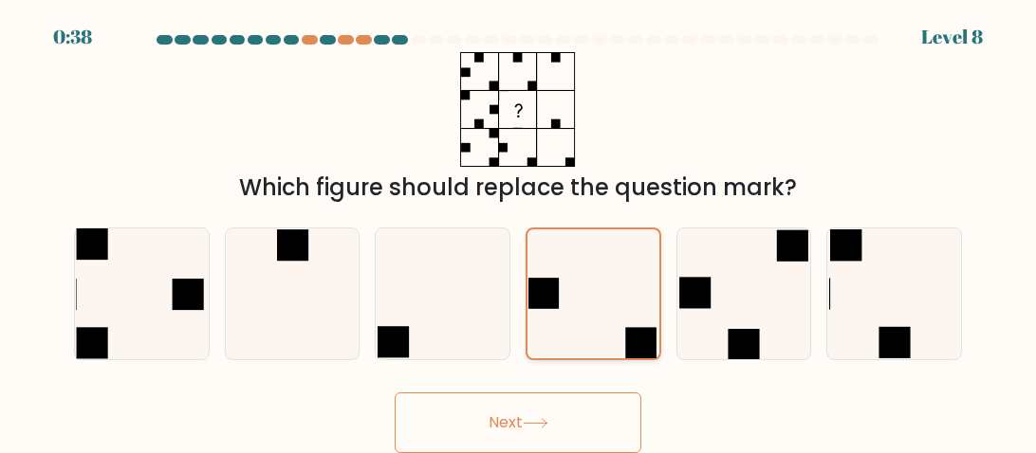
click at [395, 393] on button "Next" at bounding box center [518, 423] width 247 height 61
click at [525, 415] on button "Next" at bounding box center [518, 423] width 247 height 61
click at [532, 406] on button "Next" at bounding box center [518, 423] width 247 height 61
click at [521, 408] on button "Next" at bounding box center [518, 423] width 247 height 61
click at [514, 409] on button "Next" at bounding box center [518, 423] width 247 height 61
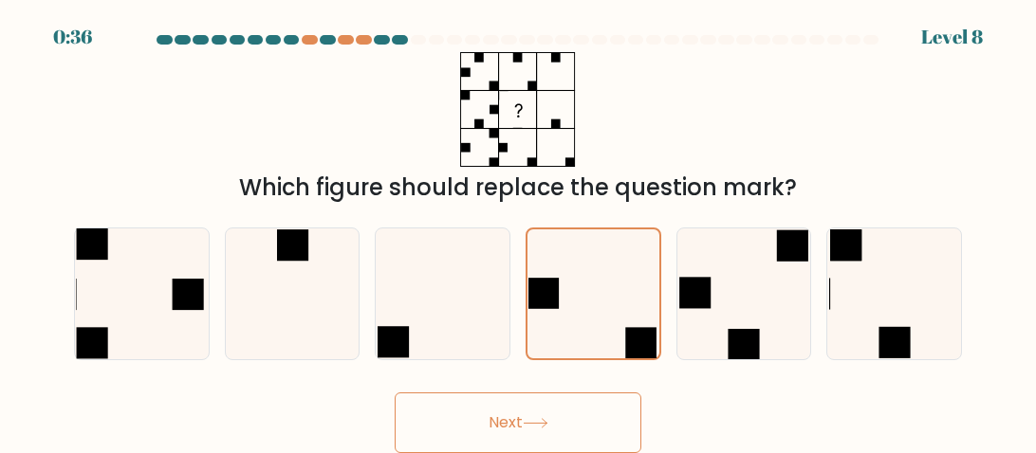
click at [509, 407] on button "Next" at bounding box center [518, 423] width 247 height 61
click at [513, 405] on button "Next" at bounding box center [518, 423] width 247 height 61
click at [520, 408] on button "Next" at bounding box center [518, 423] width 247 height 61
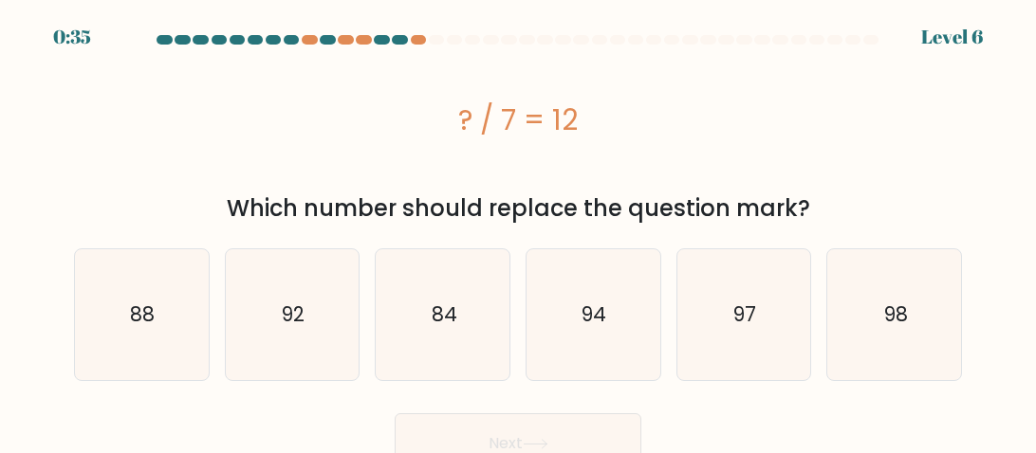
click at [519, 415] on button "Next" at bounding box center [518, 444] width 247 height 61
click at [845, 415] on div "Next" at bounding box center [518, 439] width 911 height 70
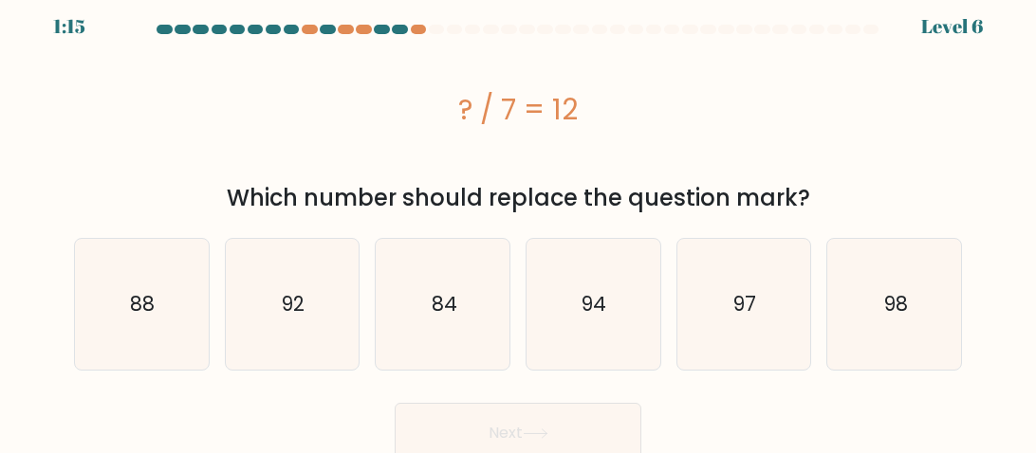
scroll to position [19, 0]
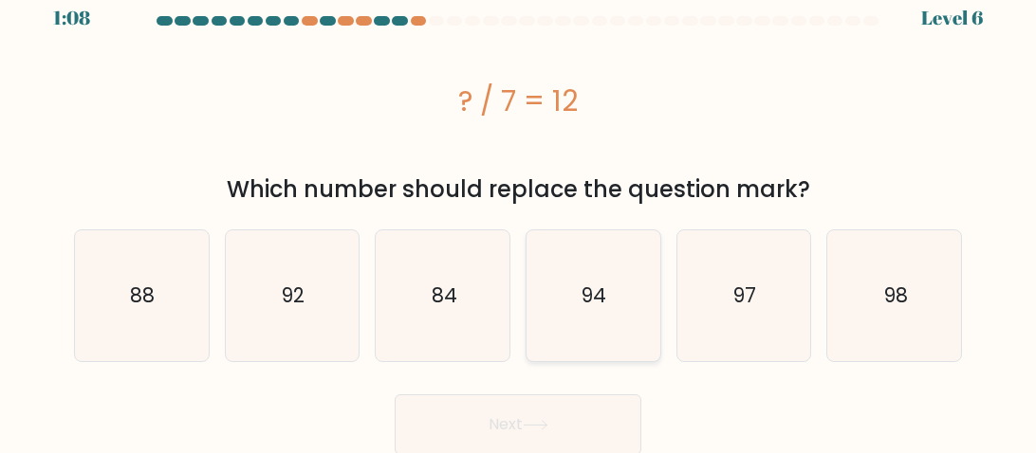
click at [612, 289] on icon "94" at bounding box center [592, 296] width 131 height 131
click at [519, 212] on input "d. 94" at bounding box center [518, 210] width 1 height 5
radio input "true"
click at [518, 406] on button "Next" at bounding box center [518, 425] width 247 height 61
click at [395, 395] on button "Next" at bounding box center [518, 425] width 247 height 61
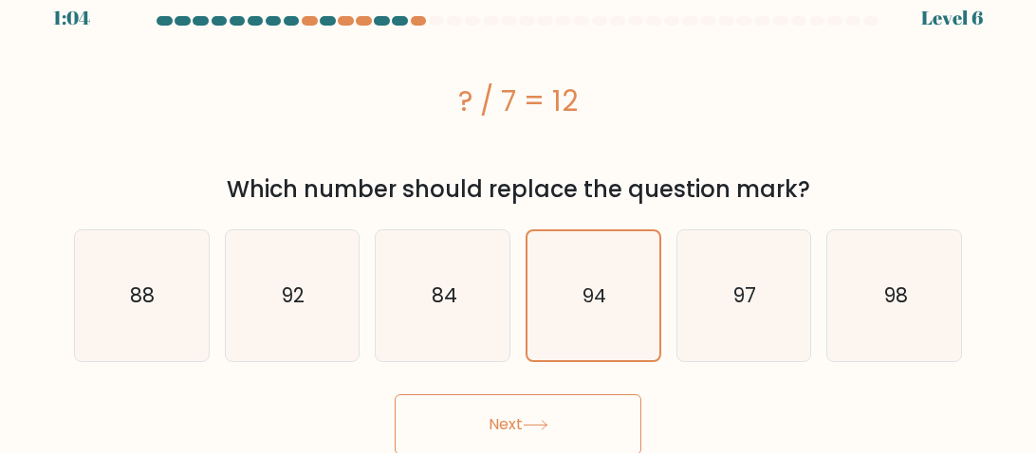
click at [395, 395] on button "Next" at bounding box center [518, 425] width 247 height 61
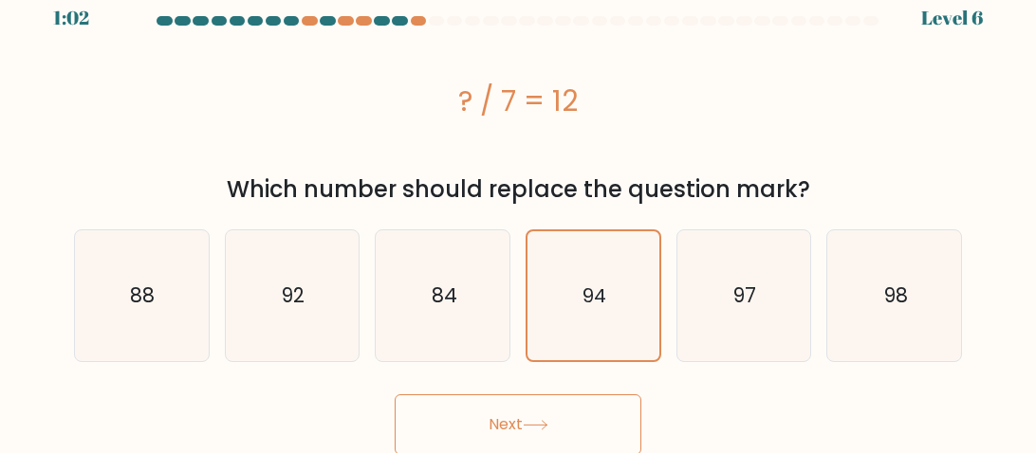
click at [395, 395] on button "Next" at bounding box center [518, 425] width 247 height 61
click at [503, 403] on button "Next" at bounding box center [518, 425] width 247 height 61
click at [505, 397] on button "Next" at bounding box center [518, 425] width 247 height 61
click at [494, 408] on button "Next" at bounding box center [518, 425] width 247 height 61
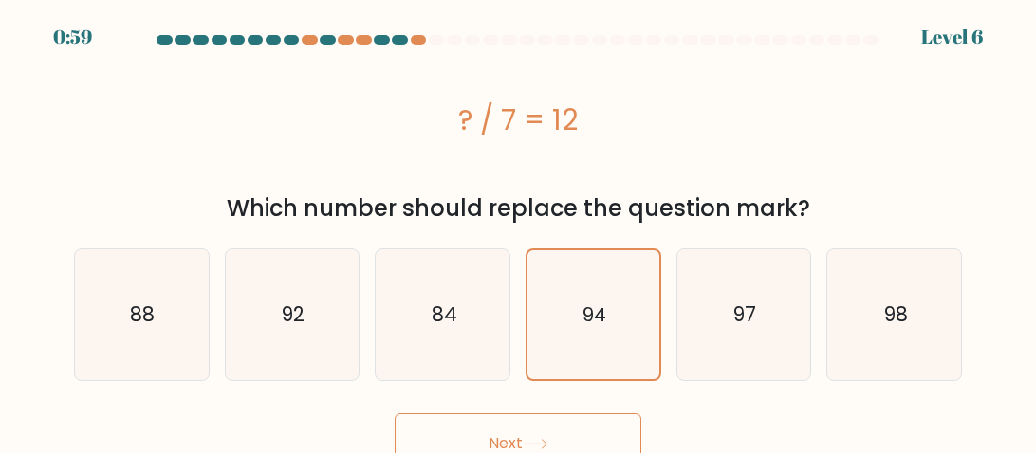
click at [395, 414] on button "Next" at bounding box center [518, 444] width 247 height 61
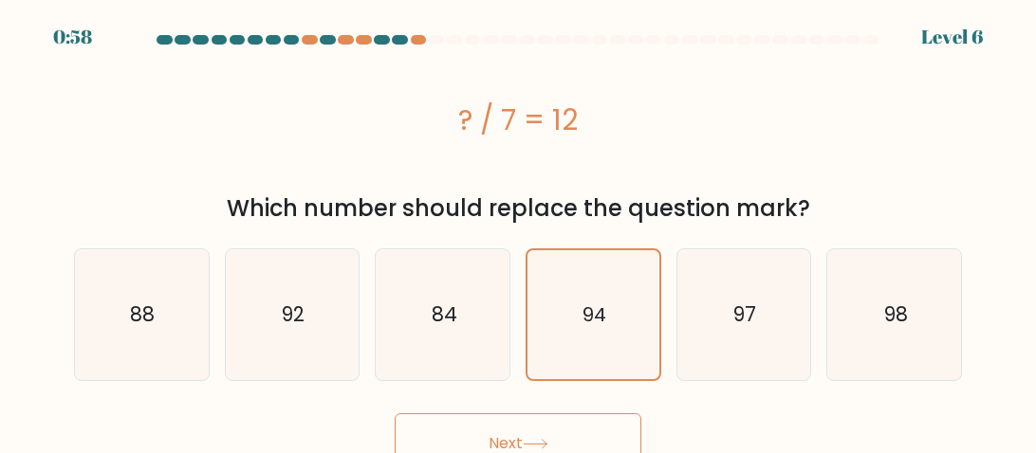
click at [395, 414] on button "Next" at bounding box center [518, 444] width 247 height 61
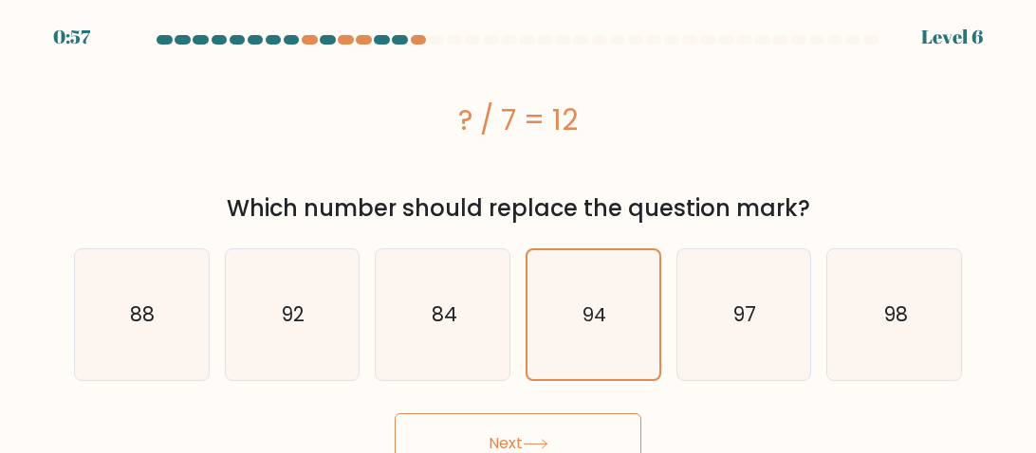
click at [395, 414] on button "Next" at bounding box center [518, 444] width 247 height 61
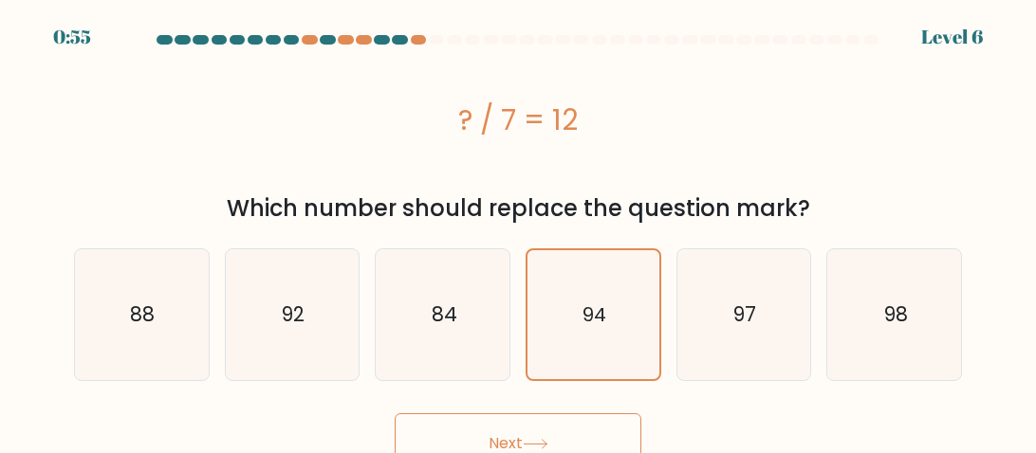
click at [395, 414] on button "Next" at bounding box center [518, 444] width 247 height 61
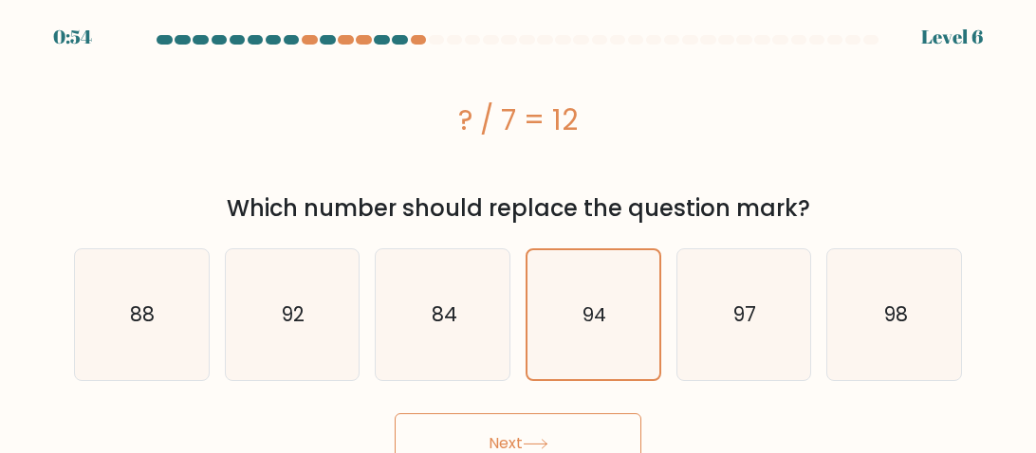
click at [395, 414] on button "Next" at bounding box center [518, 444] width 247 height 61
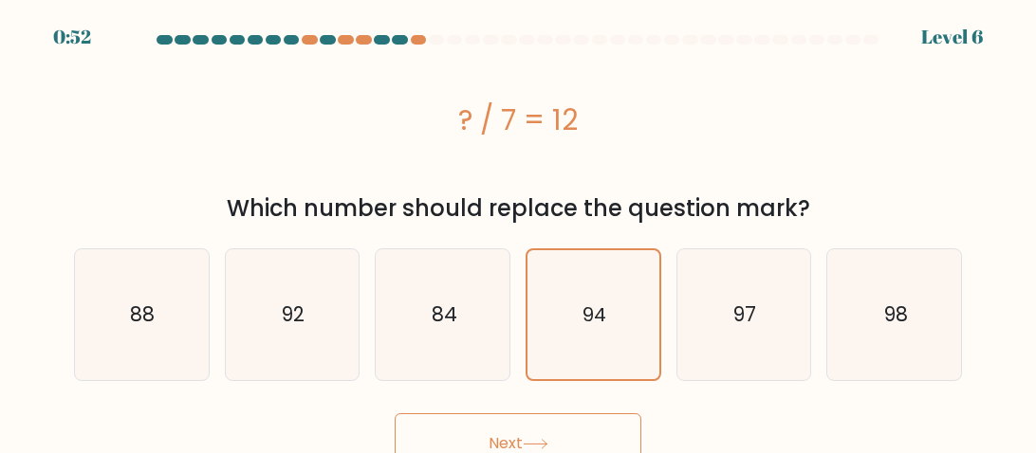
click at [395, 414] on button "Next" at bounding box center [518, 444] width 247 height 61
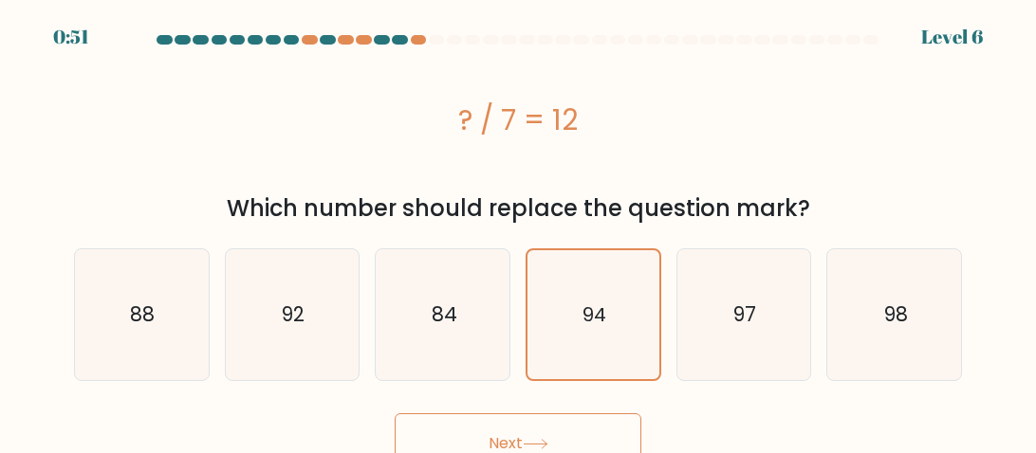
click at [395, 414] on button "Next" at bounding box center [518, 444] width 247 height 61
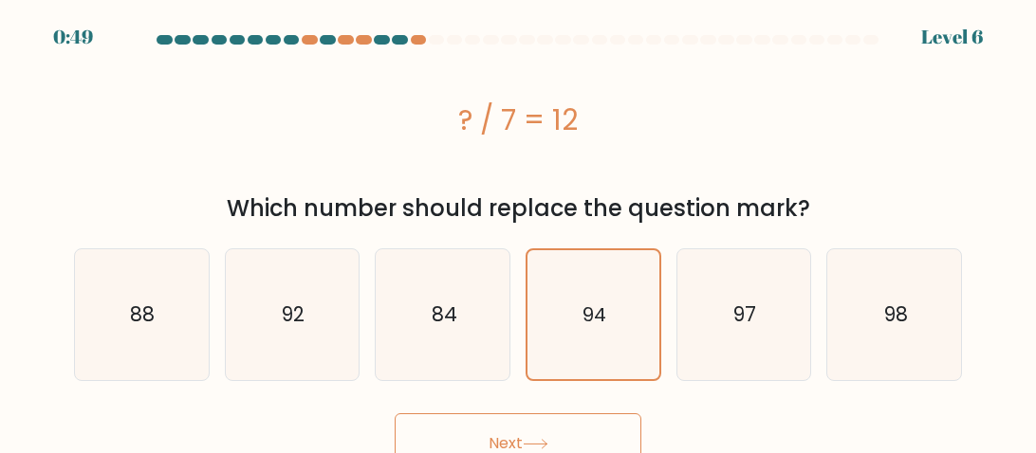
click at [395, 414] on button "Next" at bounding box center [518, 444] width 247 height 61
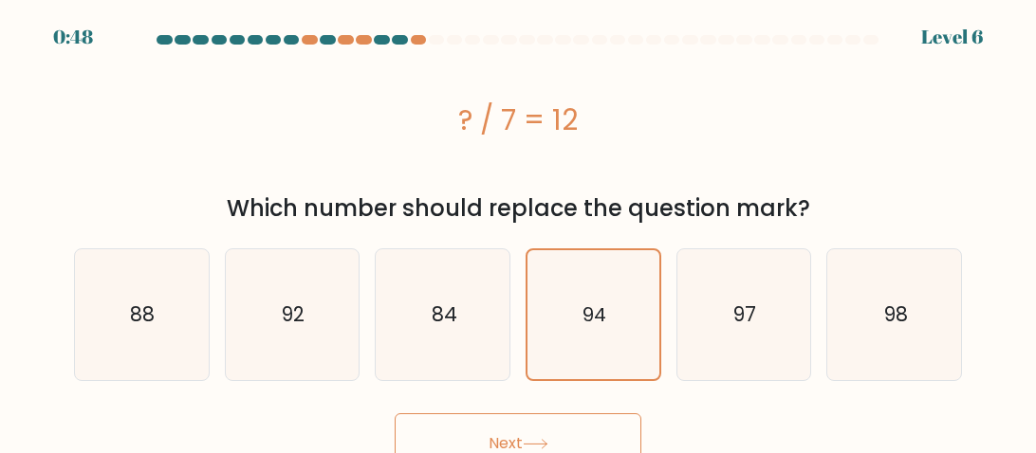
click at [395, 414] on button "Next" at bounding box center [518, 444] width 247 height 61
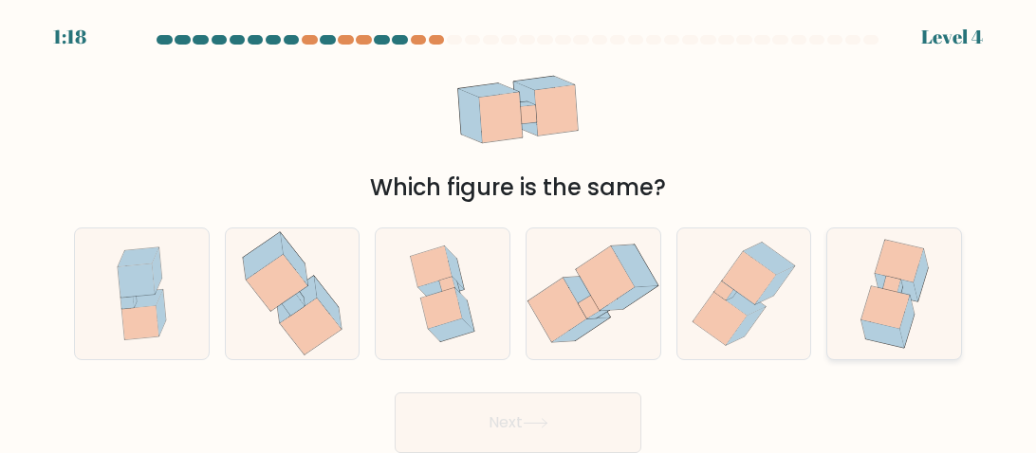
click at [886, 301] on icon at bounding box center [884, 307] width 48 height 43
click at [519, 231] on input "f." at bounding box center [518, 229] width 1 height 5
radio input "true"
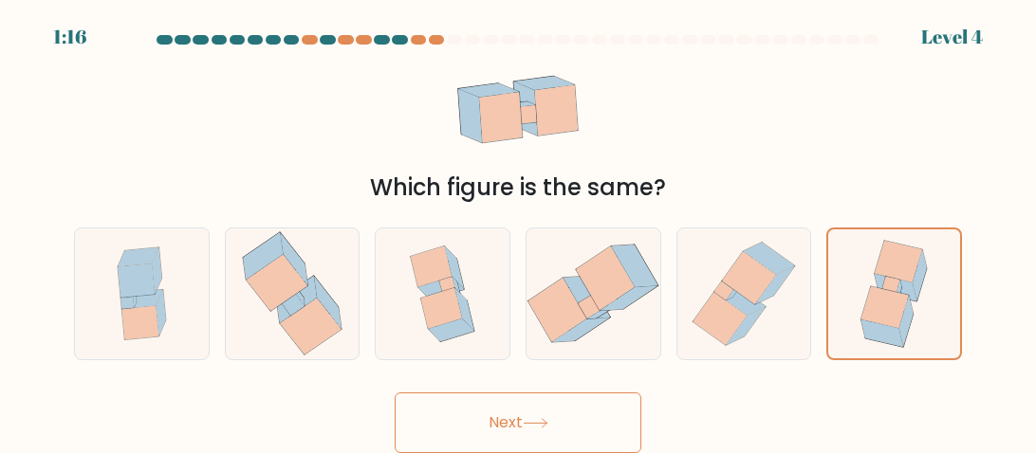
click at [543, 414] on button "Next" at bounding box center [518, 423] width 247 height 61
click at [395, 393] on button "Next" at bounding box center [518, 423] width 247 height 61
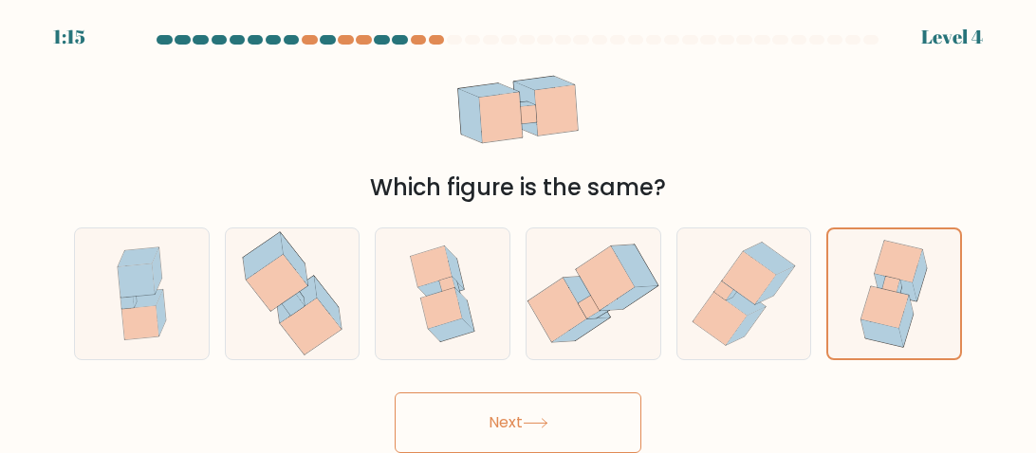
click at [395, 393] on button "Next" at bounding box center [518, 423] width 247 height 61
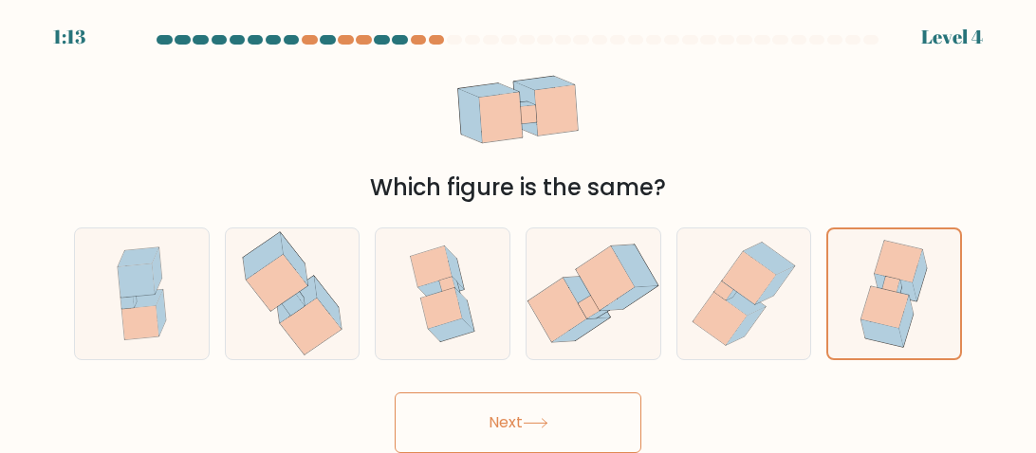
click at [395, 393] on button "Next" at bounding box center [518, 423] width 247 height 61
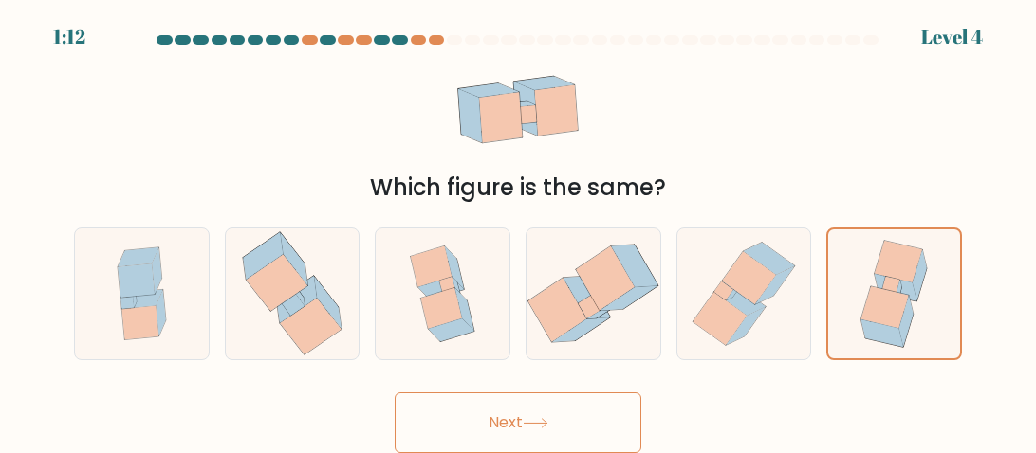
click at [395, 393] on button "Next" at bounding box center [518, 423] width 247 height 61
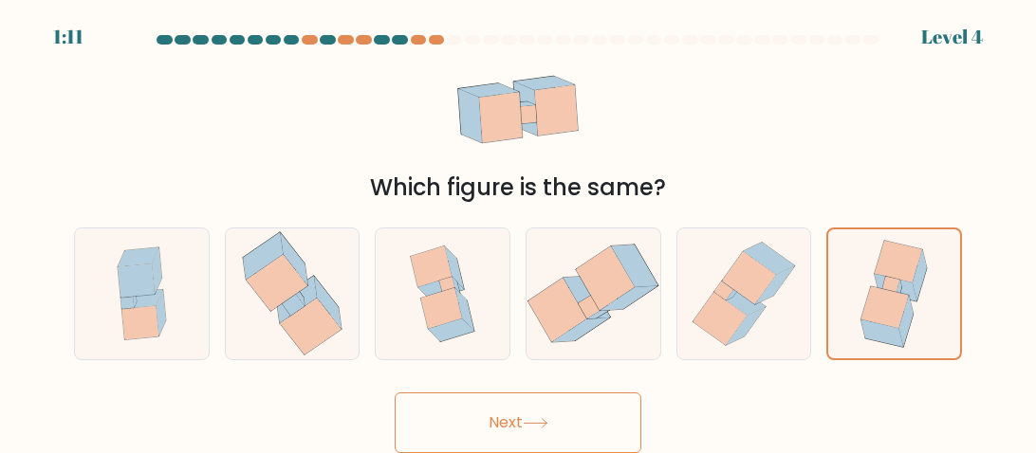
click at [395, 393] on button "Next" at bounding box center [518, 423] width 247 height 61
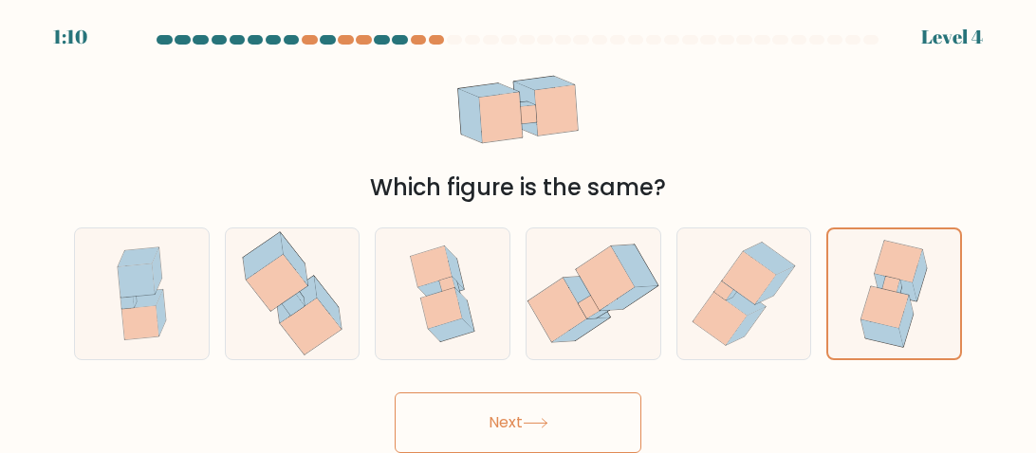
click at [395, 393] on button "Next" at bounding box center [518, 423] width 247 height 61
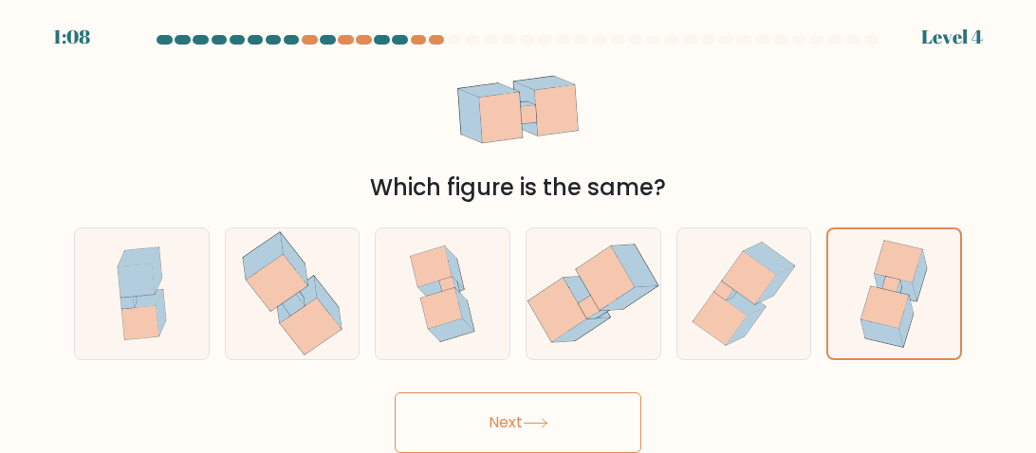
click at [395, 393] on button "Next" at bounding box center [518, 423] width 247 height 61
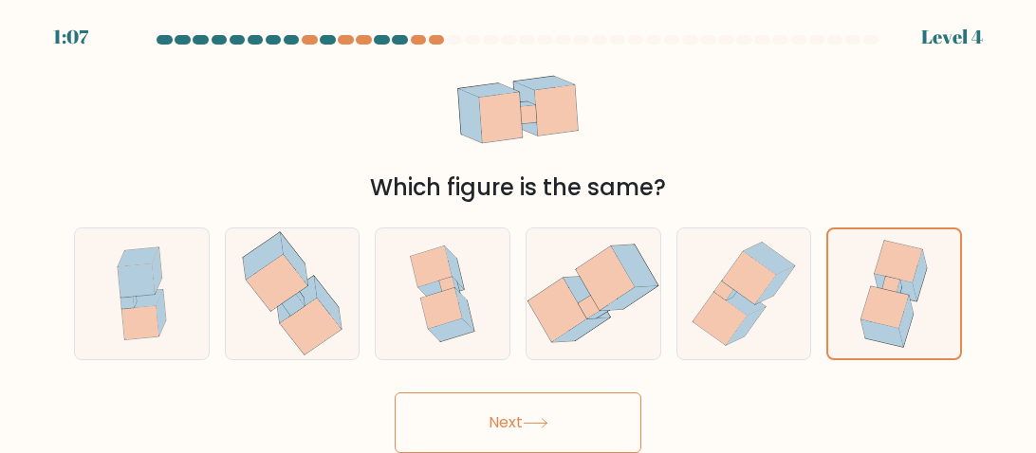
click at [395, 393] on button "Next" at bounding box center [518, 423] width 247 height 61
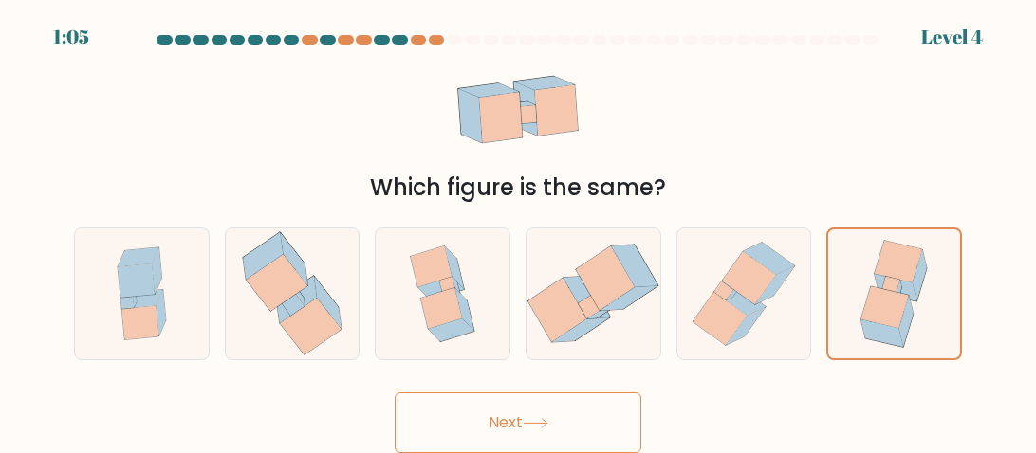
click at [395, 393] on button "Next" at bounding box center [518, 423] width 247 height 61
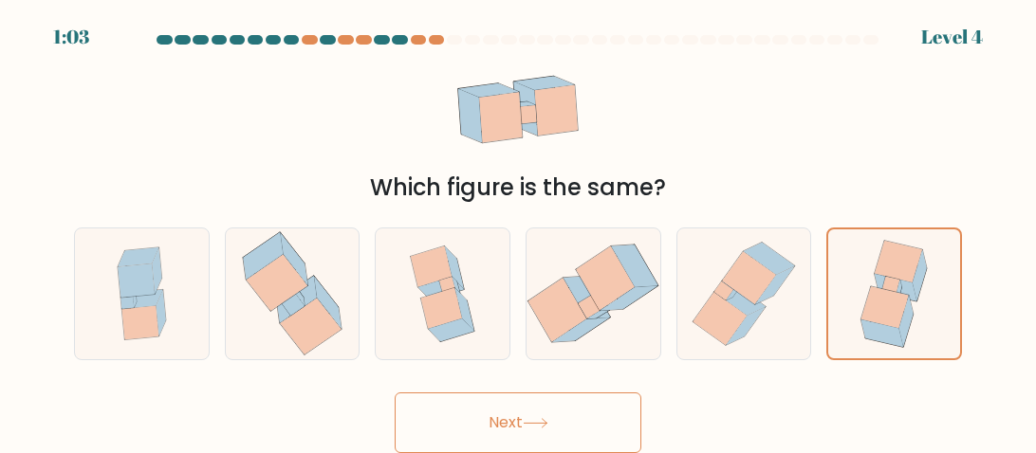
click at [395, 393] on button "Next" at bounding box center [518, 423] width 247 height 61
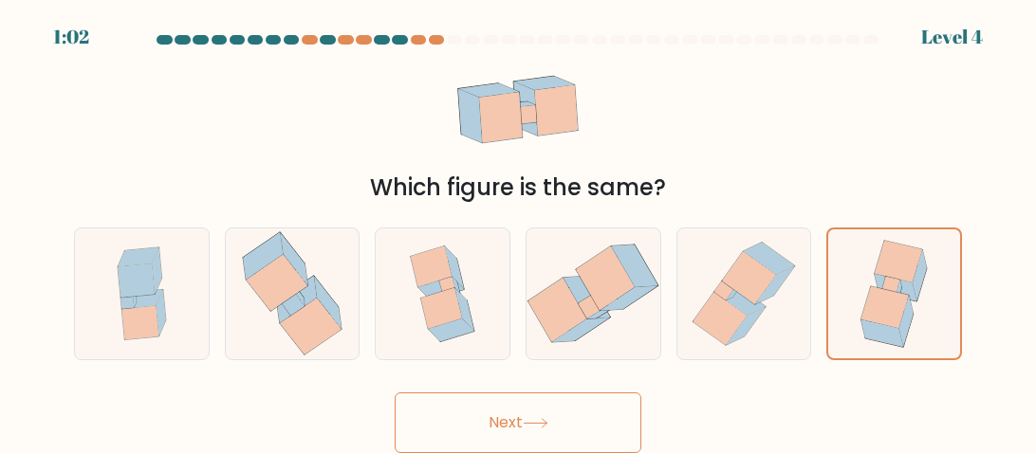
click button "Next" at bounding box center [518, 423] width 247 height 61
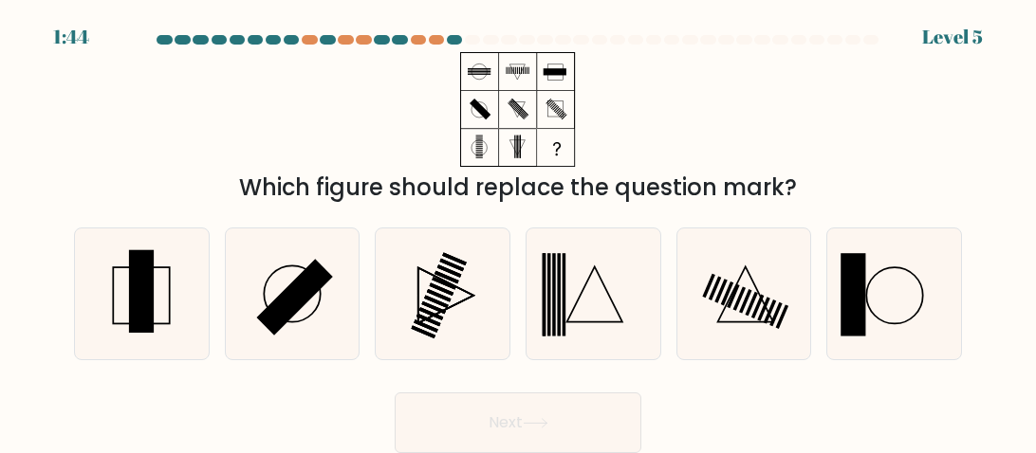
click at [395, 393] on button "Next" at bounding box center [518, 423] width 247 height 61
click at [724, 378] on form at bounding box center [518, 244] width 1036 height 418
click at [154, 297] on rect at bounding box center [141, 290] width 25 height 83
click at [518, 231] on input "a." at bounding box center [518, 229] width 1 height 5
radio input "true"
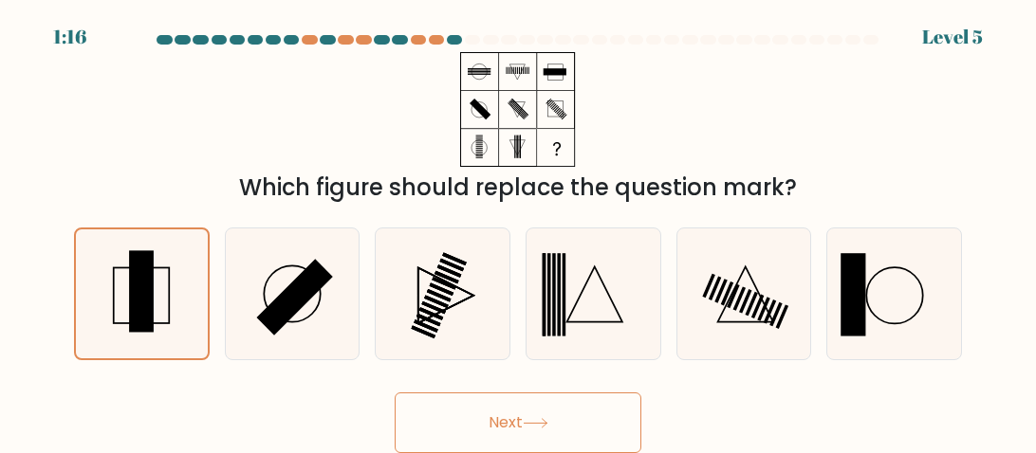
click at [507, 427] on button "Next" at bounding box center [518, 423] width 247 height 61
click at [540, 416] on button "Next" at bounding box center [518, 423] width 247 height 61
click at [528, 410] on button "Next" at bounding box center [518, 423] width 247 height 61
click at [530, 408] on button "Next" at bounding box center [518, 423] width 247 height 61
click at [527, 416] on button "Next" at bounding box center [518, 423] width 247 height 61
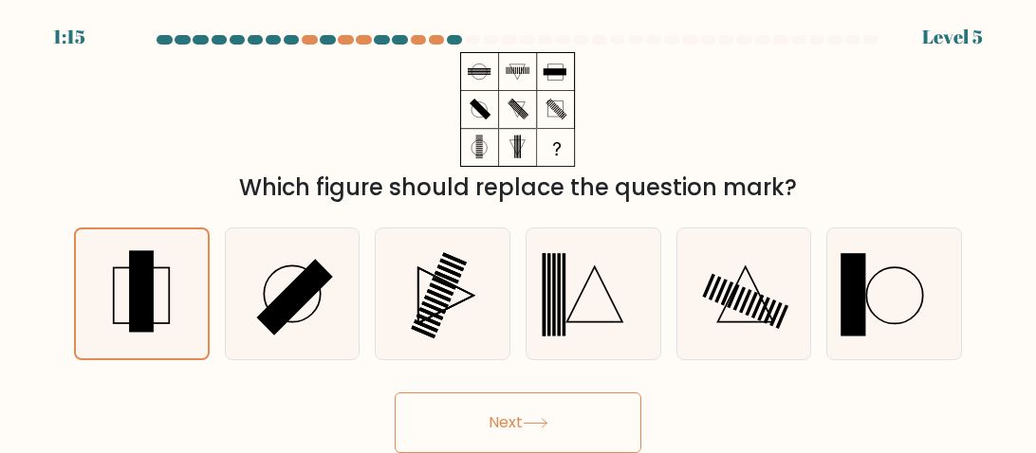
click at [525, 421] on button "Next" at bounding box center [518, 423] width 247 height 61
click at [395, 393] on button "Next" at bounding box center [518, 423] width 247 height 61
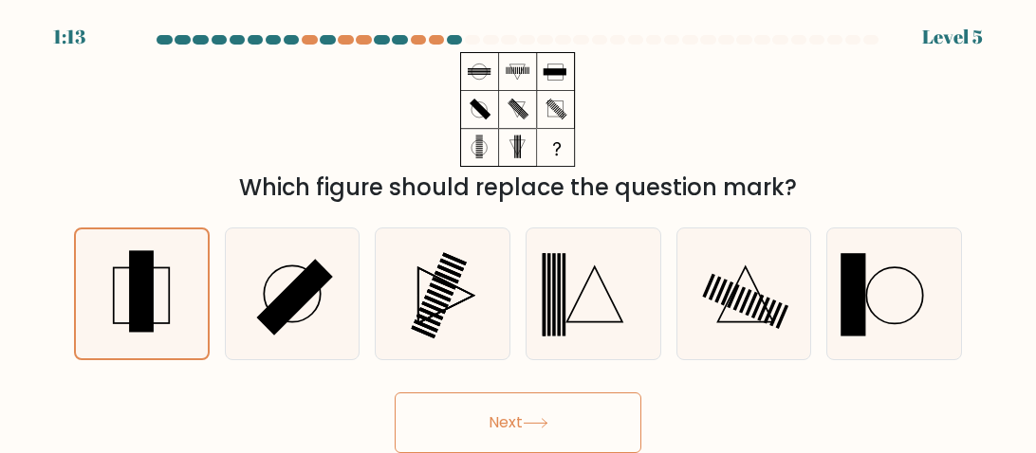
click at [395, 393] on button "Next" at bounding box center [518, 423] width 247 height 61
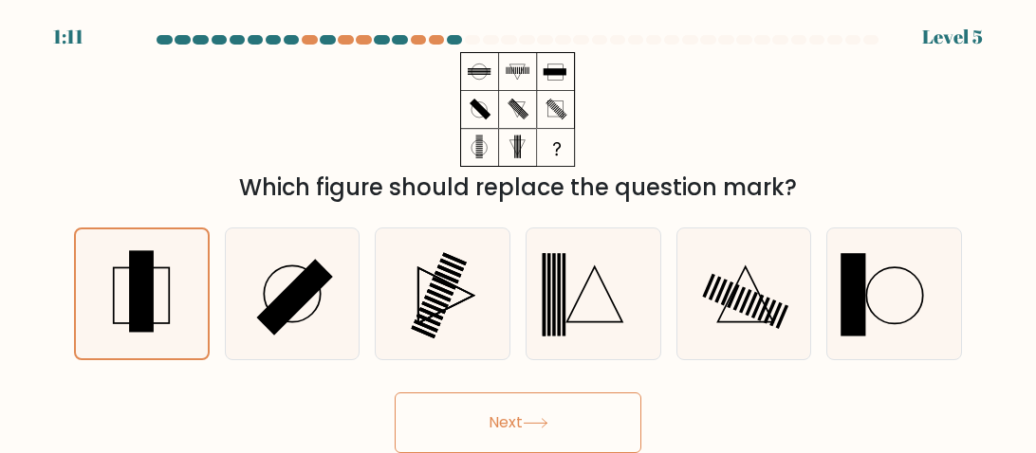
click at [395, 393] on button "Next" at bounding box center [518, 423] width 247 height 61
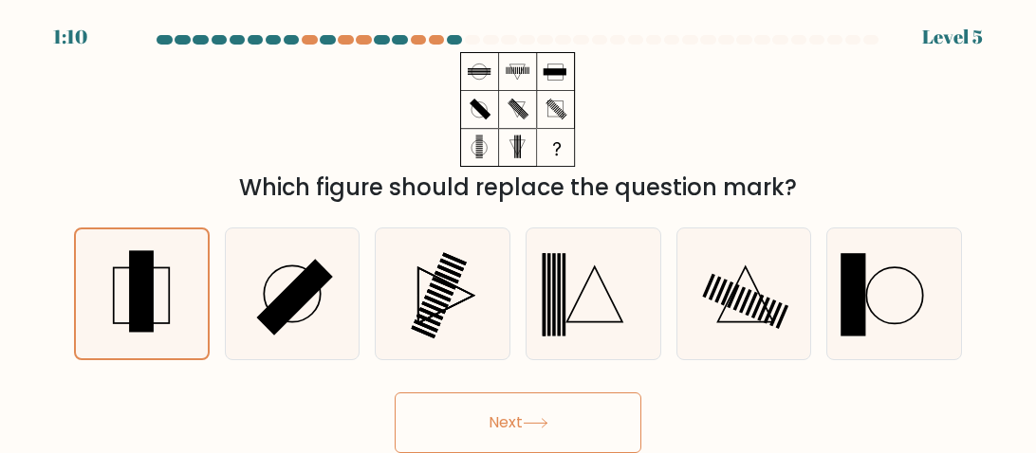
click at [395, 393] on button "Next" at bounding box center [518, 423] width 247 height 61
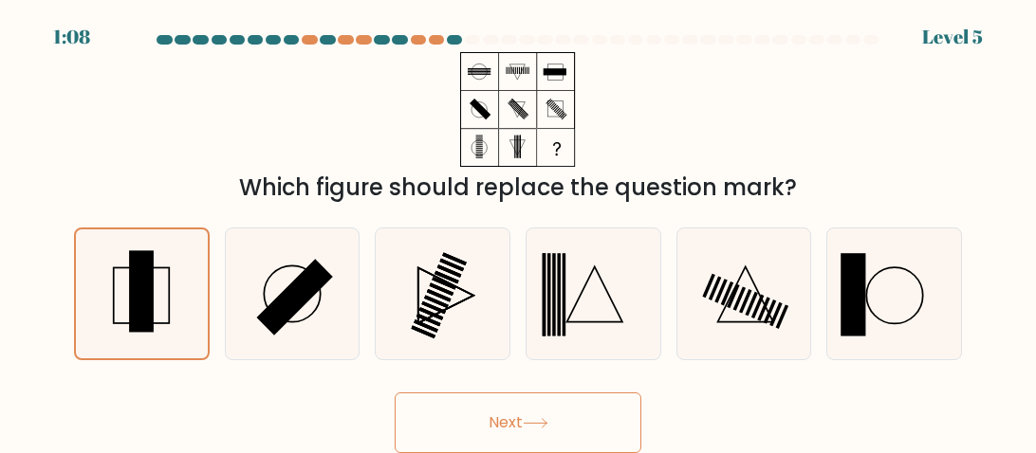
click at [395, 393] on button "Next" at bounding box center [518, 423] width 247 height 61
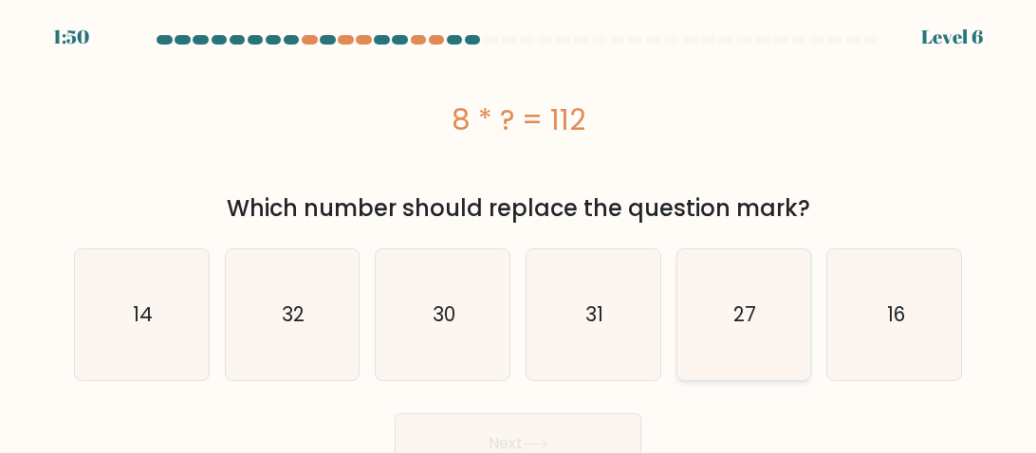
click at [719, 365] on icon "27" at bounding box center [743, 314] width 131 height 131
click at [519, 231] on input "e. 27" at bounding box center [518, 229] width 1 height 5
radio input "true"
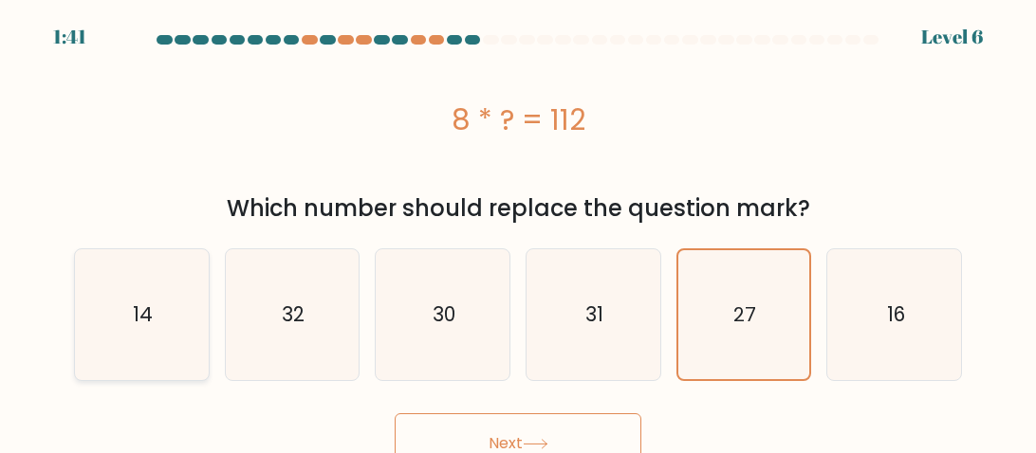
click at [139, 314] on text "14" at bounding box center [143, 315] width 20 height 28
click at [518, 231] on input "a. 14" at bounding box center [518, 229] width 1 height 5
radio input "true"
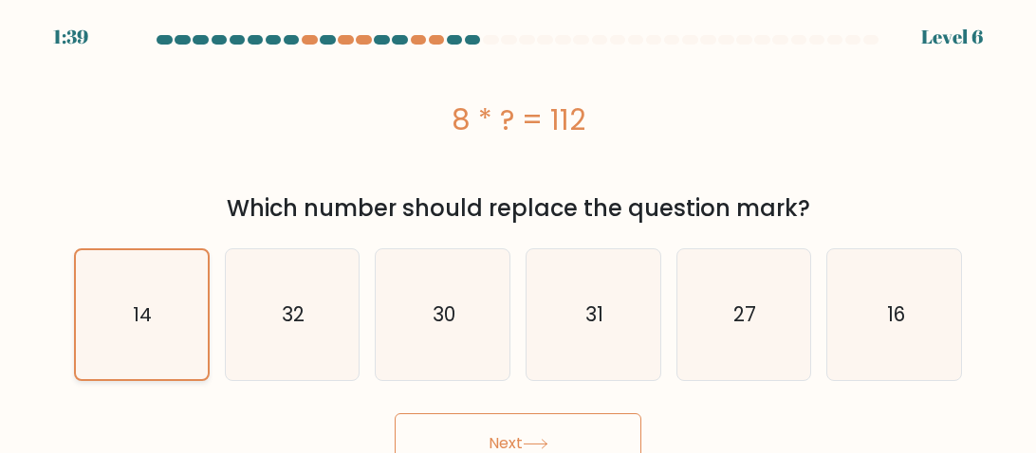
click at [395, 414] on button "Next" at bounding box center [518, 444] width 247 height 61
click at [521, 428] on button "Next" at bounding box center [518, 444] width 247 height 61
click at [535, 431] on button "Next" at bounding box center [518, 444] width 247 height 61
click at [532, 430] on button "Next" at bounding box center [518, 444] width 247 height 61
click at [530, 431] on button "Next" at bounding box center [518, 444] width 247 height 61
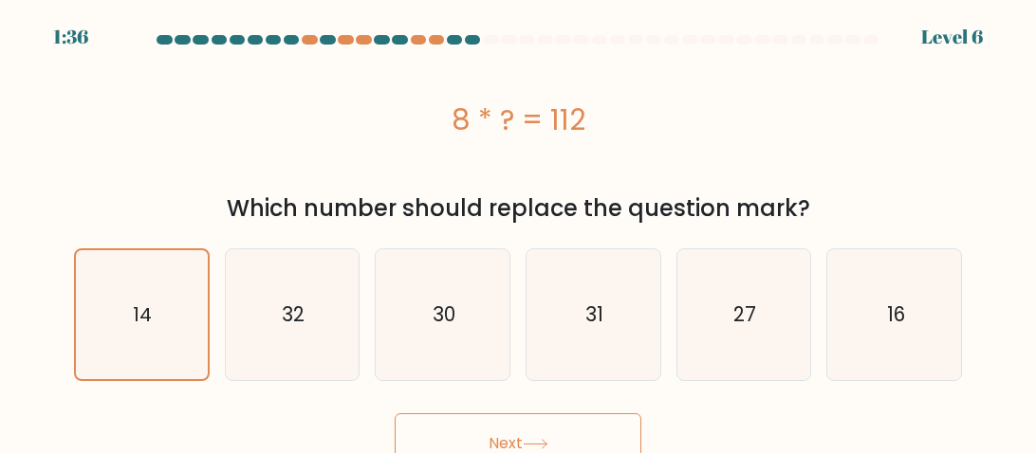
click at [518, 430] on button "Next" at bounding box center [518, 444] width 247 height 61
click at [395, 414] on button "Next" at bounding box center [518, 444] width 247 height 61
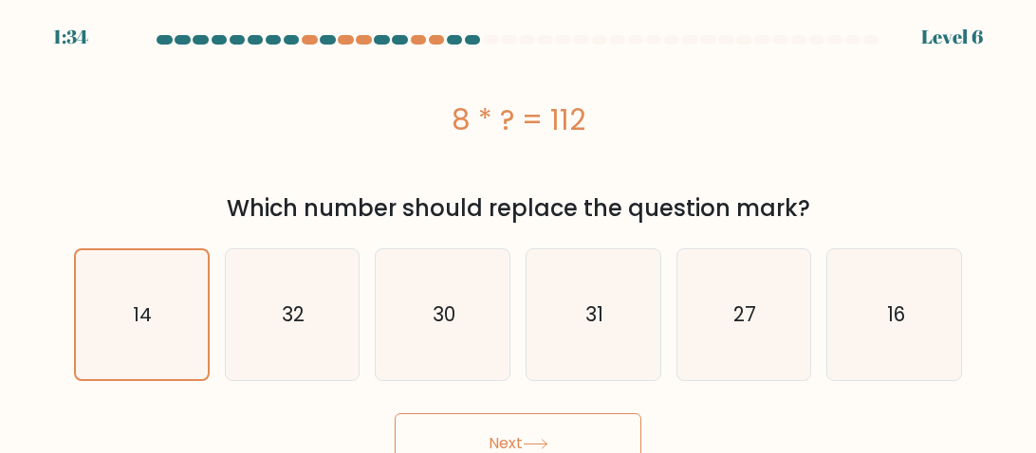
click at [395, 414] on button "Next" at bounding box center [518, 444] width 247 height 61
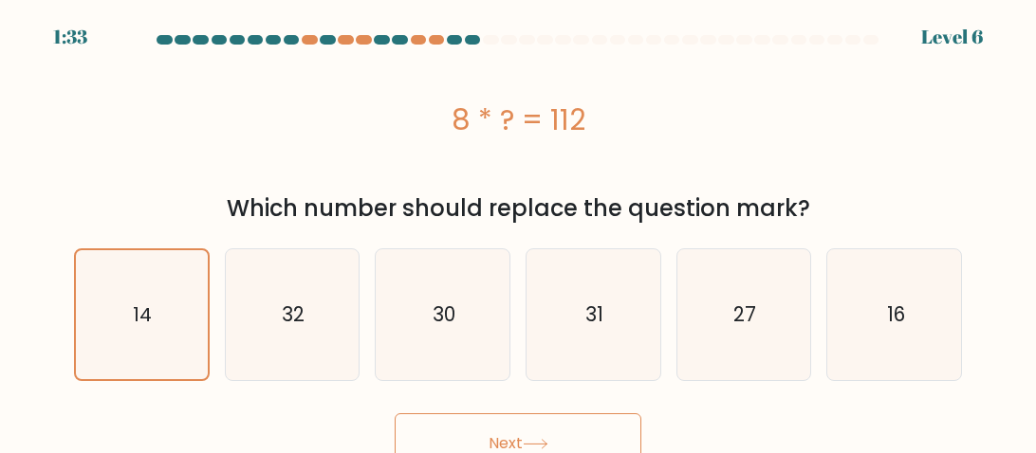
click at [395, 414] on button "Next" at bounding box center [518, 444] width 247 height 61
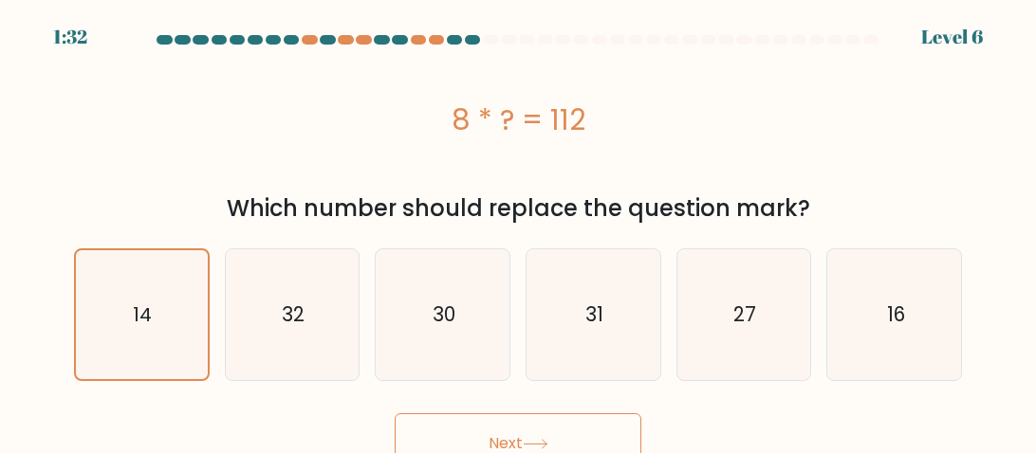
click at [395, 414] on button "Next" at bounding box center [518, 444] width 247 height 61
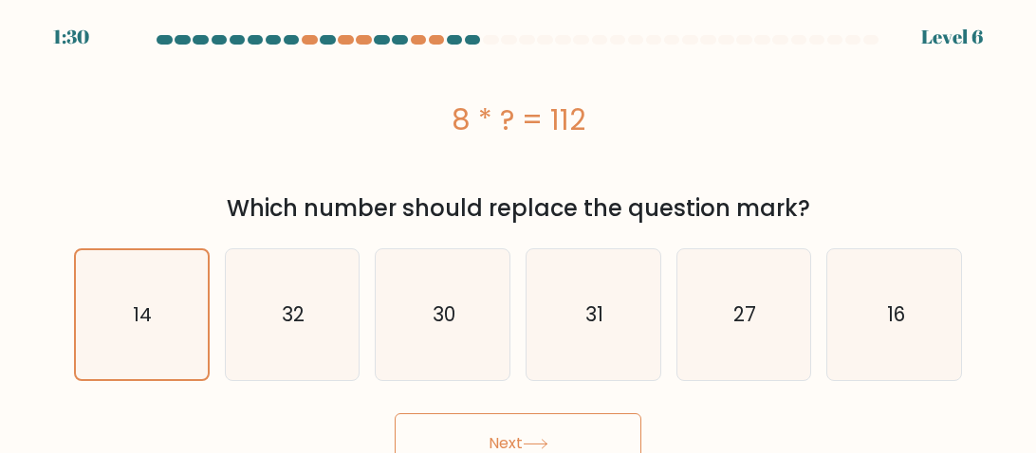
click at [395, 414] on button "Next" at bounding box center [518, 444] width 247 height 61
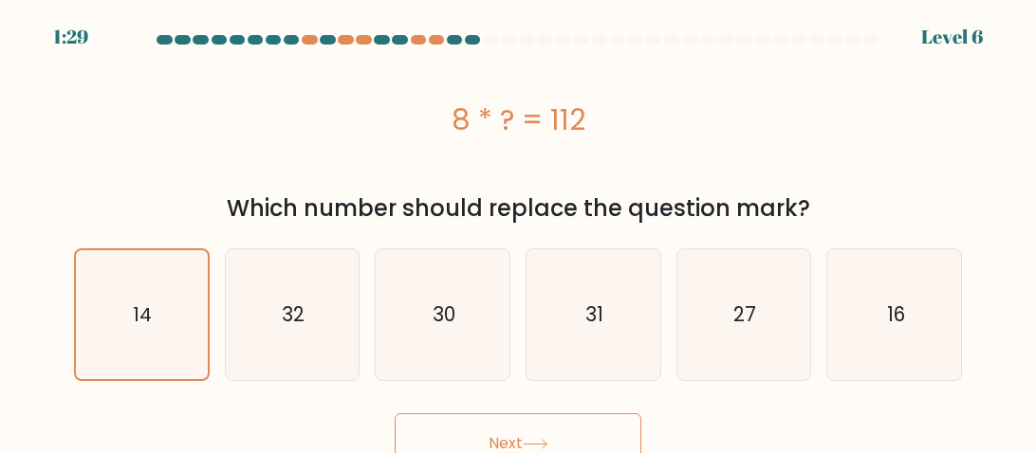
click at [395, 414] on button "Next" at bounding box center [518, 444] width 247 height 61
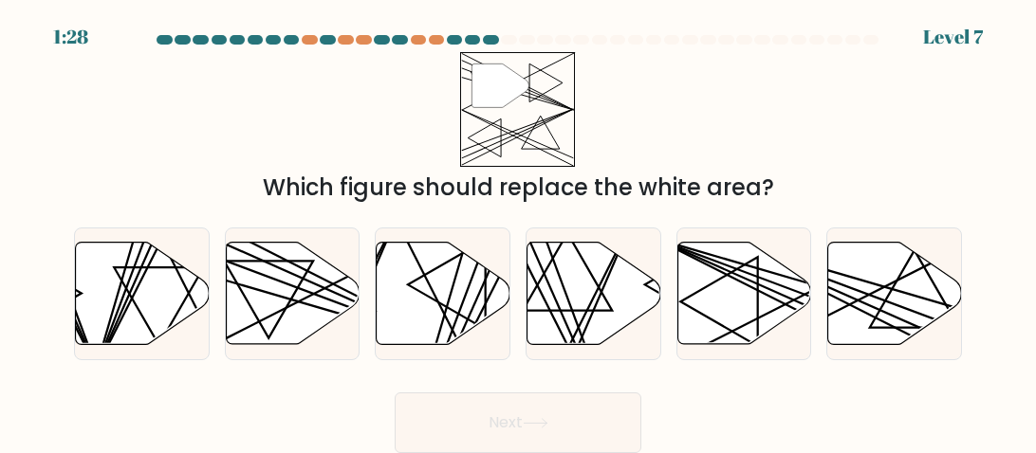
click at [395, 393] on button "Next" at bounding box center [518, 423] width 247 height 61
click at [695, 415] on div "Next" at bounding box center [518, 418] width 911 height 70
click at [279, 296] on line at bounding box center [334, 312] width 262 height 77
click at [518, 231] on input "b." at bounding box center [518, 229] width 1 height 5
radio input "true"
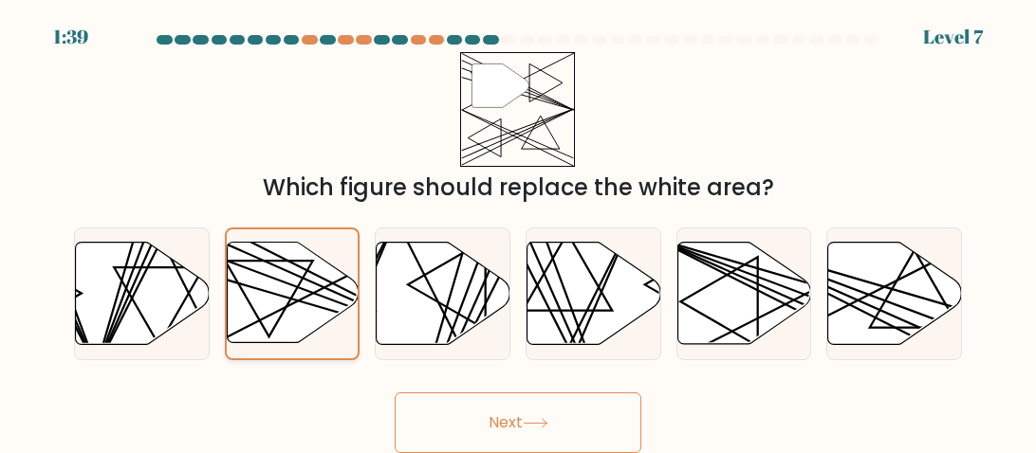
click at [395, 393] on button "Next" at bounding box center [518, 423] width 247 height 61
click at [516, 411] on button "Next" at bounding box center [518, 423] width 247 height 61
click at [395, 393] on button "Next" at bounding box center [518, 423] width 247 height 61
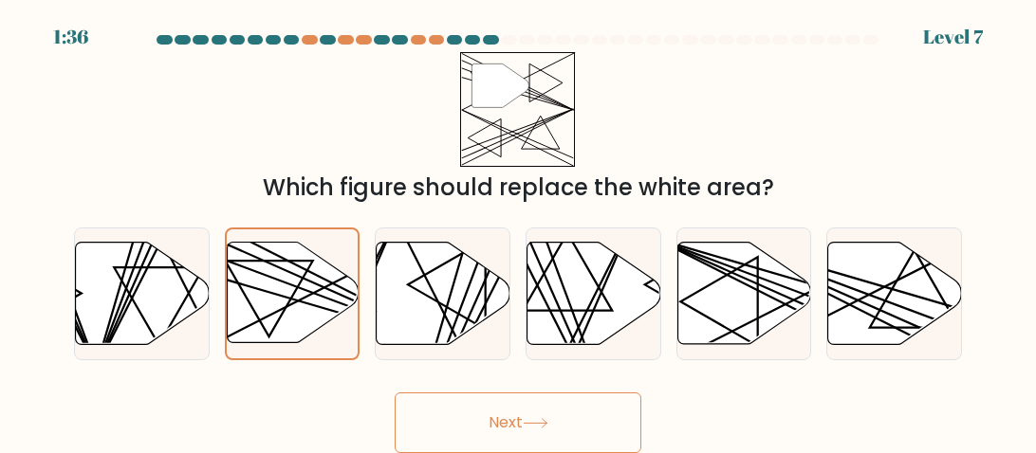
click at [395, 393] on button "Next" at bounding box center [518, 423] width 247 height 61
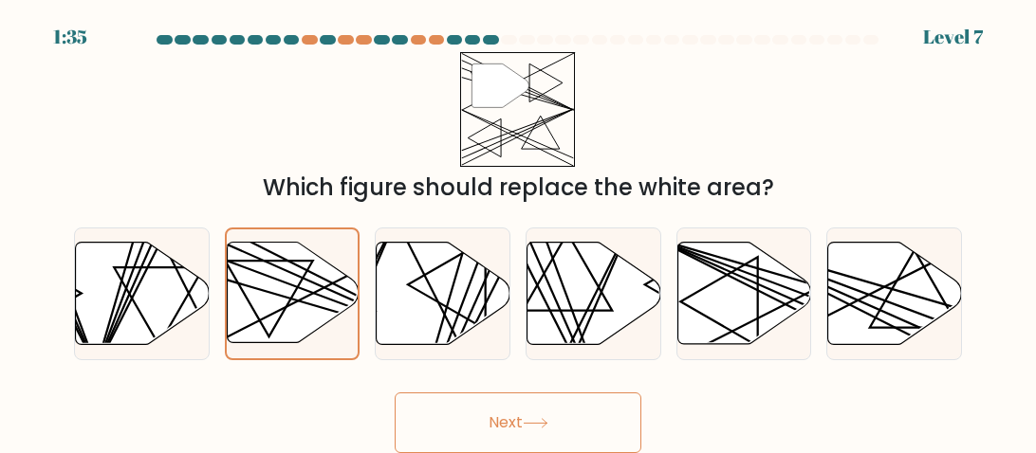
click at [395, 393] on button "Next" at bounding box center [518, 423] width 247 height 61
click at [510, 396] on button "Next" at bounding box center [518, 423] width 247 height 61
click at [514, 400] on button "Next" at bounding box center [518, 423] width 247 height 61
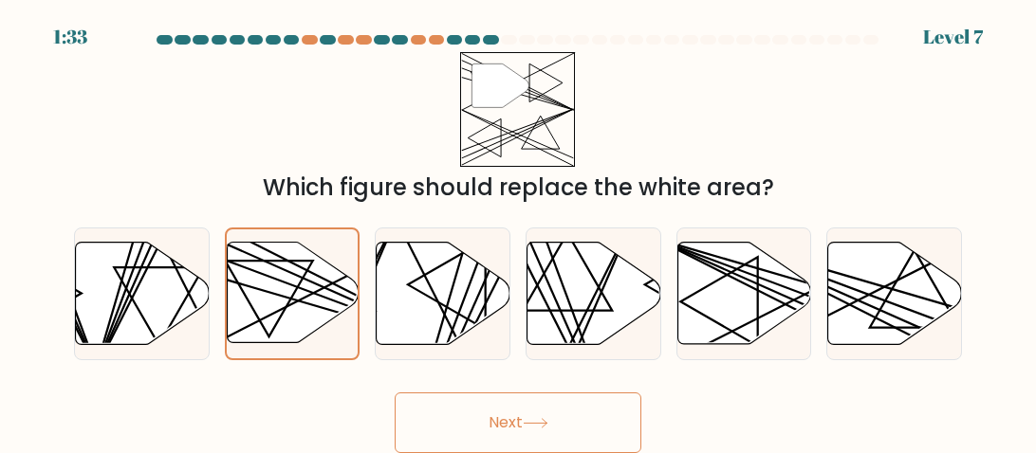
click at [510, 403] on button "Next" at bounding box center [518, 423] width 247 height 61
click at [503, 414] on button "Next" at bounding box center [518, 423] width 247 height 61
click at [499, 415] on button "Next" at bounding box center [518, 423] width 247 height 61
click at [506, 417] on button "Next" at bounding box center [518, 423] width 247 height 61
click at [395, 393] on button "Next" at bounding box center [518, 423] width 247 height 61
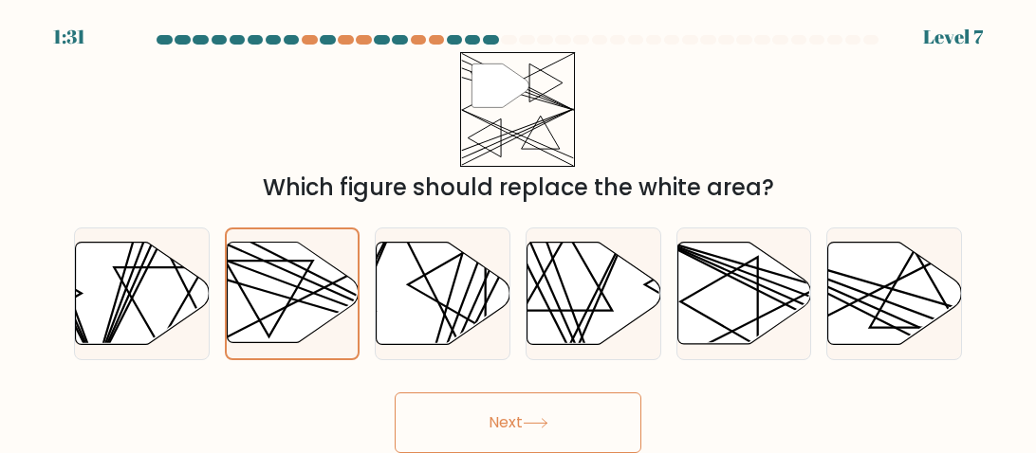
click at [395, 393] on button "Next" at bounding box center [518, 423] width 247 height 61
click
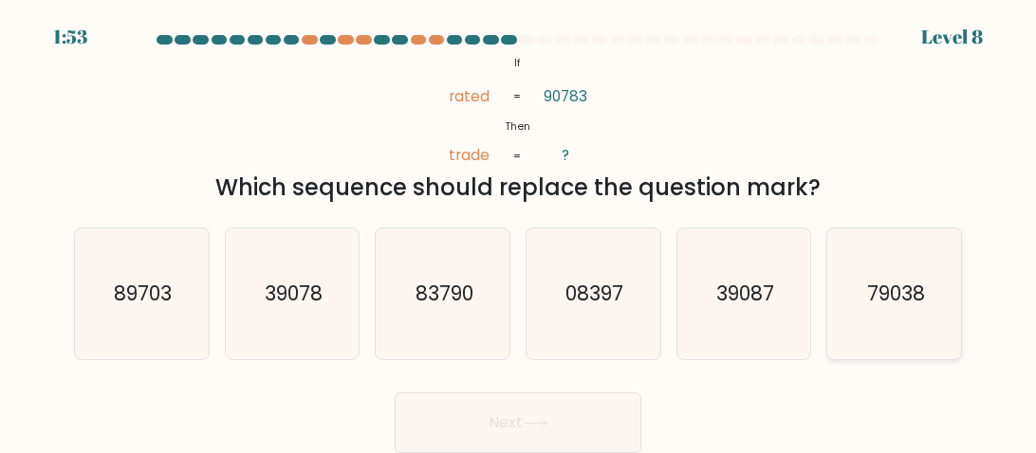
radio input "true"
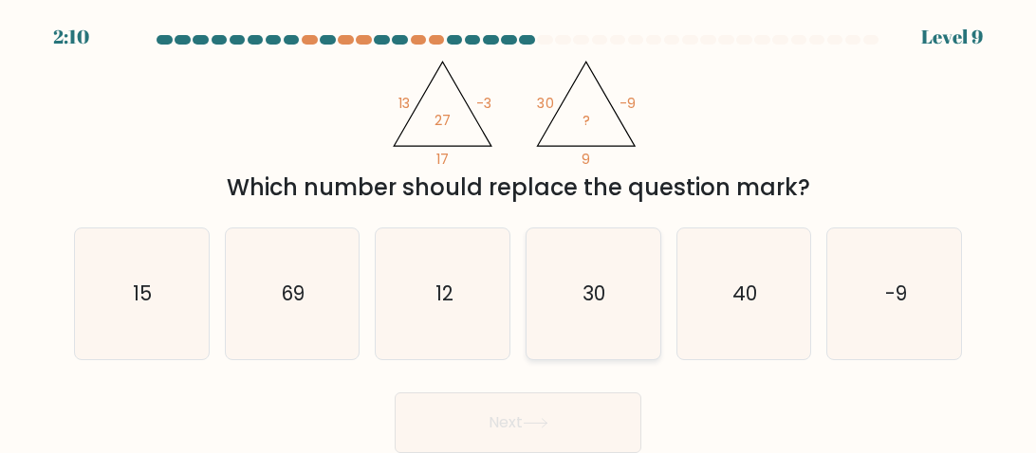
radio input "true"
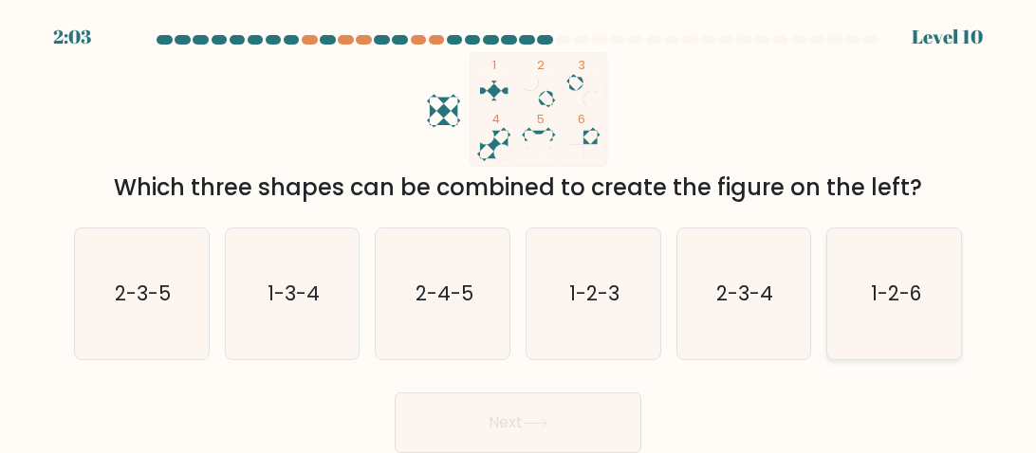
radio input "true"
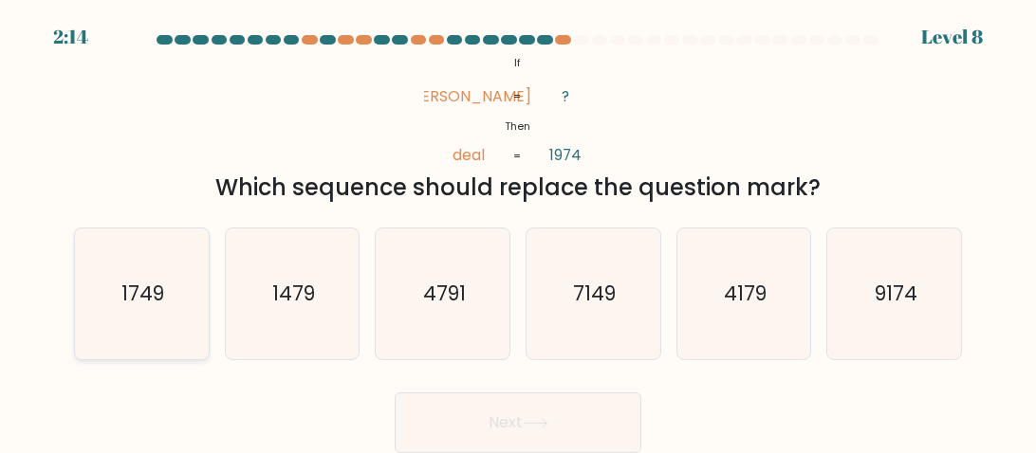
radio input "true"
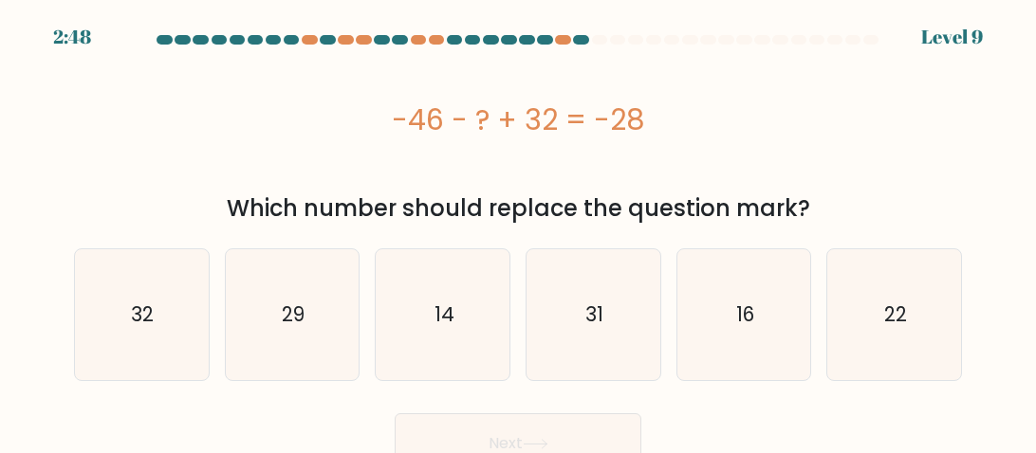
scroll to position [19, 0]
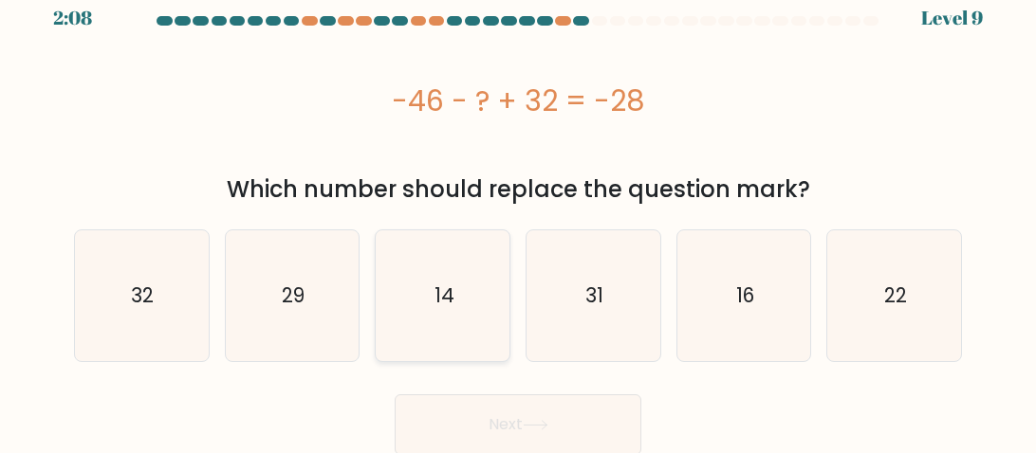
radio input "true"
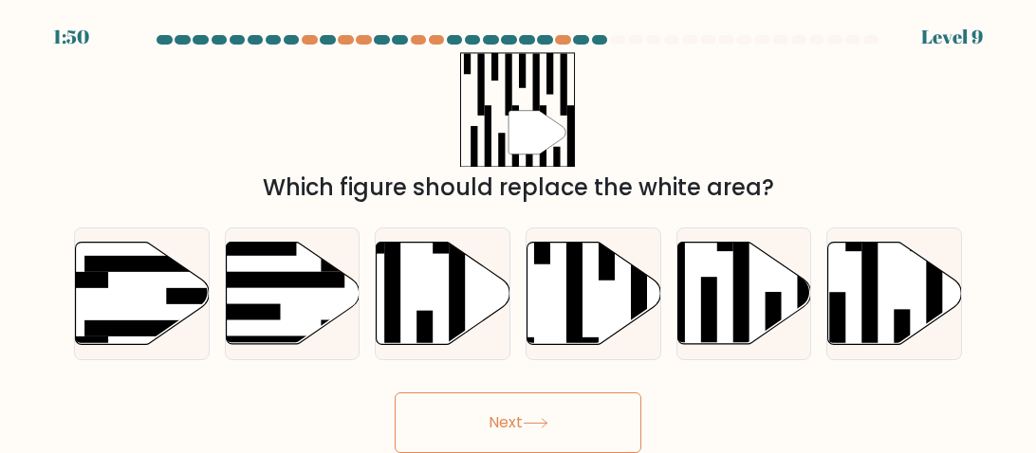
scroll to position [0, 0]
radio input "true"
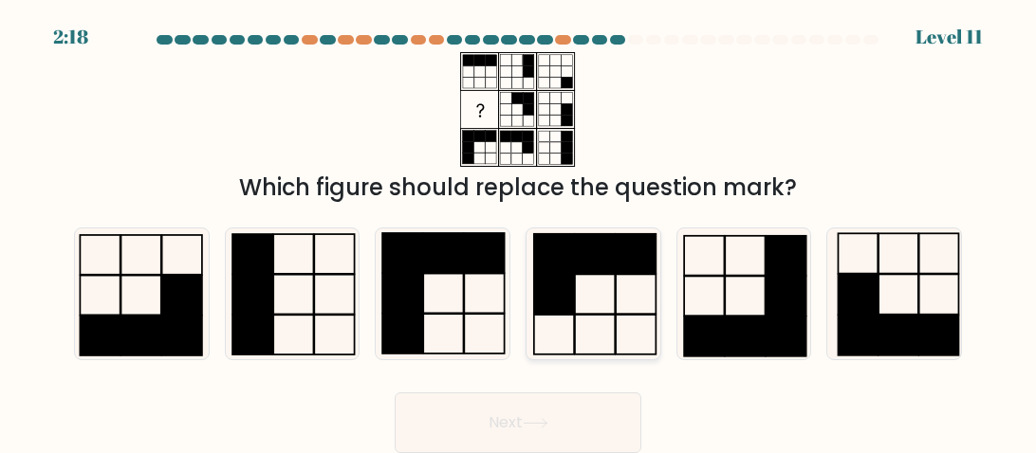
radio input "true"
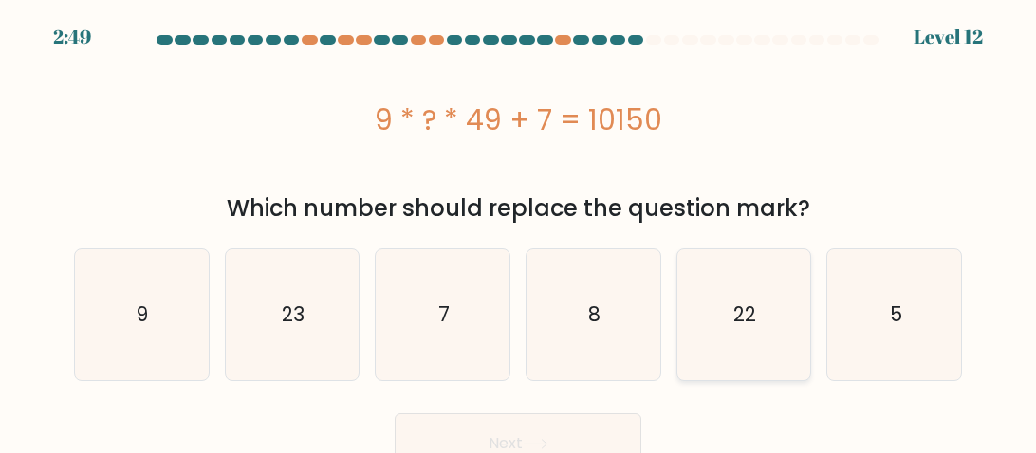
radio input "true"
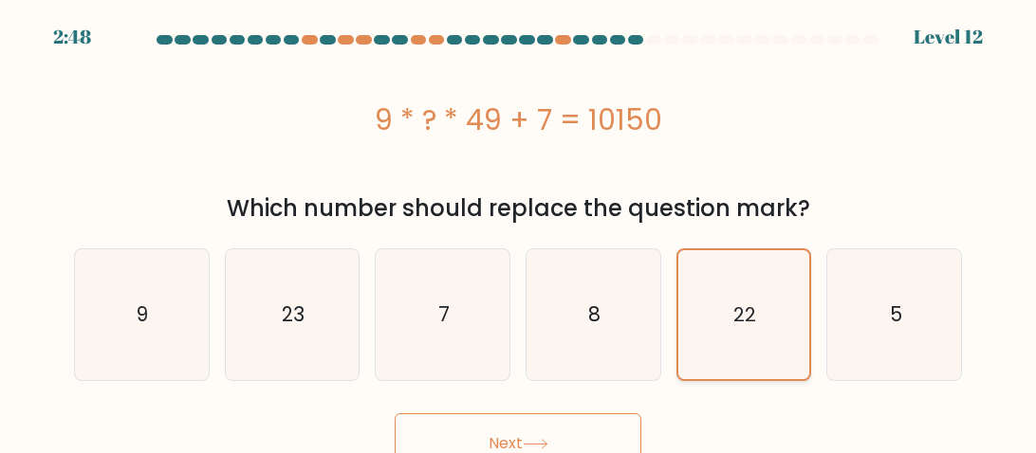
scroll to position [19, 0]
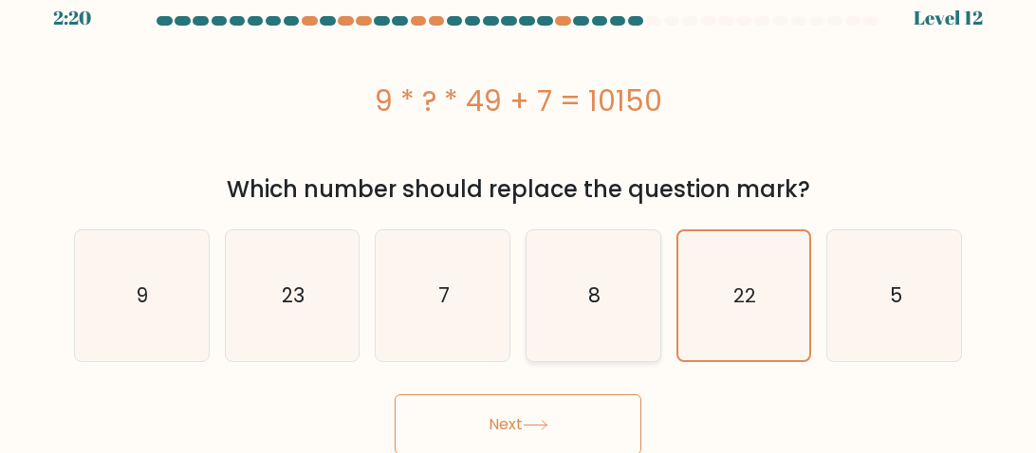
radio input "true"
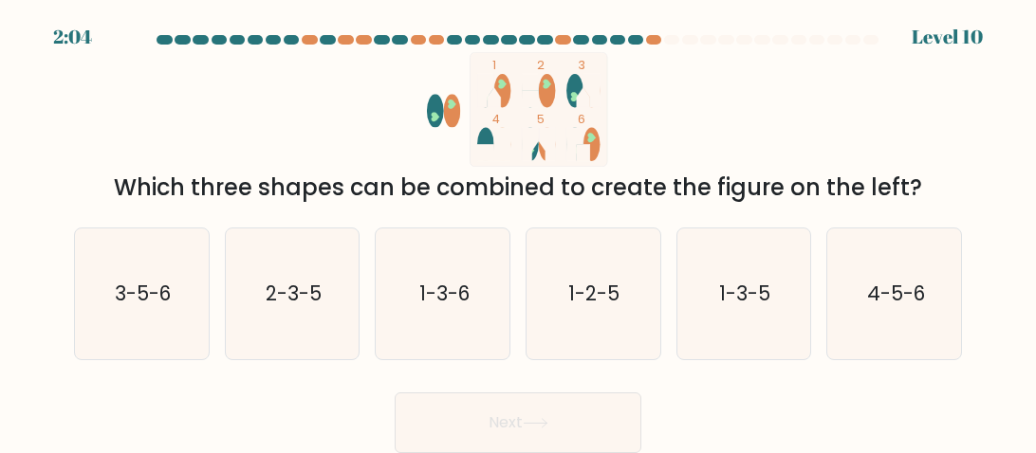
scroll to position [0, 0]
radio input "true"
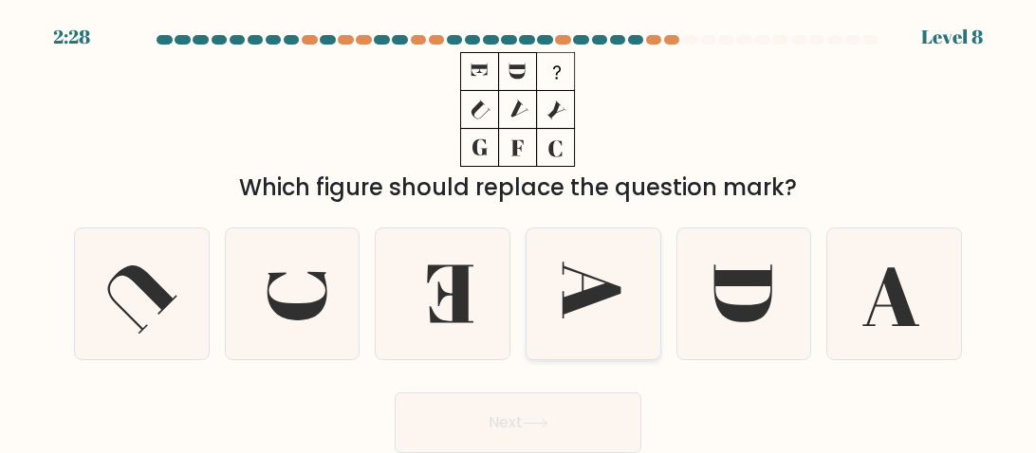
radio input "true"
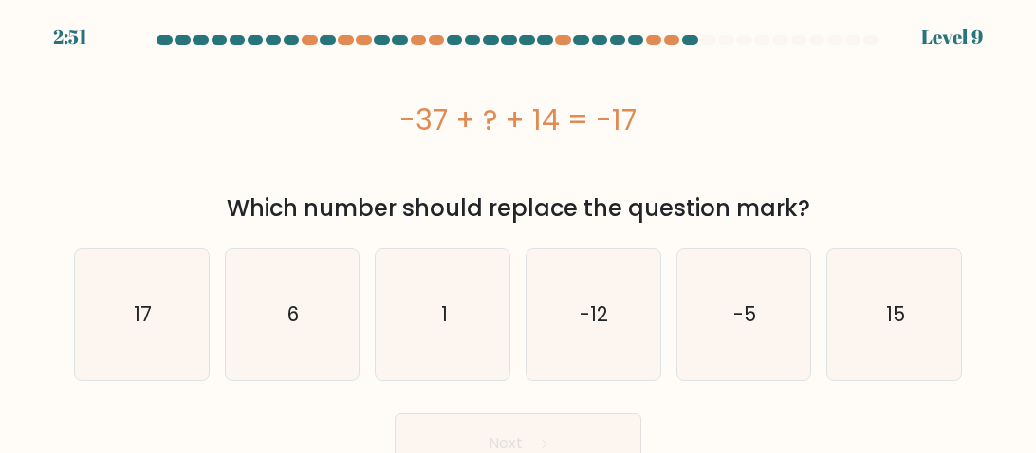
scroll to position [19, 0]
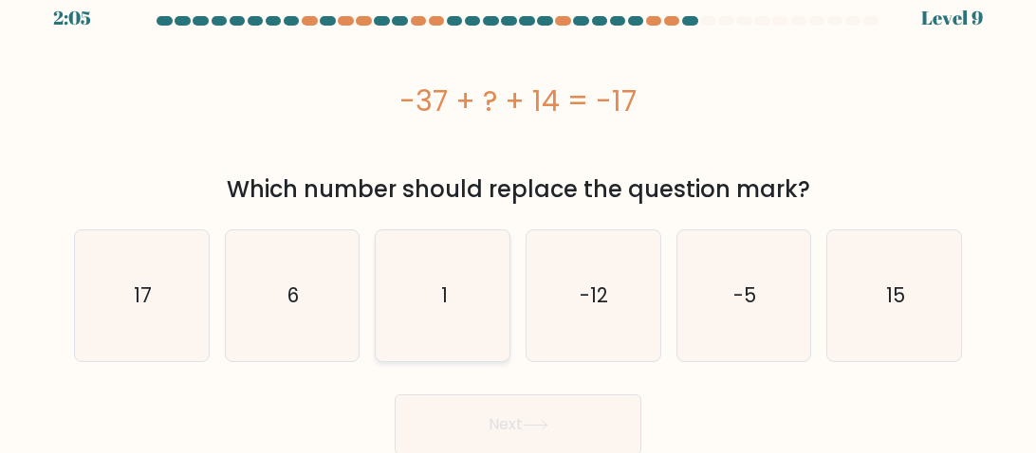
radio input "true"
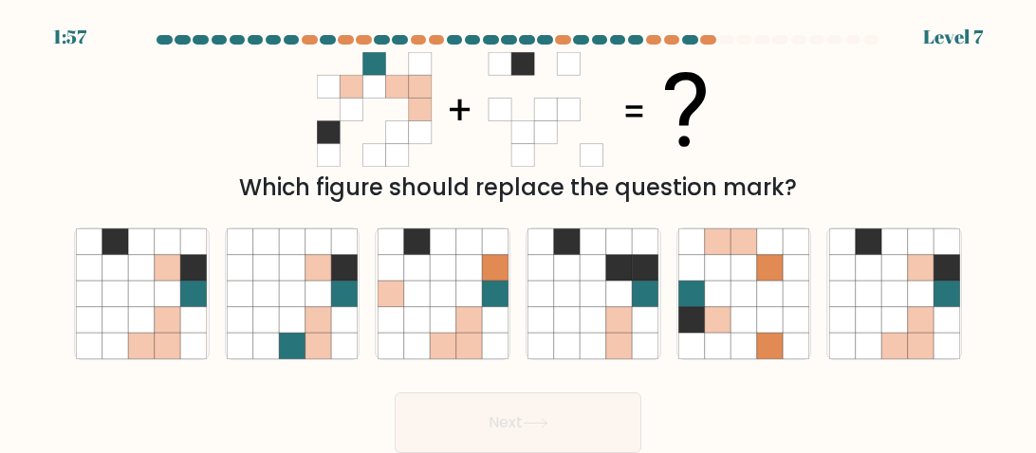
scroll to position [0, 0]
radio input "true"
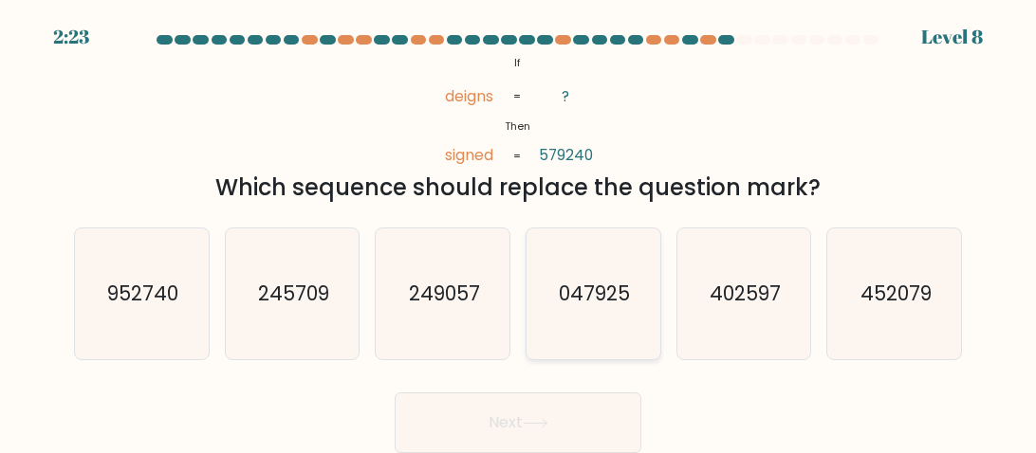
radio input "true"
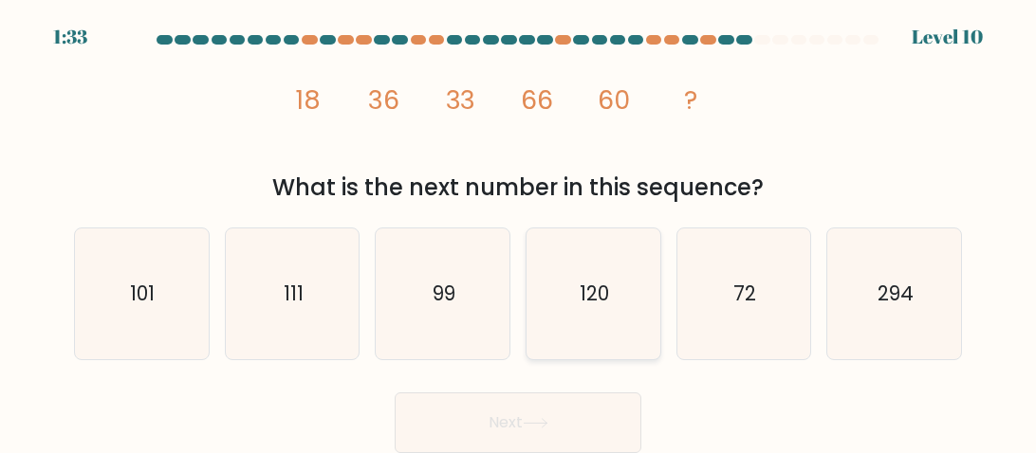
radio input "true"
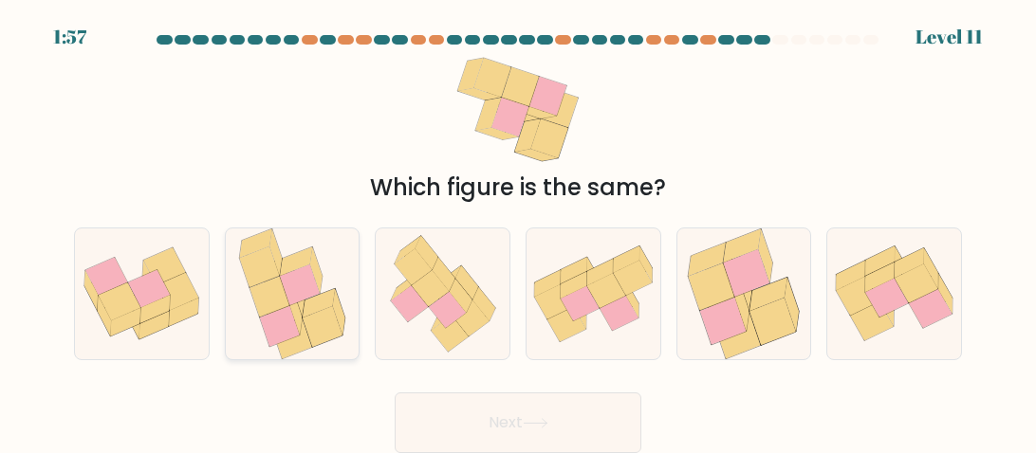
radio input "true"
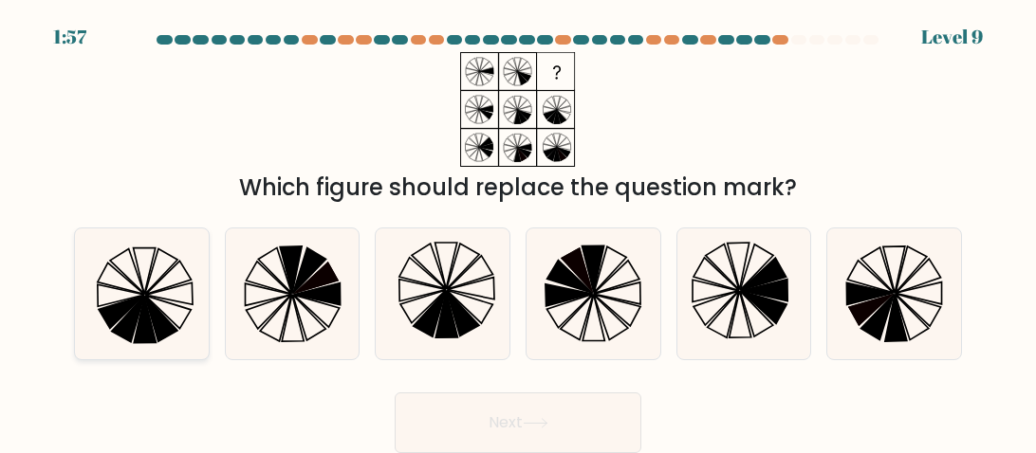
radio input "true"
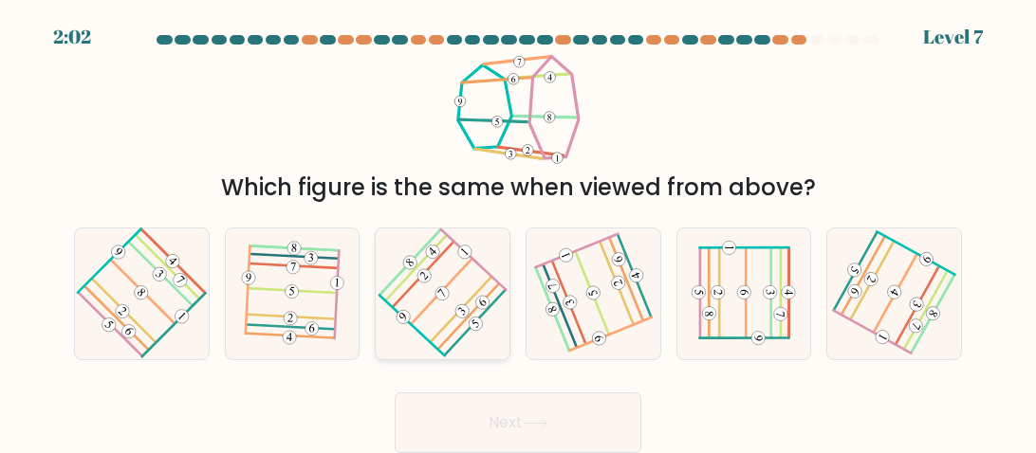
radio input "true"
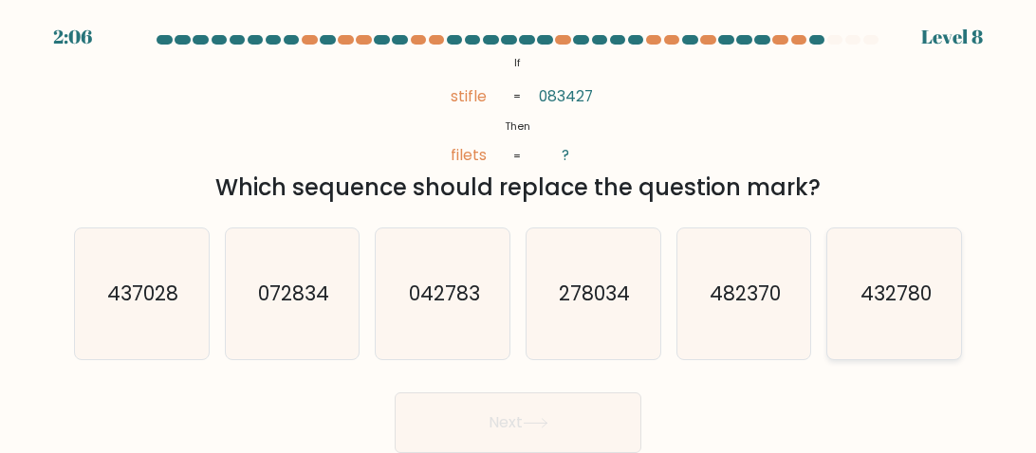
radio input "true"
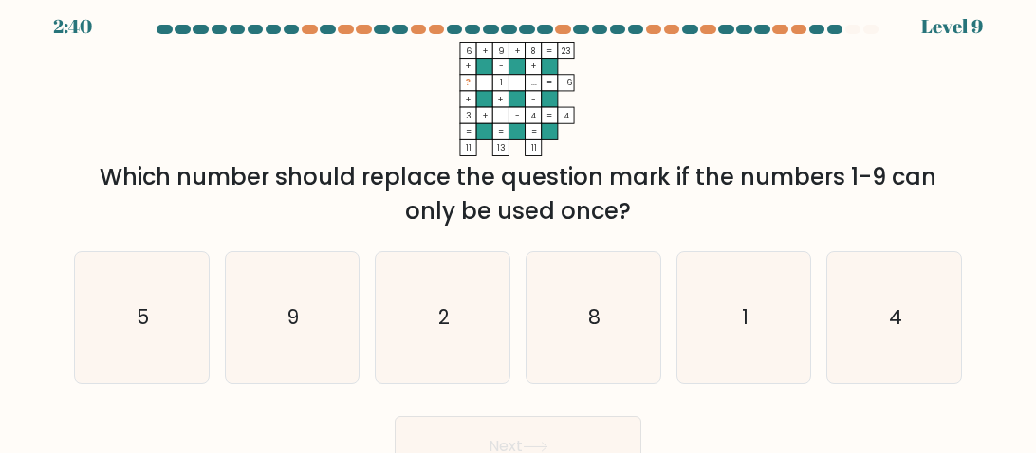
scroll to position [33, 0]
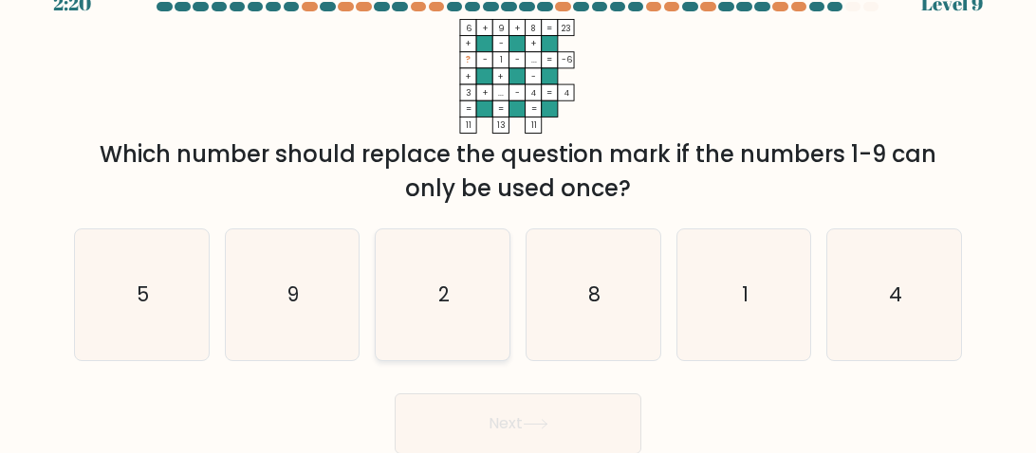
radio input "true"
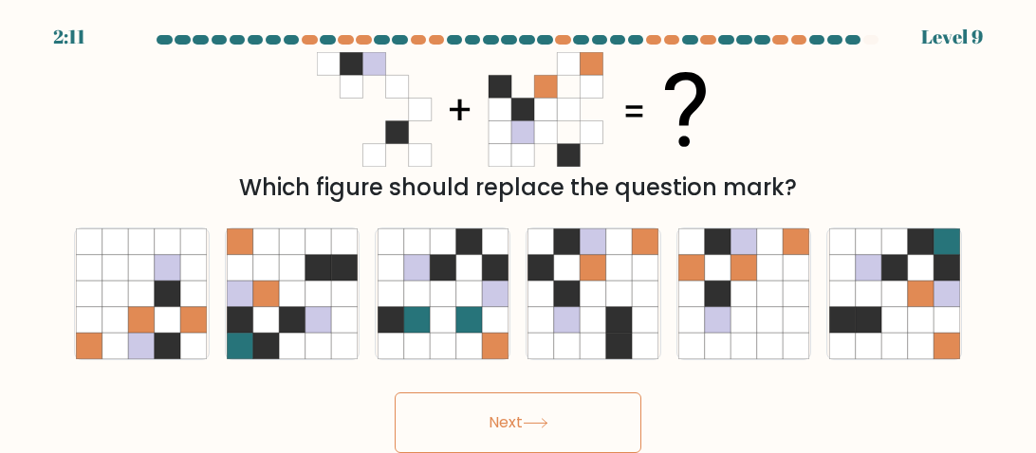
scroll to position [0, 0]
radio input "true"
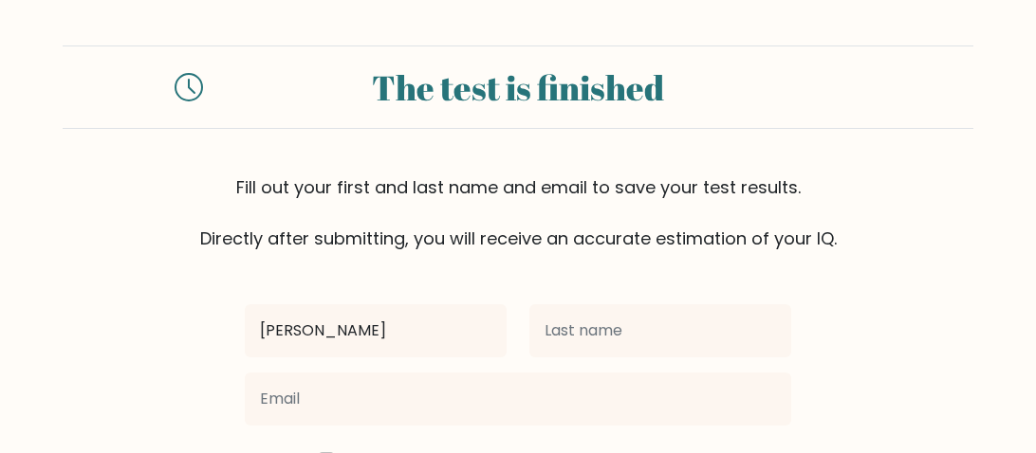
type input "[PERSON_NAME]"
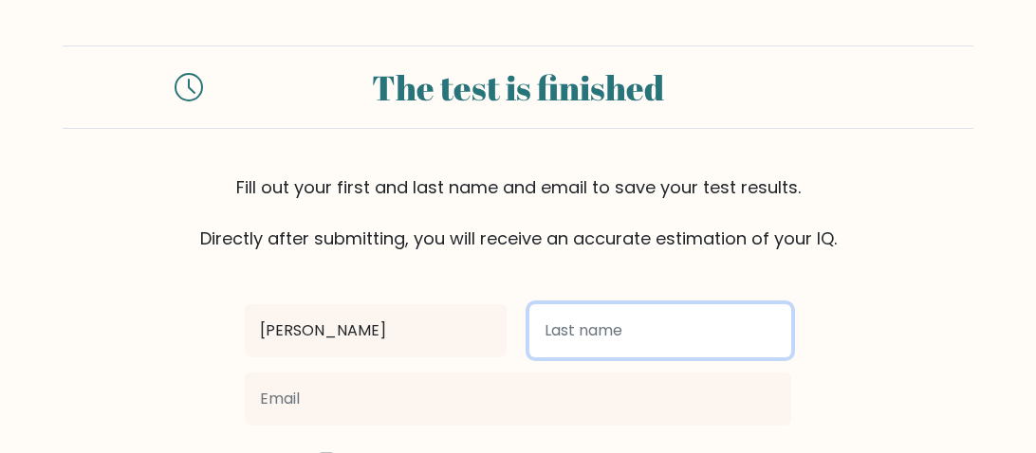
click at [593, 322] on input "text" at bounding box center [660, 330] width 262 height 53
type input "Mercado"
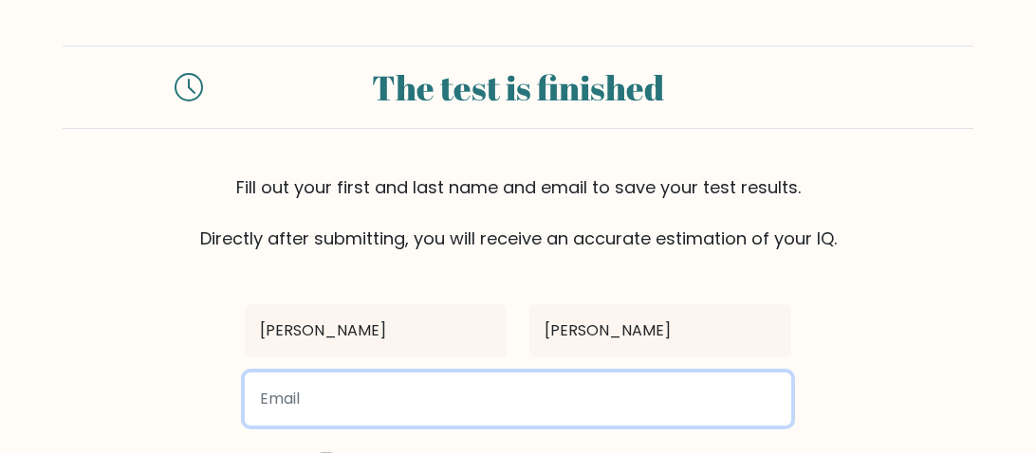
click at [423, 400] on input "email" at bounding box center [518, 399] width 546 height 53
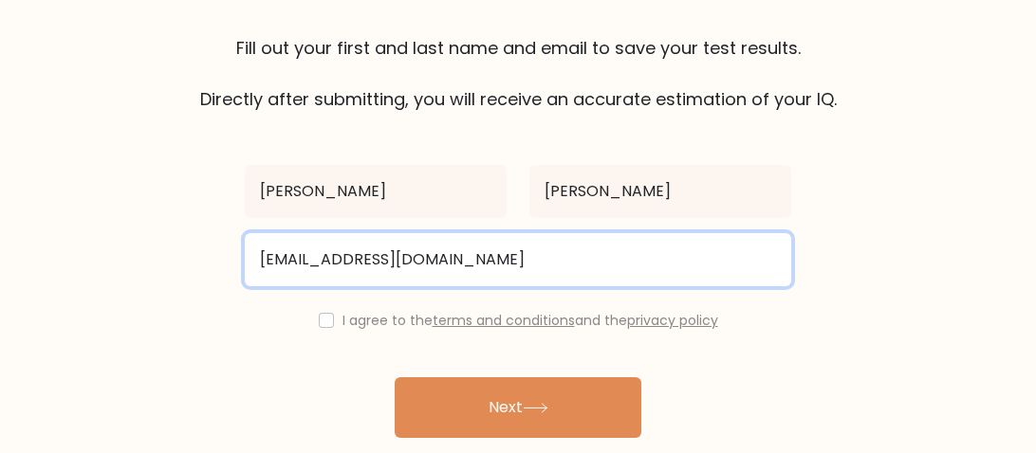
scroll to position [188, 0]
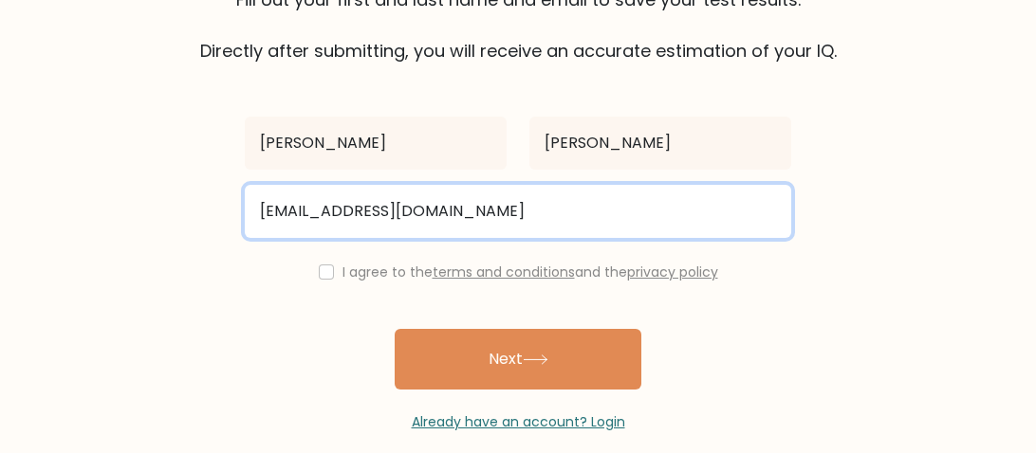
type input "botemercado@gmail.com"
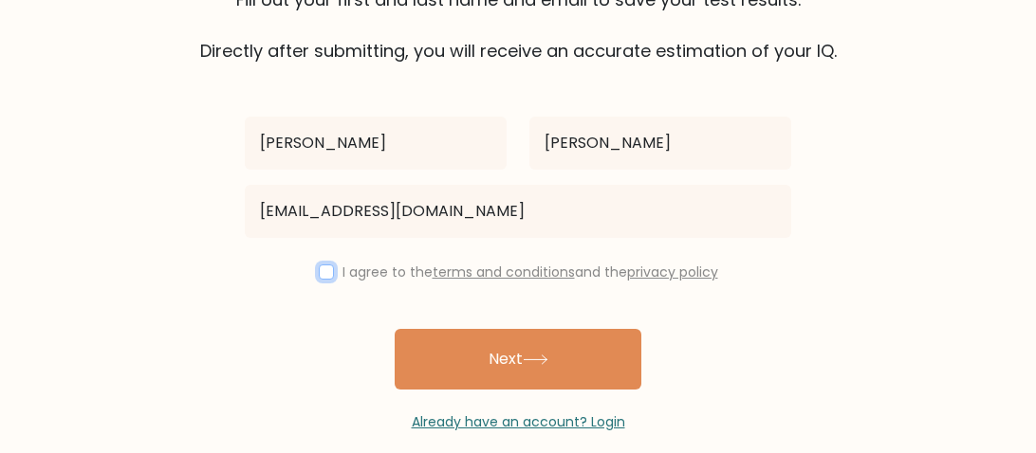
click at [324, 268] on input "checkbox" at bounding box center [326, 272] width 15 height 15
checkbox input "true"
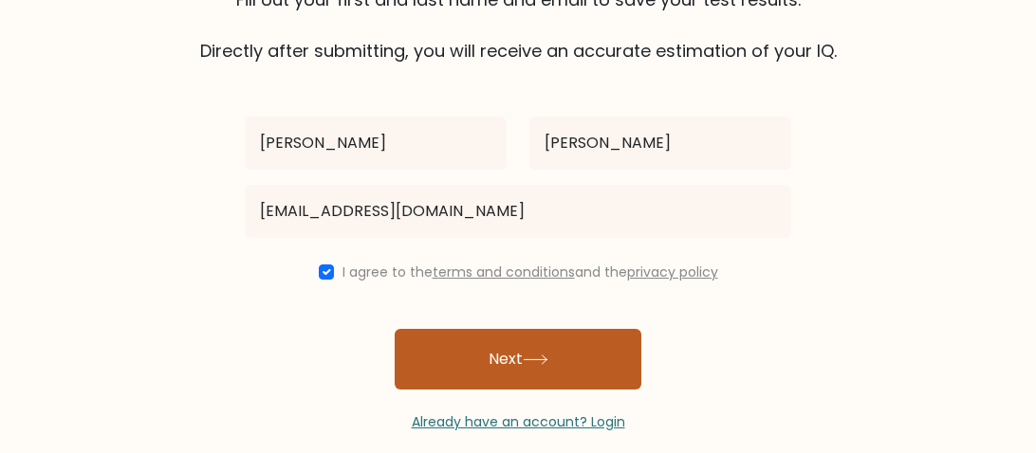
click at [520, 349] on button "Next" at bounding box center [518, 359] width 247 height 61
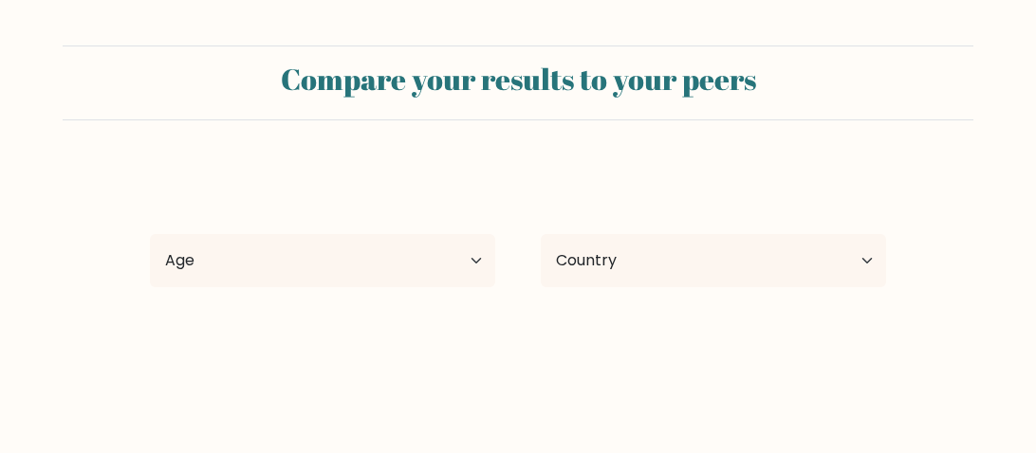
select select "PH"
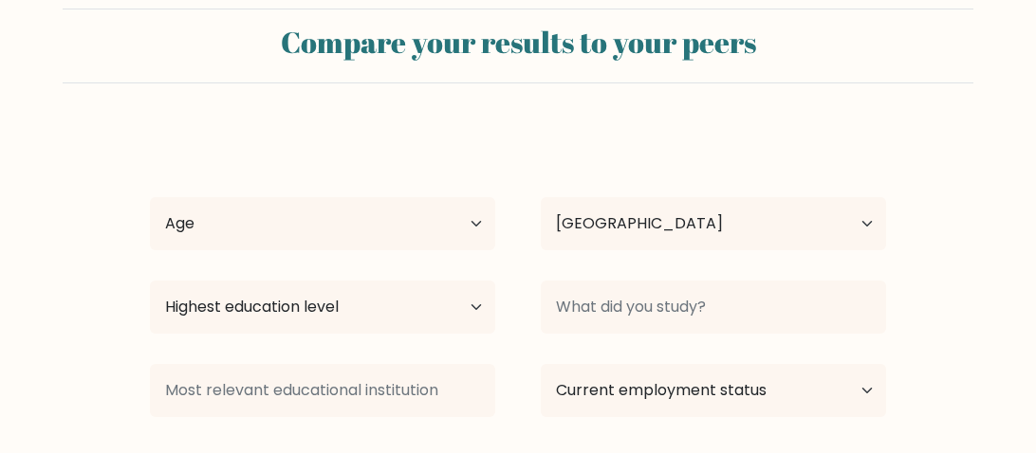
scroll to position [91, 0]
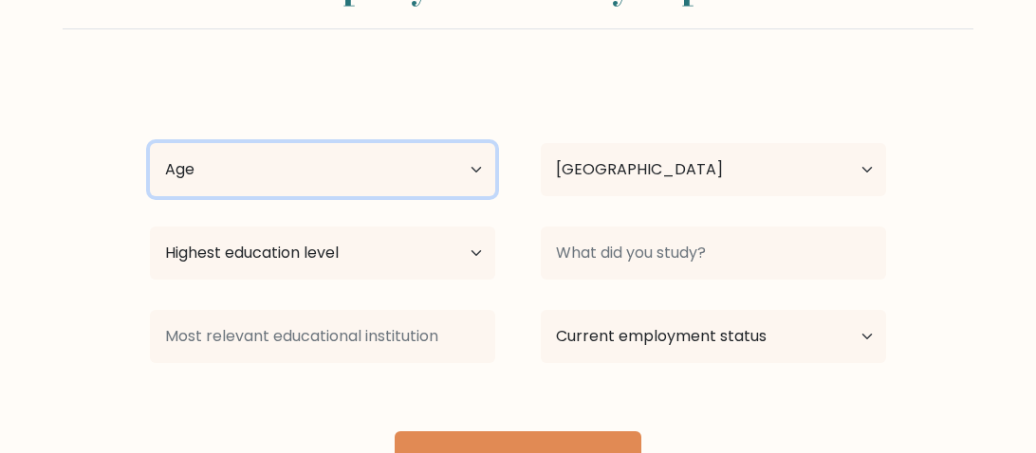
click at [459, 157] on select "Age Under [DEMOGRAPHIC_DATA] [DEMOGRAPHIC_DATA] [DEMOGRAPHIC_DATA] [DEMOGRAPHIC…" at bounding box center [322, 169] width 345 height 53
select select "45_54"
click at [150, 143] on select "Age Under 18 years old 18-24 years old 25-34 years old 35-44 years old 45-54 ye…" at bounding box center [322, 169] width 345 height 53
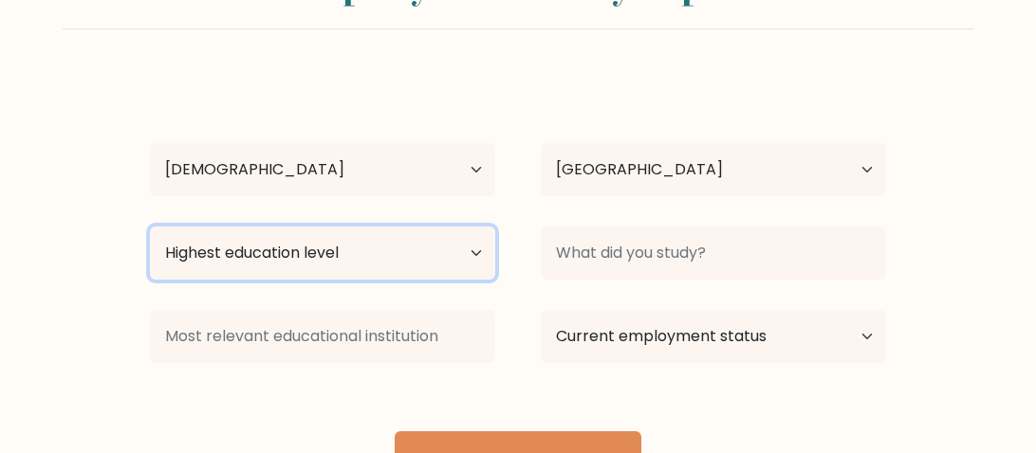
click at [456, 264] on select "Highest education level No schooling Primary Lower Secondary Upper Secondary Oc…" at bounding box center [322, 253] width 345 height 53
select select "bachelors_degree"
click at [150, 227] on select "Highest education level No schooling Primary Lower Secondary Upper Secondary Oc…" at bounding box center [322, 253] width 345 height 53
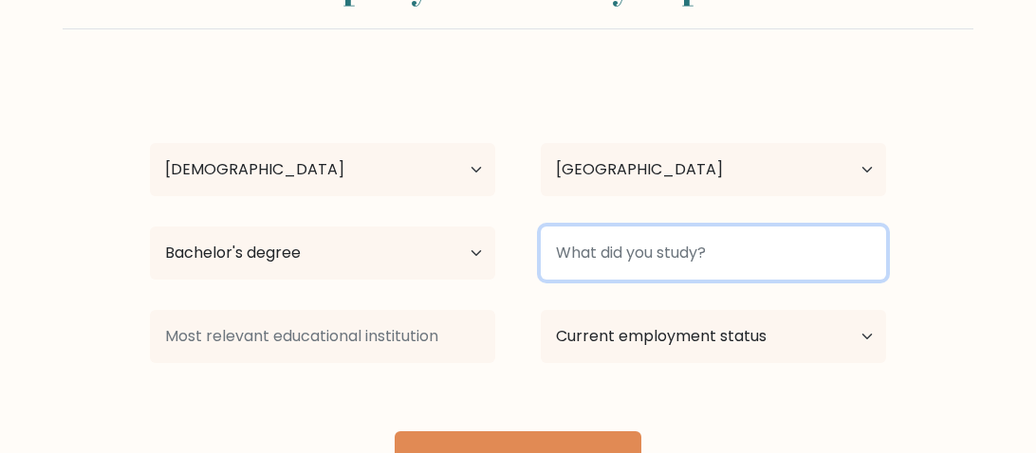
click at [869, 251] on input at bounding box center [713, 253] width 345 height 53
type input "Pharmacy"
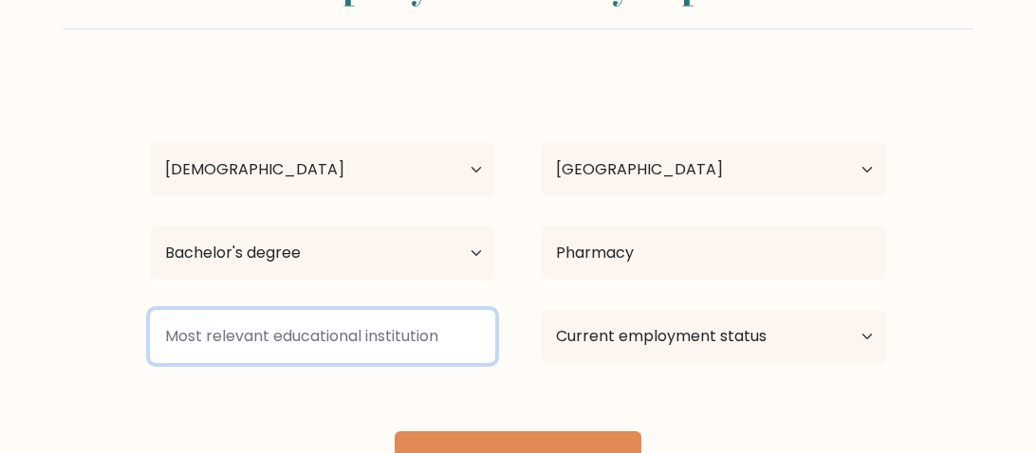
click at [400, 329] on input at bounding box center [322, 336] width 345 height 53
type input "Universityof"
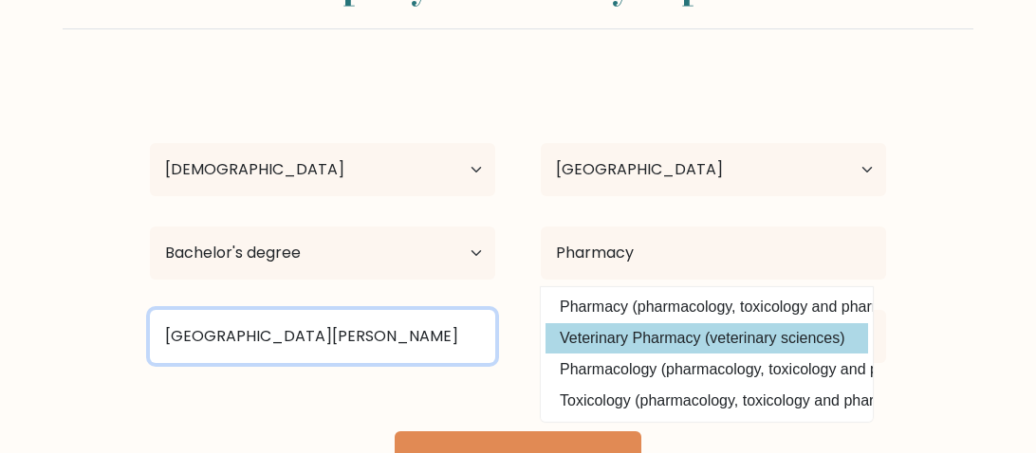
type input "University of Santo Tomas"
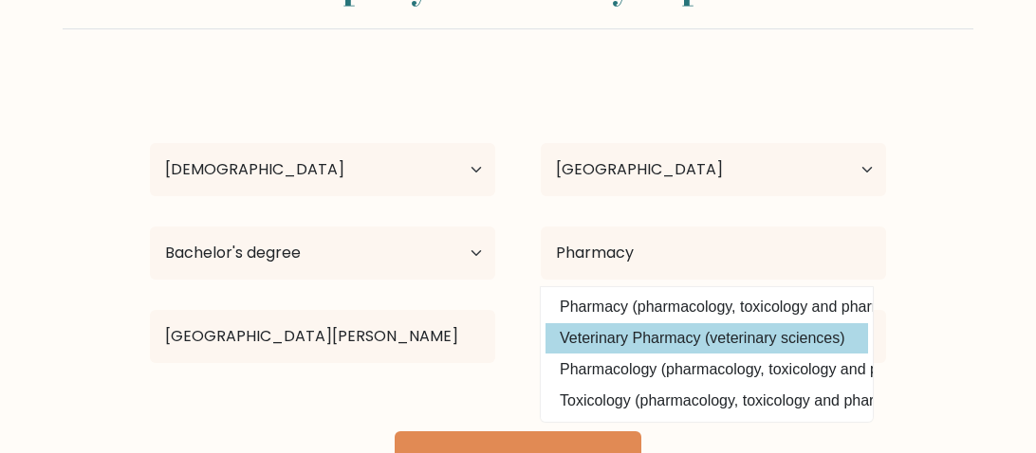
click at [840, 329] on option "Veterinary Pharmacy (veterinary sciences)" at bounding box center [706, 338] width 323 height 30
type input "Veterinary Pharmacy"
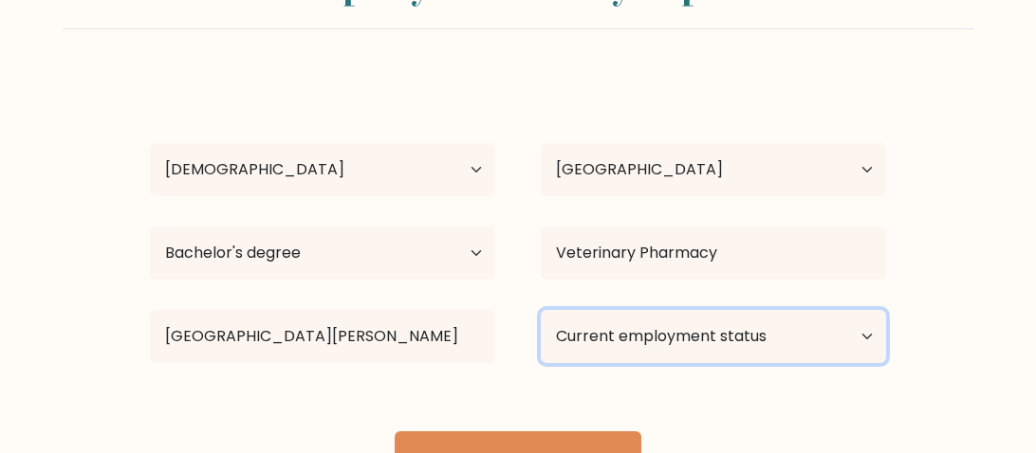
click at [823, 333] on select "Current employment status Employed Student Retired Other / prefer not to answer" at bounding box center [713, 336] width 345 height 53
select select "employed"
click at [541, 310] on select "Current employment status Employed Student Retired Other / prefer not to answer" at bounding box center [713, 336] width 345 height 53
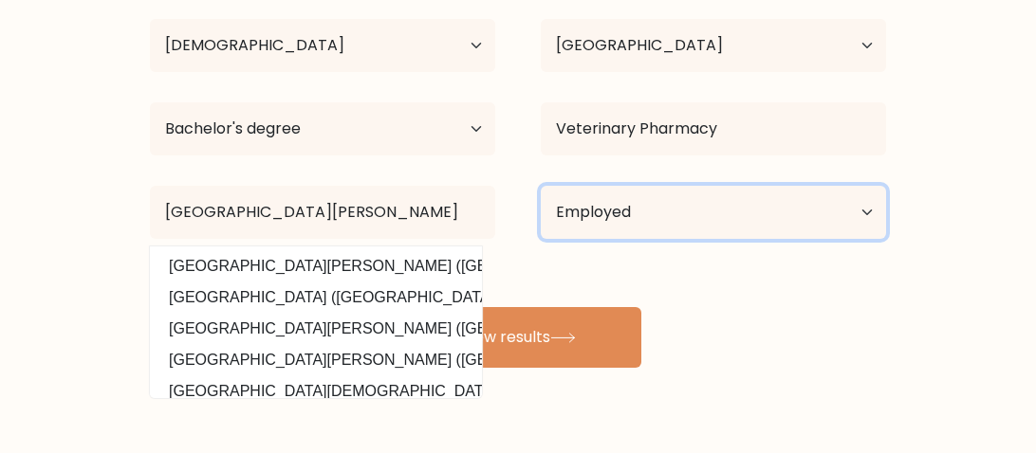
scroll to position [219, 0]
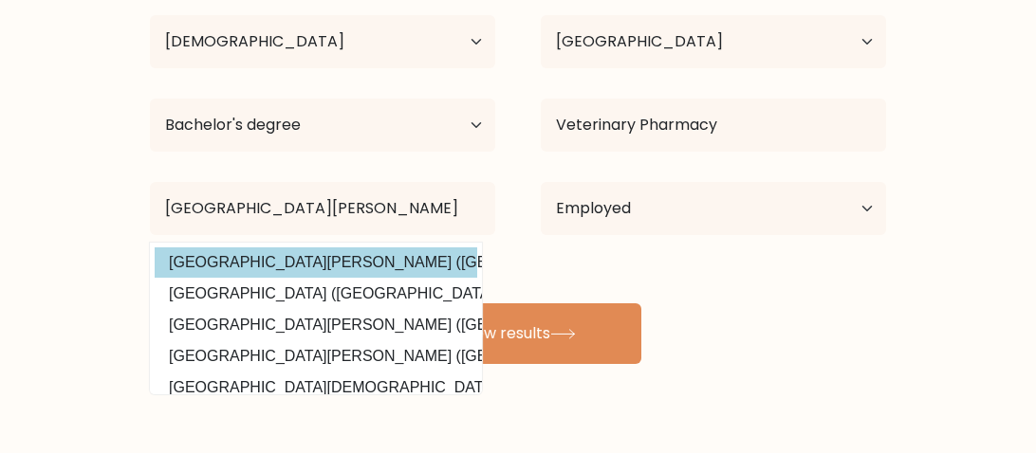
click at [397, 270] on option "University of Santo Tomas (Philippines)" at bounding box center [316, 263] width 323 height 30
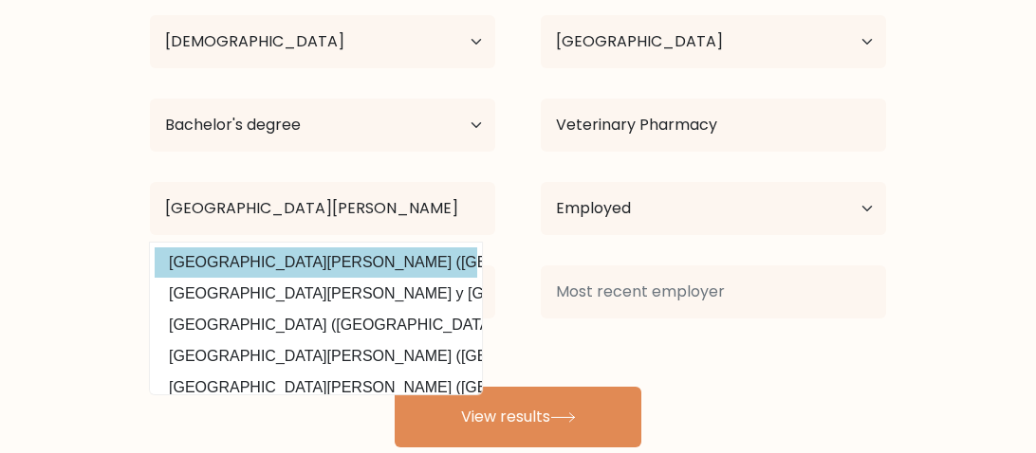
click at [397, 265] on option "University of Santo Tomas (Philippines)" at bounding box center [316, 263] width 323 height 30
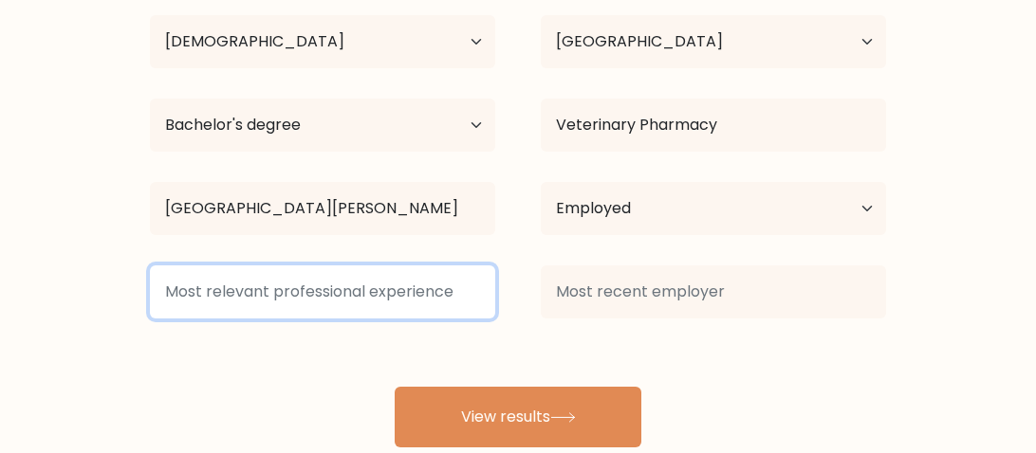
click at [428, 289] on input at bounding box center [322, 292] width 345 height 53
type input "P"
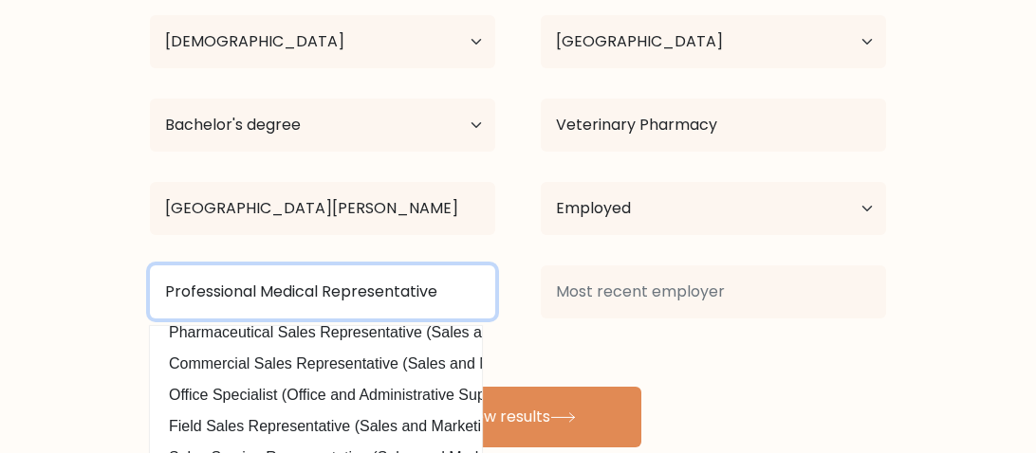
scroll to position [265, 0]
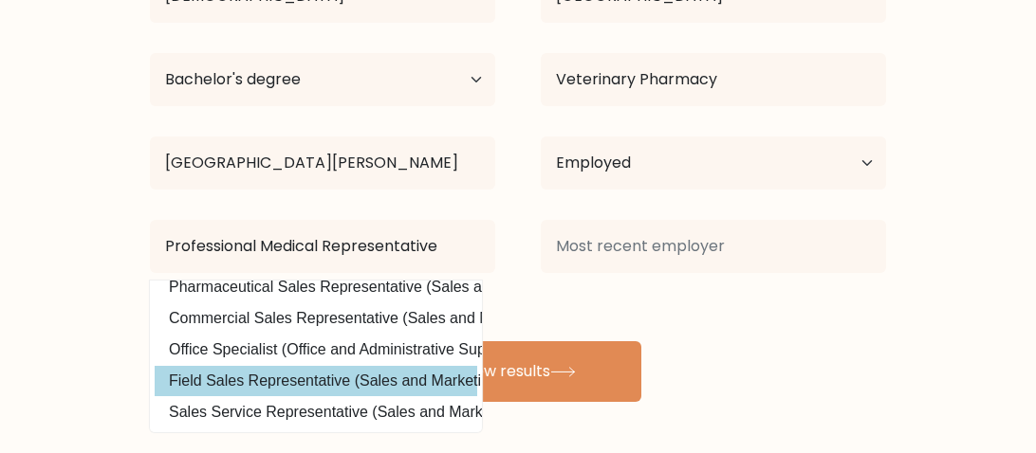
click at [429, 374] on option "Field Sales Representative (Sales and Marketing)" at bounding box center [316, 381] width 323 height 30
type input "Field Sales Representative"
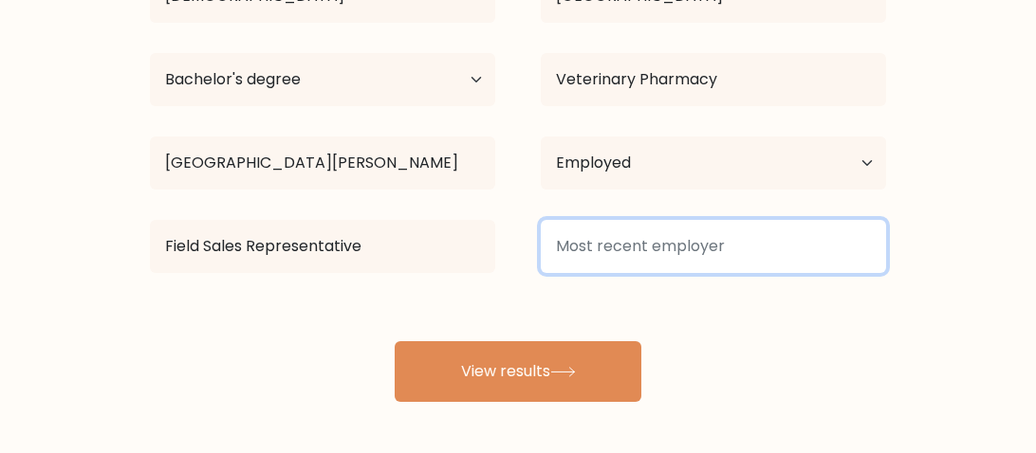
click at [745, 251] on input at bounding box center [713, 246] width 345 height 53
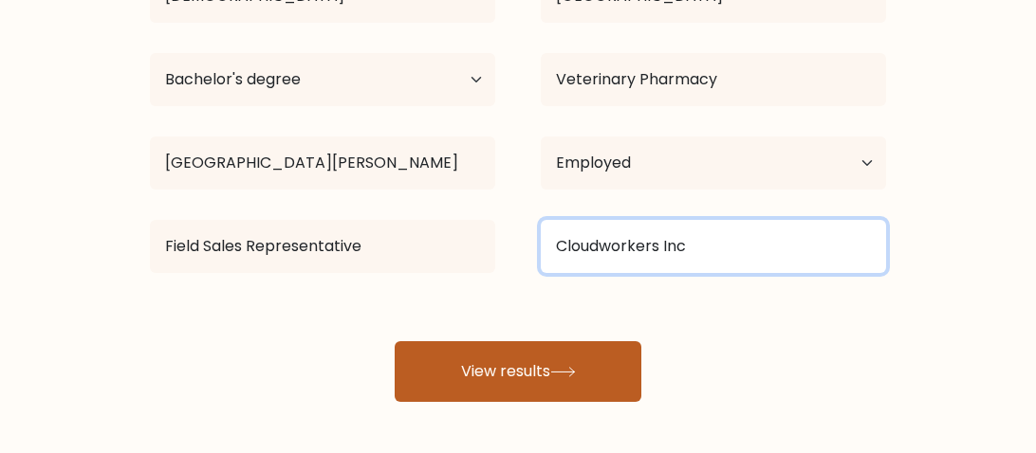
type input "Cloudworkers Inc"
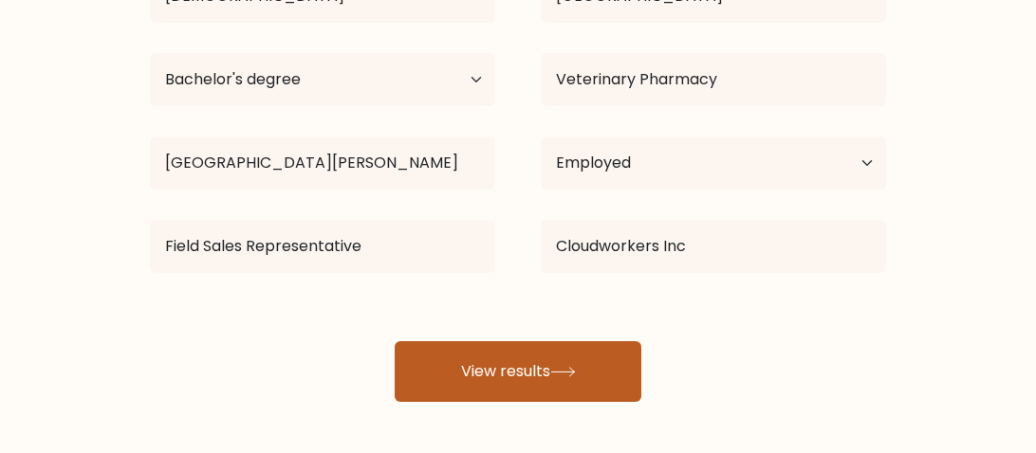
click at [555, 369] on button "View results" at bounding box center [518, 371] width 247 height 61
